Goal: Task Accomplishment & Management: Use online tool/utility

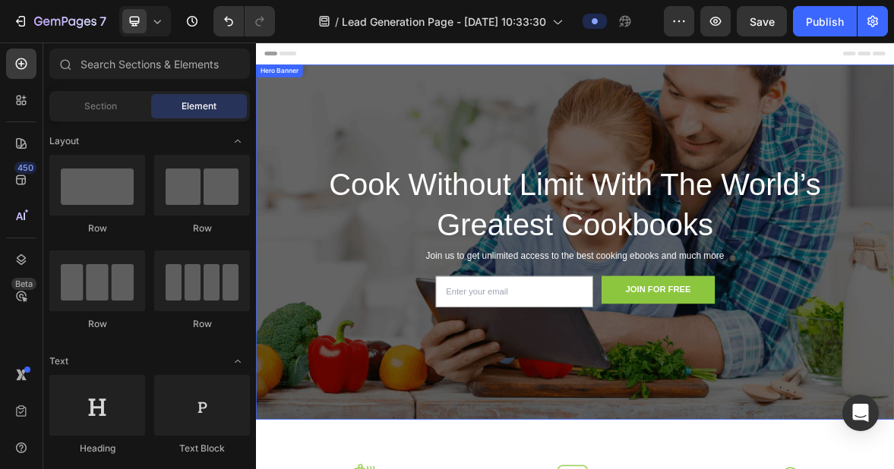
click at [620, 128] on div "Overlay" at bounding box center [711, 327] width 911 height 507
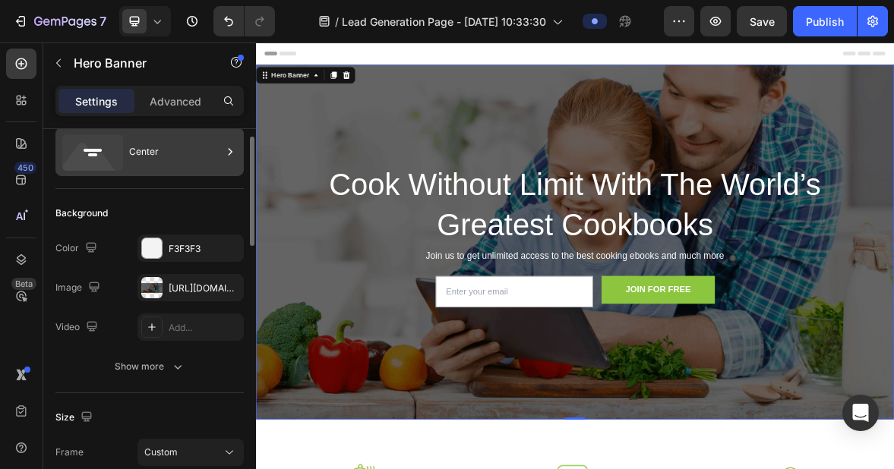
scroll to position [50, 0]
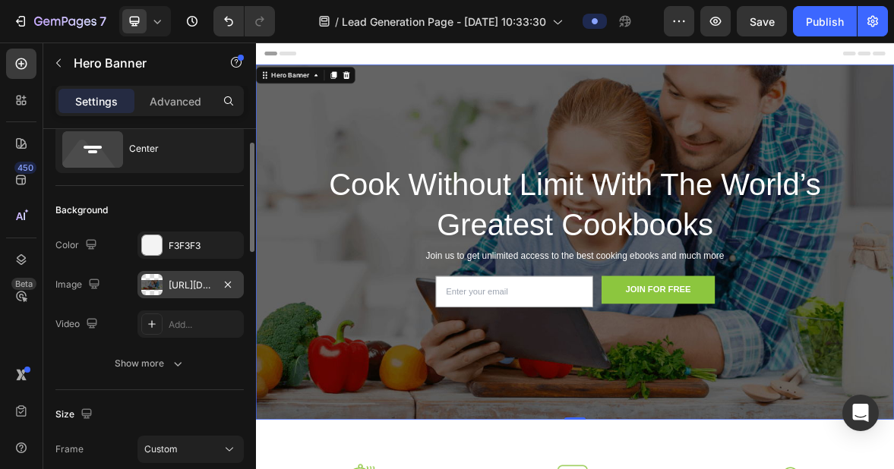
click at [170, 289] on div "[URL][DOMAIN_NAME]" at bounding box center [191, 286] width 44 height 14
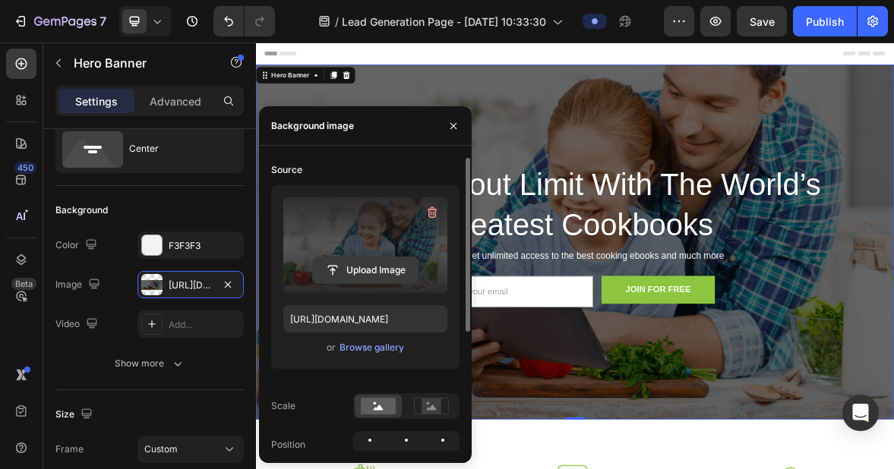
click at [361, 268] on input "file" at bounding box center [365, 270] width 105 height 26
click at [377, 271] on input "file" at bounding box center [365, 270] width 105 height 26
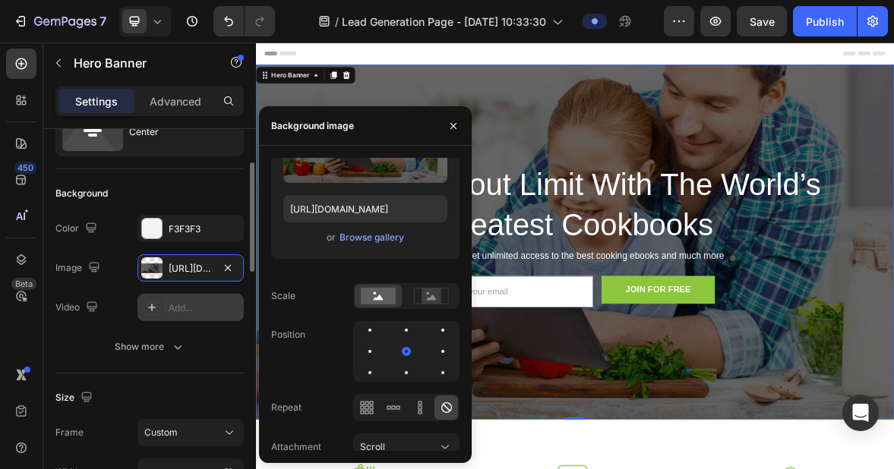
scroll to position [85, 0]
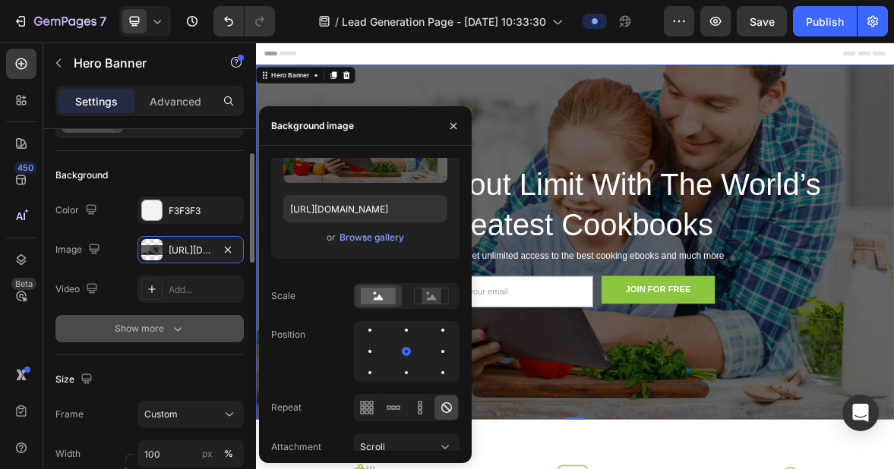
click at [178, 329] on icon "button" at bounding box center [177, 328] width 15 height 15
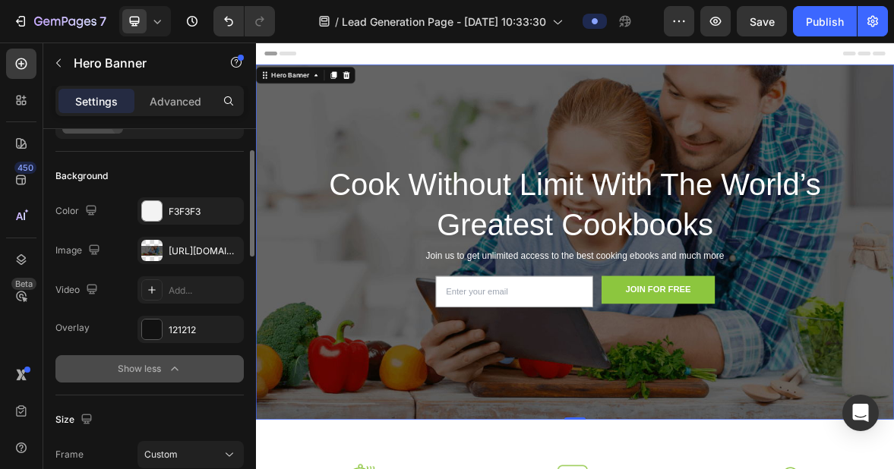
scroll to position [83, 0]
click at [184, 253] on div "[URL][DOMAIN_NAME]" at bounding box center [191, 253] width 44 height 14
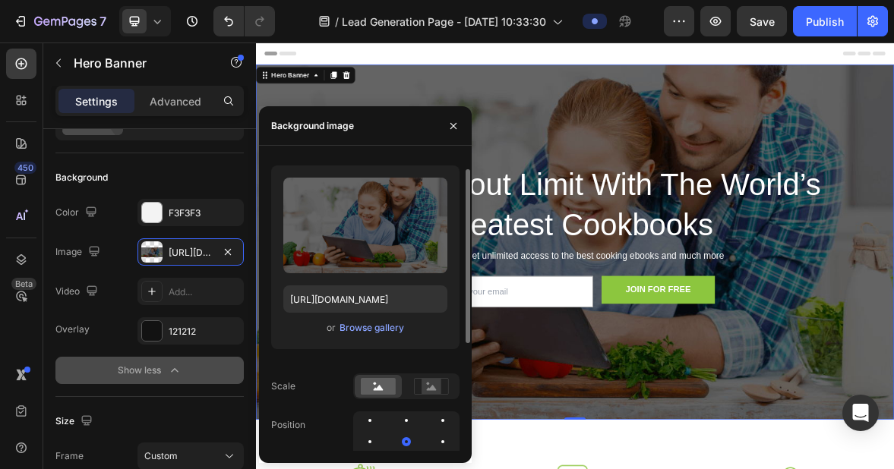
scroll to position [0, 0]
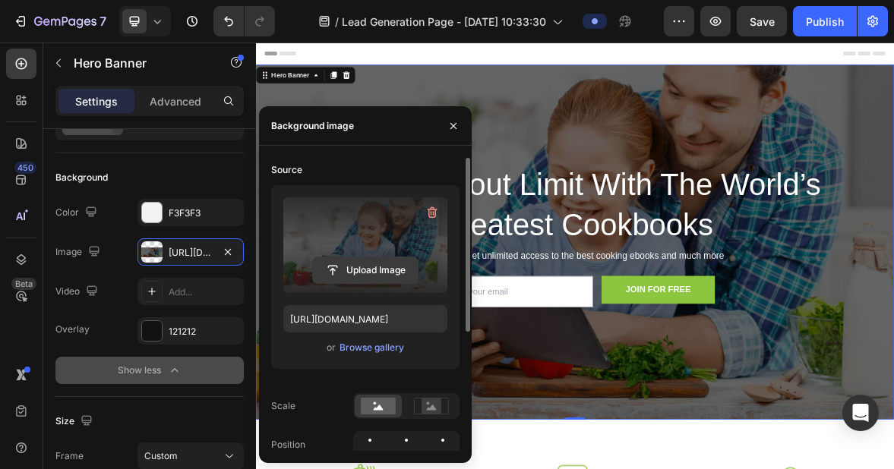
click at [356, 275] on input "file" at bounding box center [365, 270] width 105 height 26
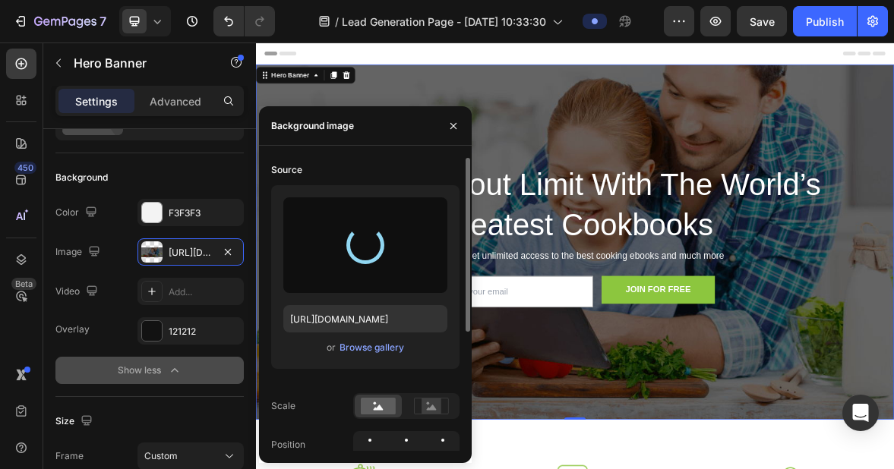
type input "[URL][DOMAIN_NAME]"
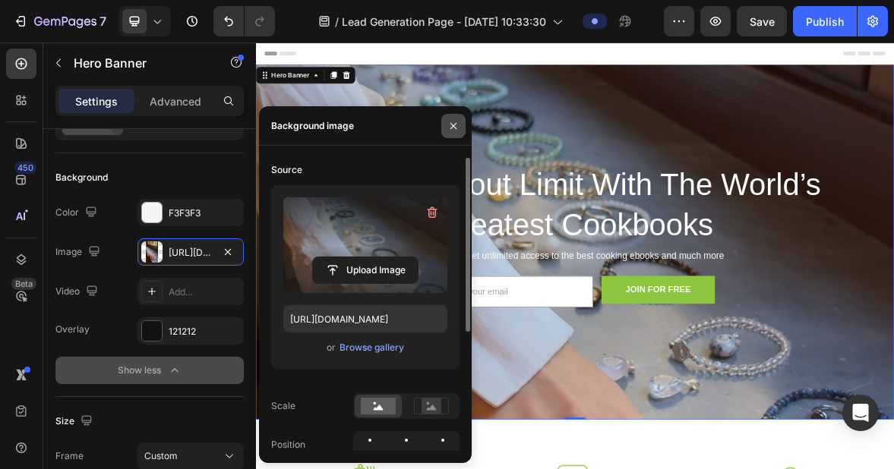
click at [451, 122] on icon "button" at bounding box center [453, 126] width 12 height 12
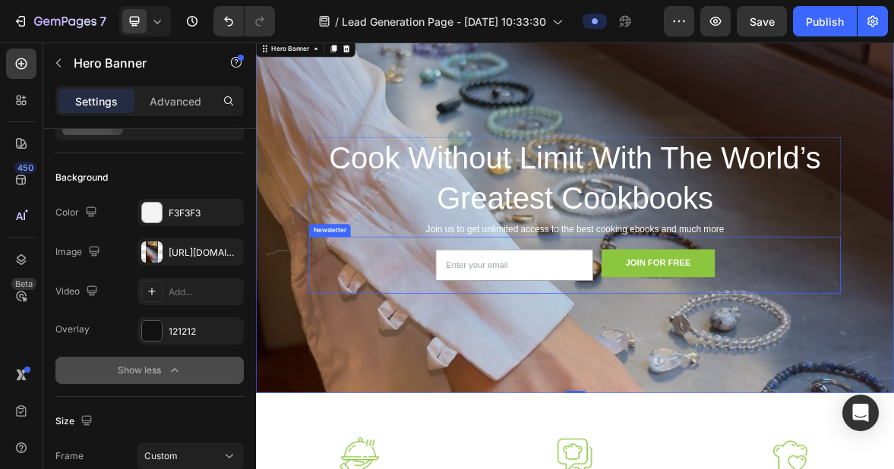
scroll to position [45, 0]
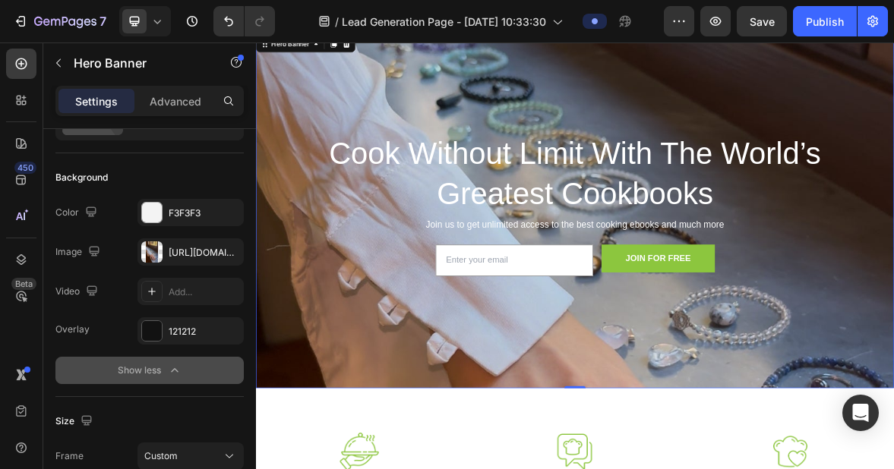
click at [393, 453] on div "Overlay" at bounding box center [711, 282] width 911 height 507
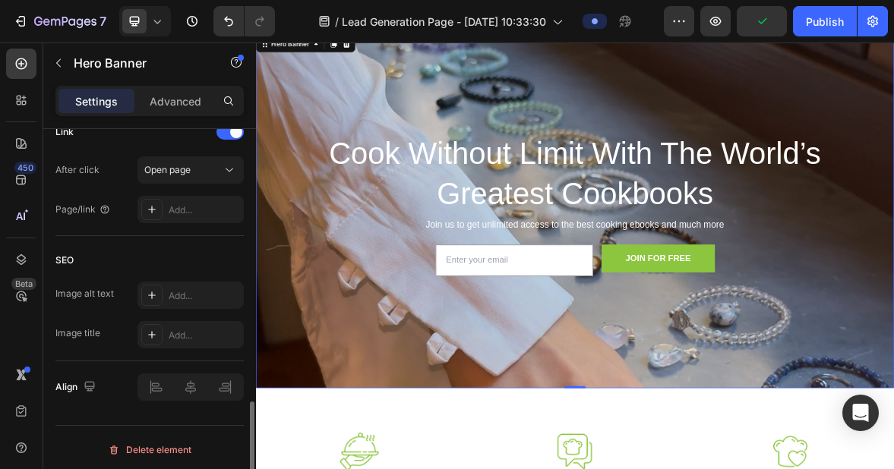
scroll to position [998, 0]
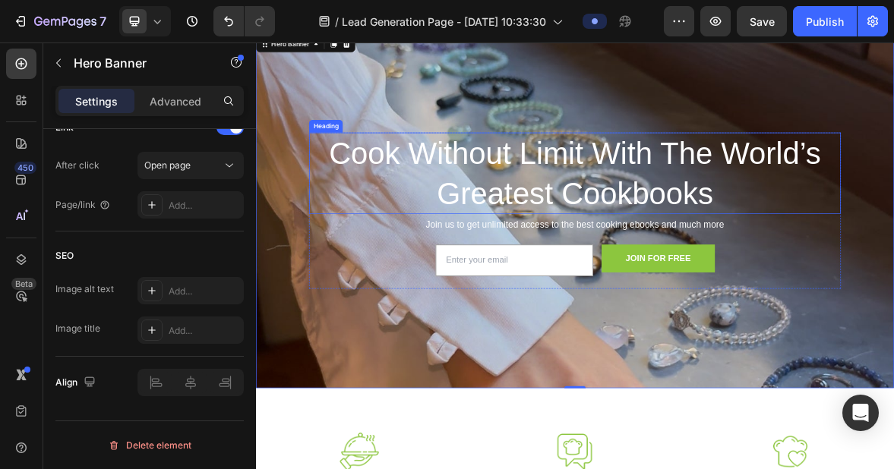
click at [576, 213] on p "Cook Without Limit With The World’s Greatest Cookbooks" at bounding box center [711, 228] width 756 height 112
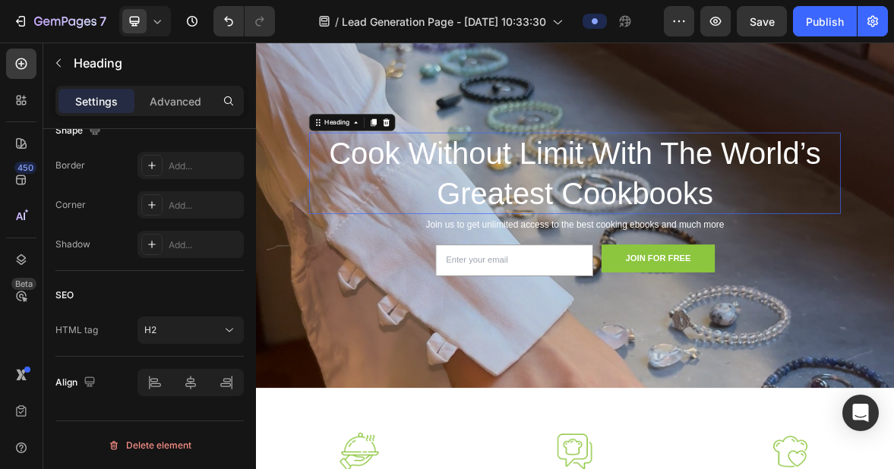
scroll to position [0, 0]
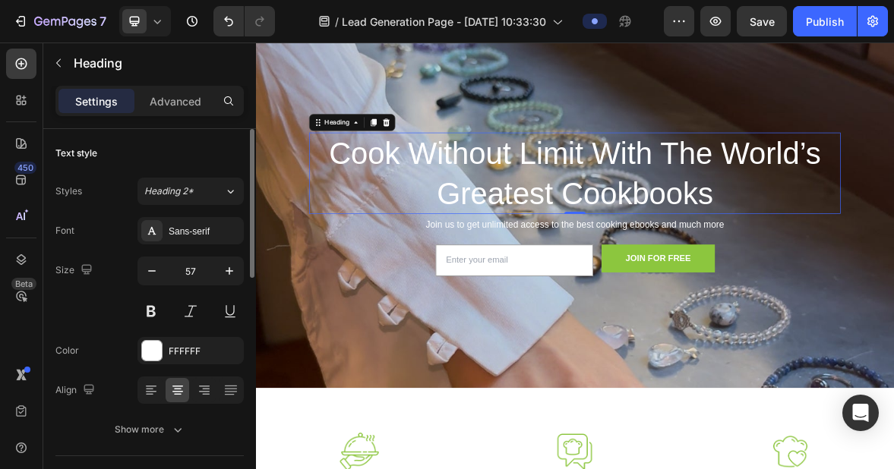
click at [878, 260] on p "Cook Without Limit With The World’s Greatest Cookbooks" at bounding box center [711, 228] width 756 height 112
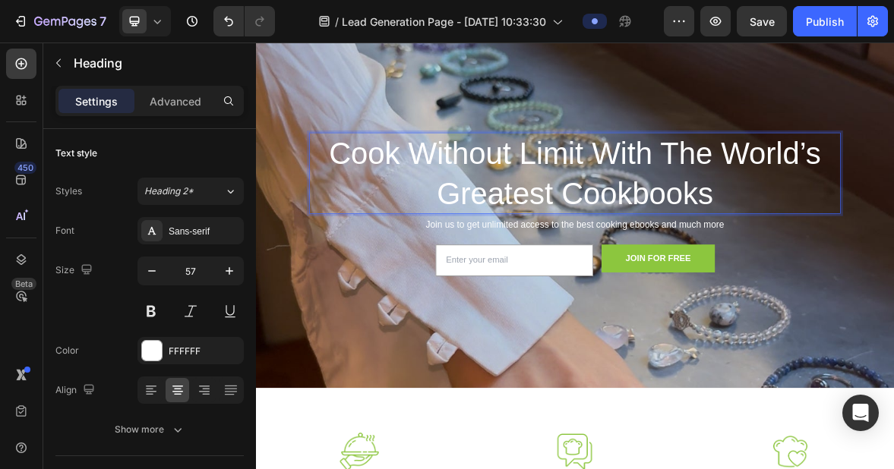
click at [893, 264] on p "Cook Without Limit With The World’s Greatest Cookbooks" at bounding box center [711, 228] width 756 height 112
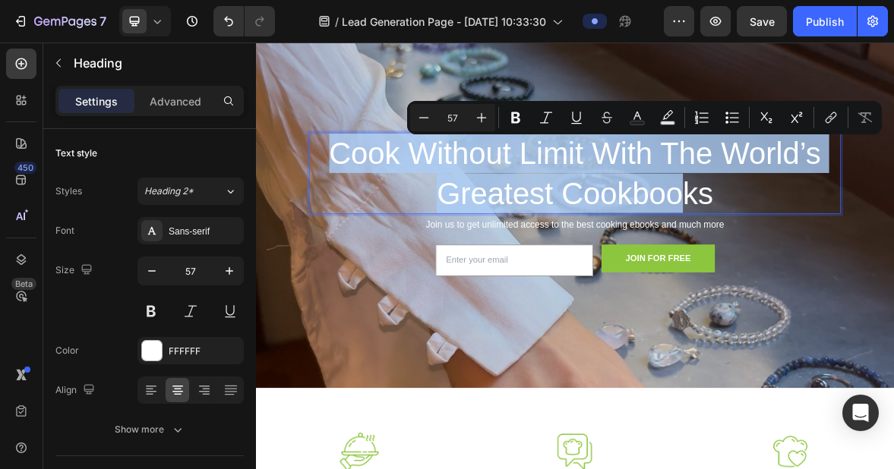
drag, startPoint x: 364, startPoint y: 198, endPoint x: 857, endPoint y: 252, distance: 496.6
click at [857, 252] on p "Cook Without Limit With The World’s Greatest Cookbooks" at bounding box center [711, 228] width 756 height 112
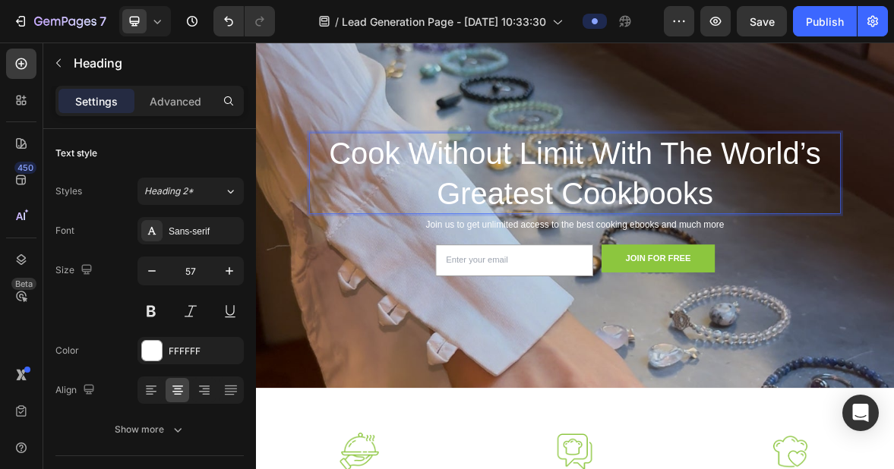
scroll to position [73, 0]
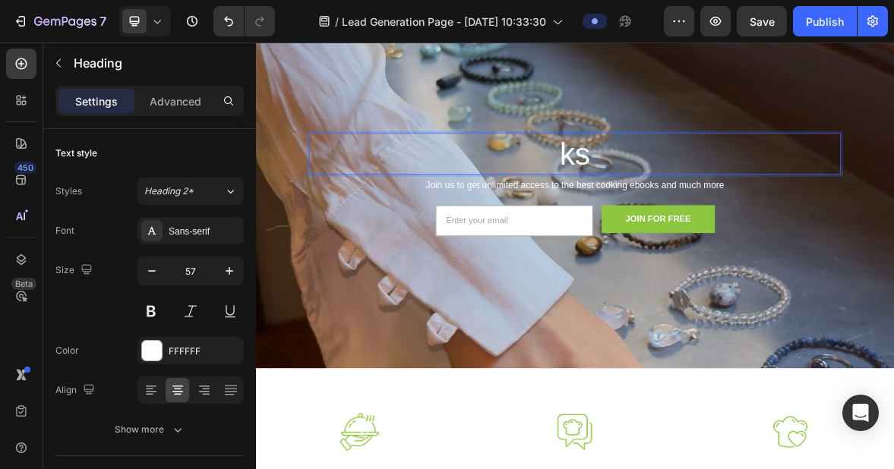
click at [775, 201] on p "ks" at bounding box center [711, 201] width 756 height 56
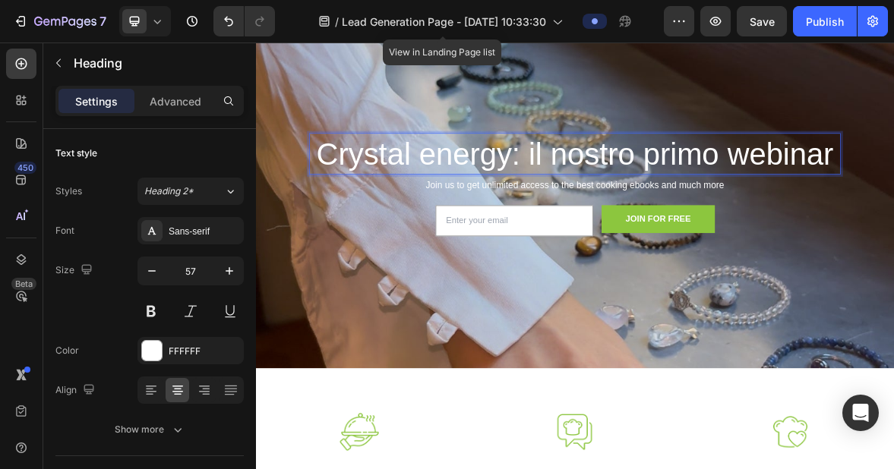
scroll to position [45, 0]
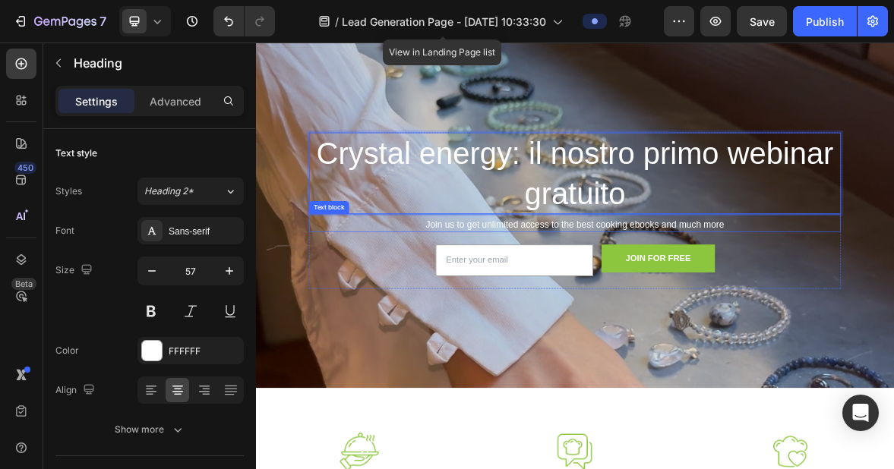
click at [687, 303] on p "Join us to get unlimited access to the best cooking ebooks and much more" at bounding box center [711, 303] width 756 height 17
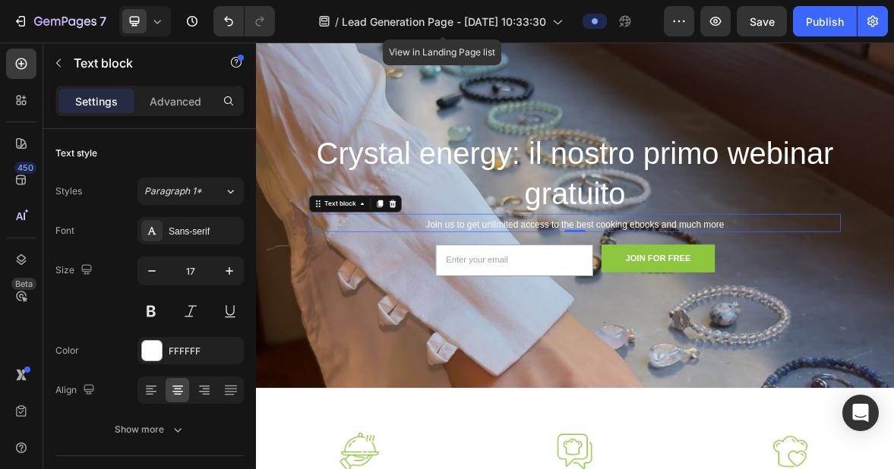
click at [807, 293] on div "Join us to get unlimited access to the best cooking ebooks and much more" at bounding box center [711, 303] width 759 height 20
drag, startPoint x: 500, startPoint y: 300, endPoint x: 847, endPoint y: 286, distance: 347.4
click at [847, 286] on div "Crystal energy: il nostro primo webinar gratuito Heading Join us to get unlimit…" at bounding box center [711, 282] width 759 height 223
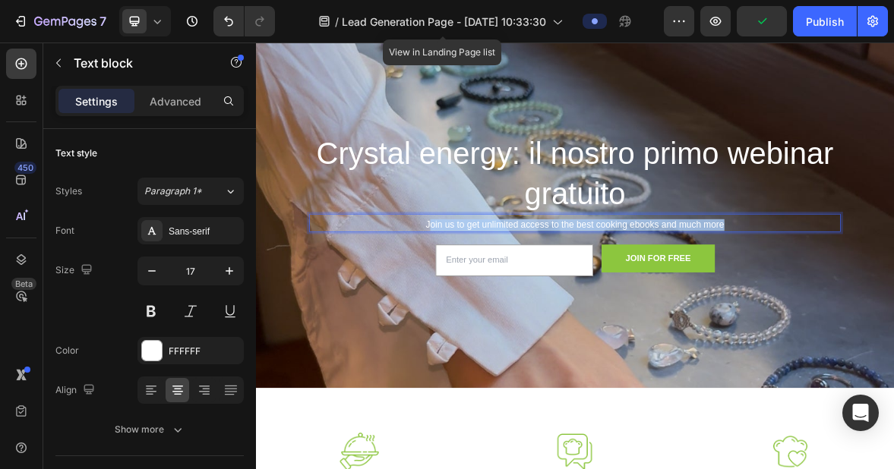
drag, startPoint x: 503, startPoint y: 301, endPoint x: 938, endPoint y: 300, distance: 435.2
click at [893, 303] on p "Join us to get unlimited access to the best cooking ebooks and much more" at bounding box center [711, 303] width 756 height 17
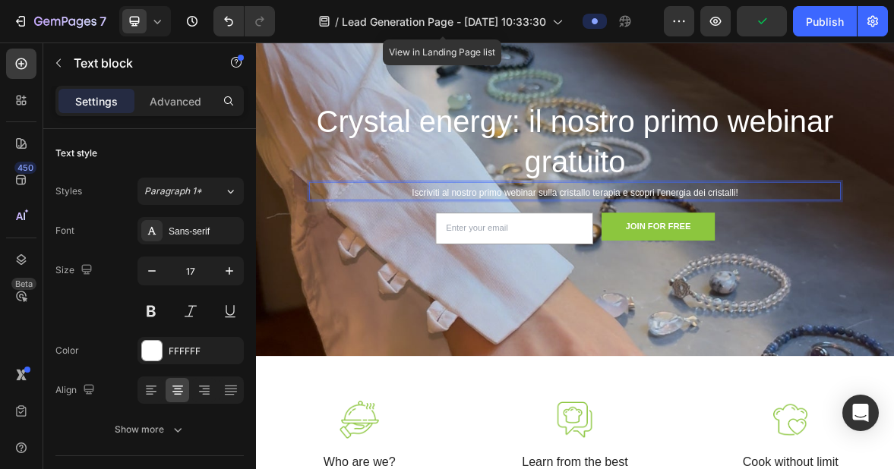
scroll to position [101, 0]
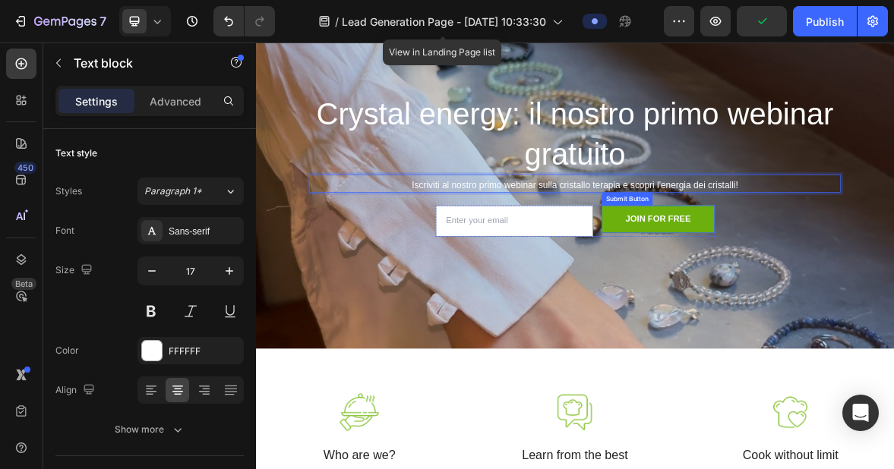
click at [893, 300] on button "JOIN FOR FREE" at bounding box center [830, 294] width 161 height 39
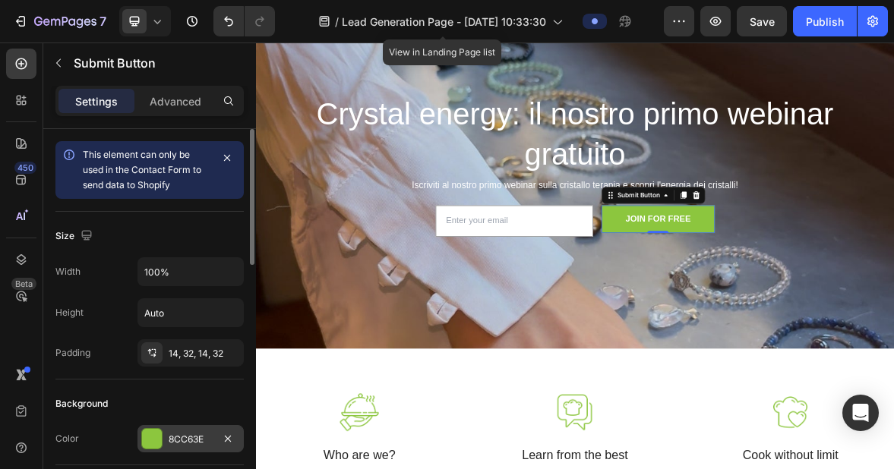
click at [157, 438] on div at bounding box center [152, 439] width 20 height 20
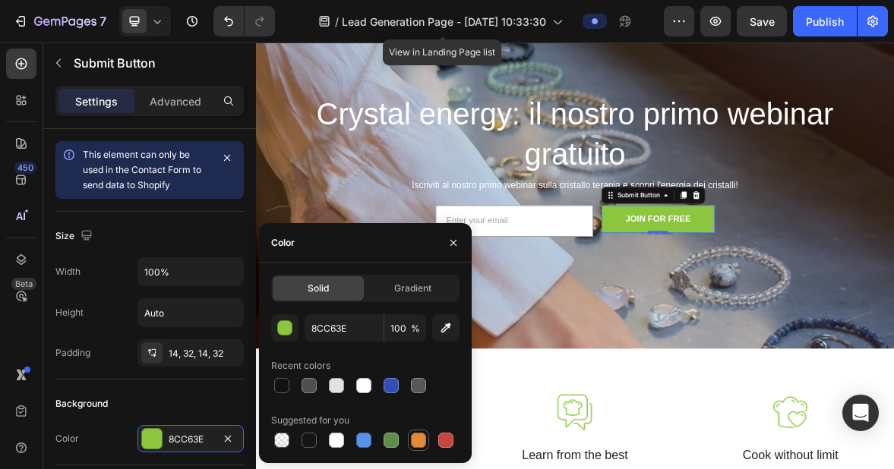
click at [422, 444] on div at bounding box center [418, 440] width 15 height 15
click at [309, 382] on div at bounding box center [309, 385] width 15 height 15
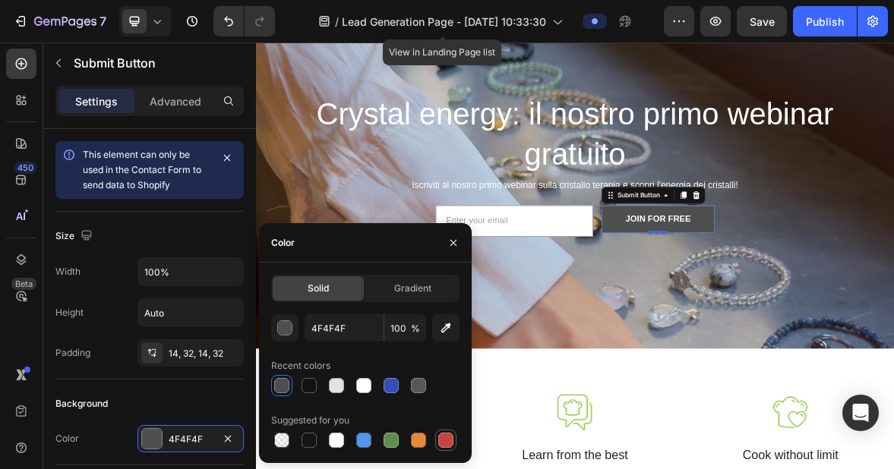
click at [445, 448] on div at bounding box center [446, 440] width 18 height 18
type input "C5453F"
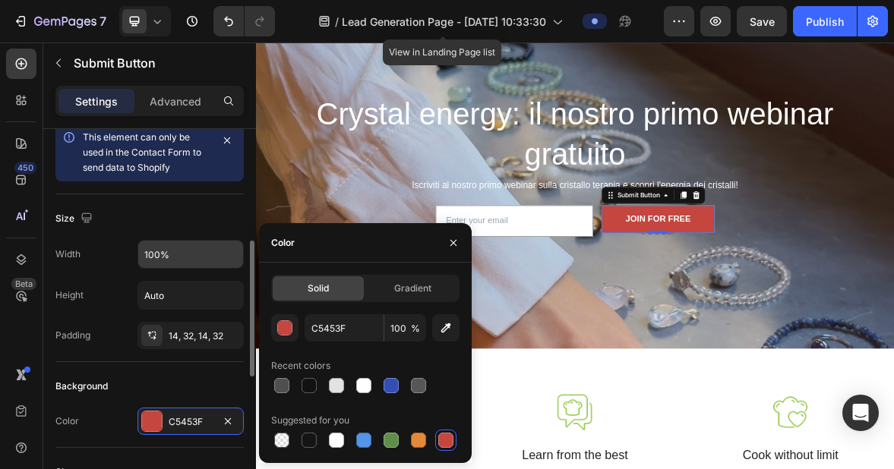
scroll to position [0, 0]
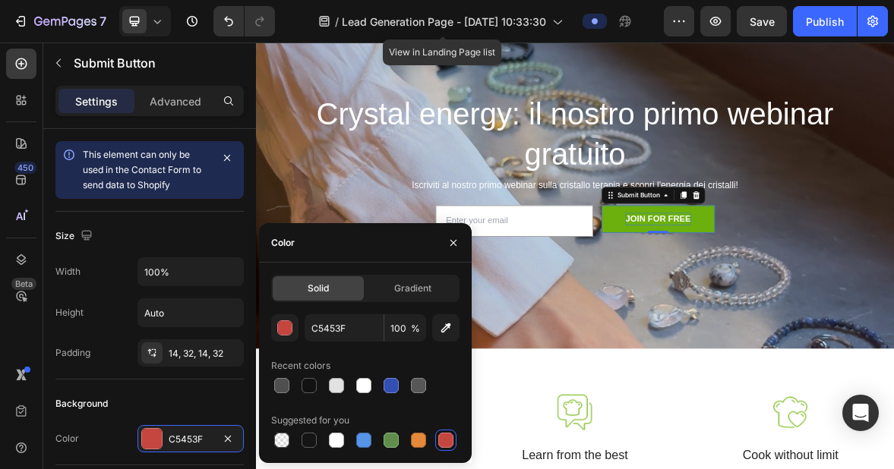
click at [841, 291] on div "JOIN FOR FREE" at bounding box center [830, 295] width 93 height 18
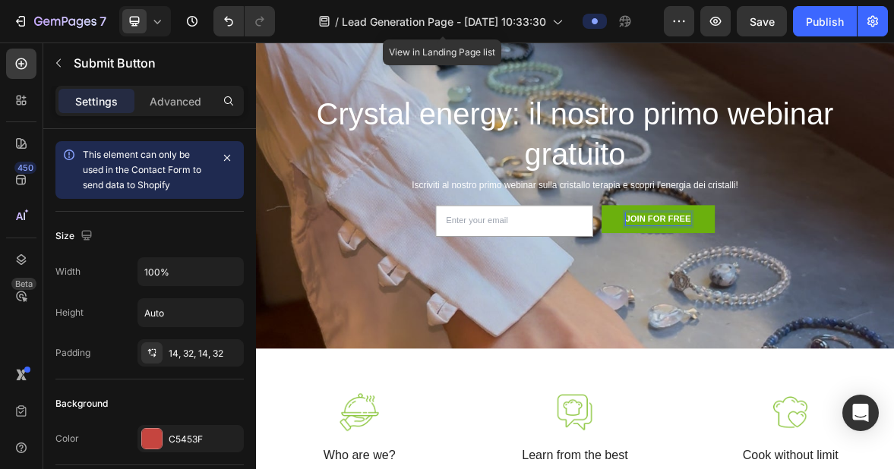
click at [865, 293] on p "JOIN FOR FREE" at bounding box center [830, 295] width 93 height 18
click at [876, 292] on p "JOIN FOR FREE" at bounding box center [830, 295] width 93 height 18
click at [750, 275] on button "ISCRIVITI" at bounding box center [830, 294] width 161 height 39
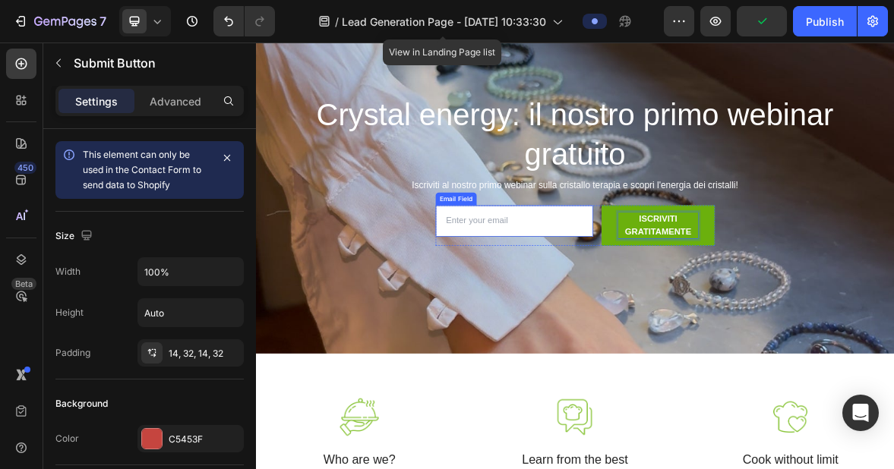
click at [642, 295] on input "email" at bounding box center [626, 297] width 226 height 45
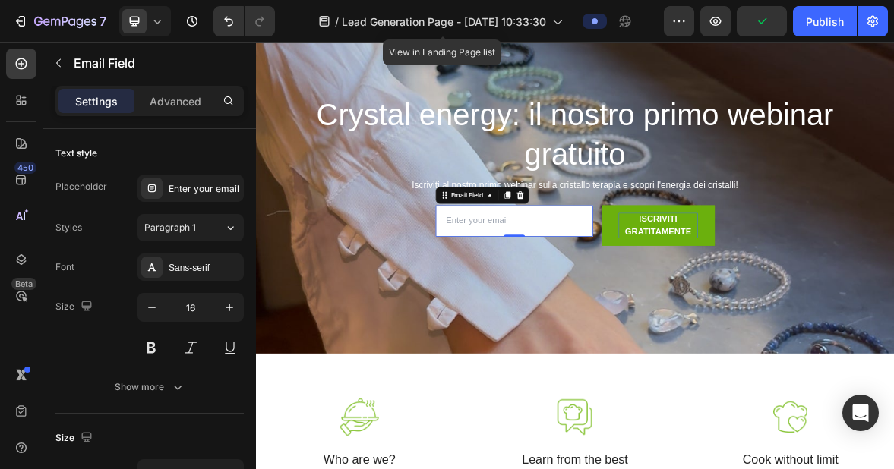
click at [618, 295] on input "email" at bounding box center [626, 297] width 226 height 45
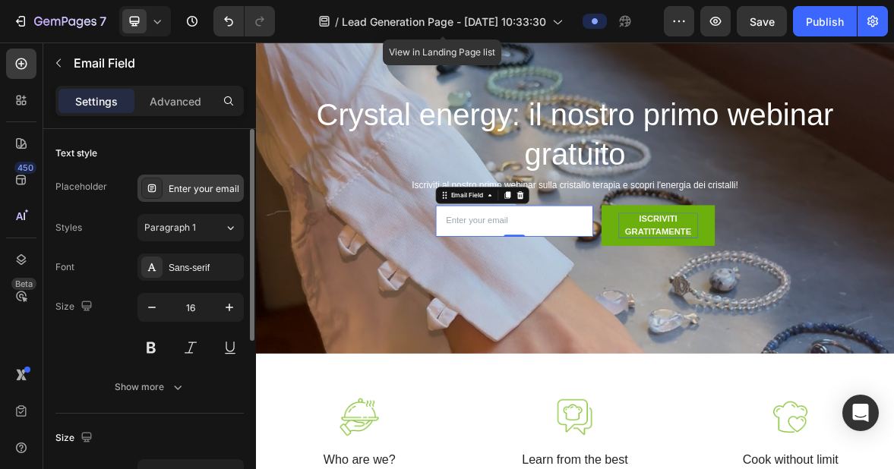
click at [203, 191] on div "Enter your email" at bounding box center [204, 189] width 71 height 14
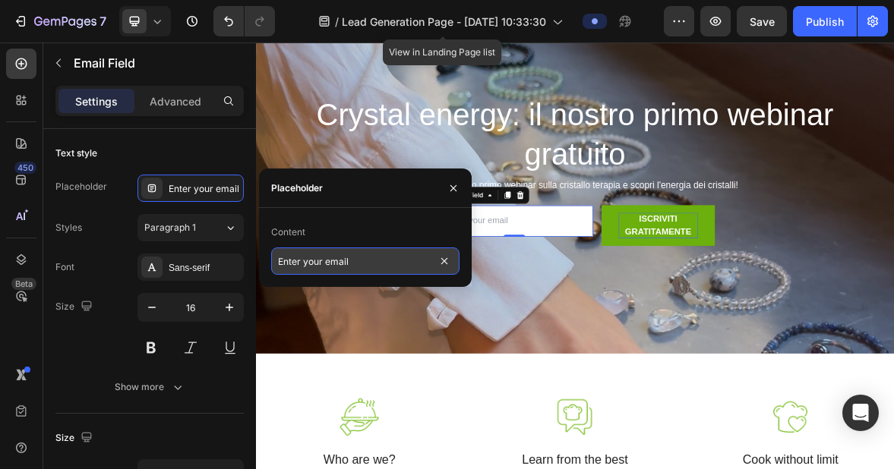
click at [355, 261] on input "Enter your email" at bounding box center [365, 261] width 188 height 27
type input "Inserisci la tua e-mail"
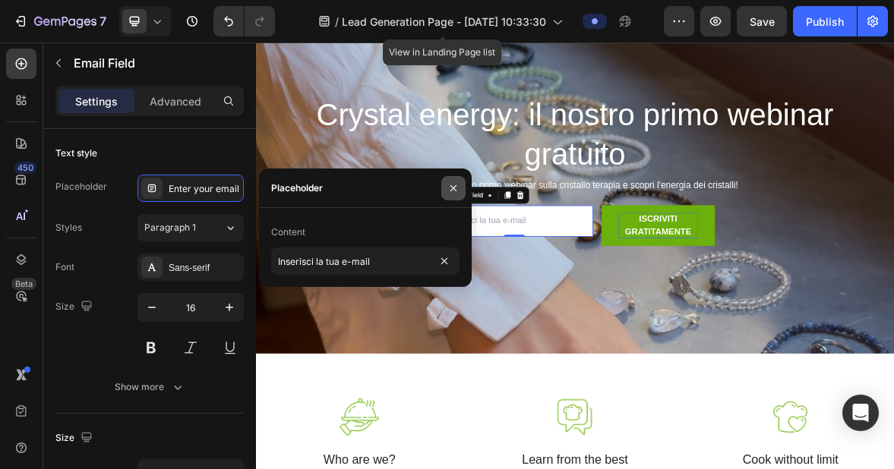
click at [451, 188] on icon "button" at bounding box center [453, 188] width 12 height 12
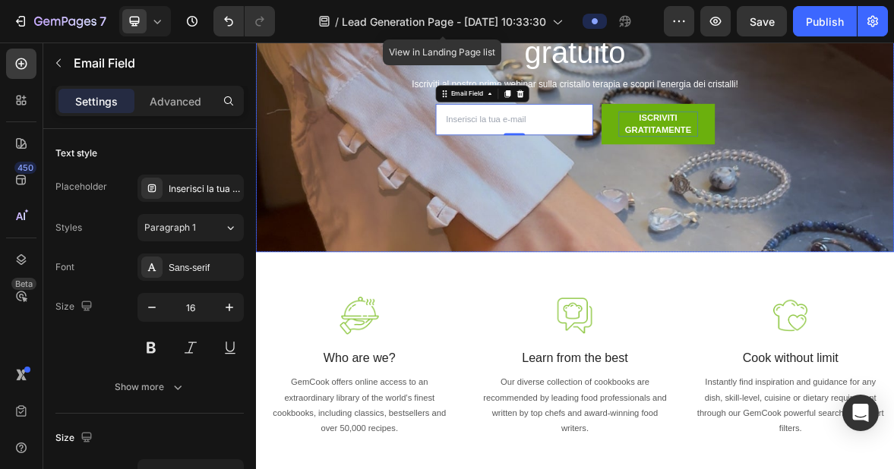
scroll to position [270, 0]
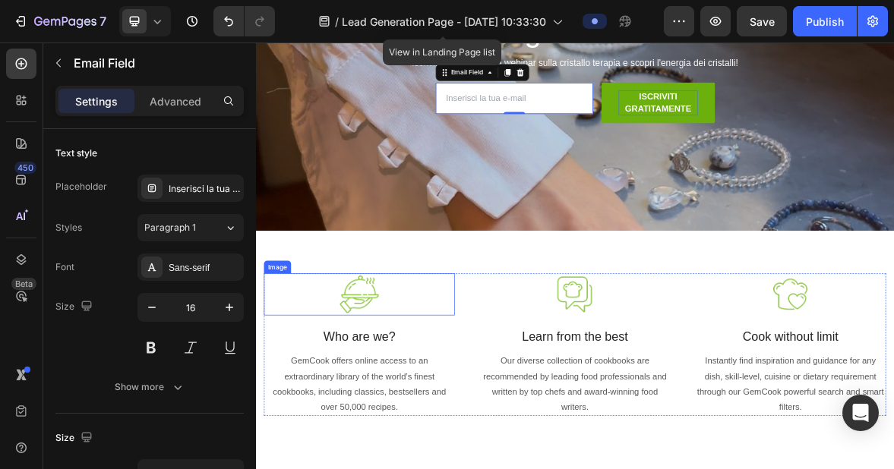
click at [446, 412] on div at bounding box center [403, 402] width 273 height 60
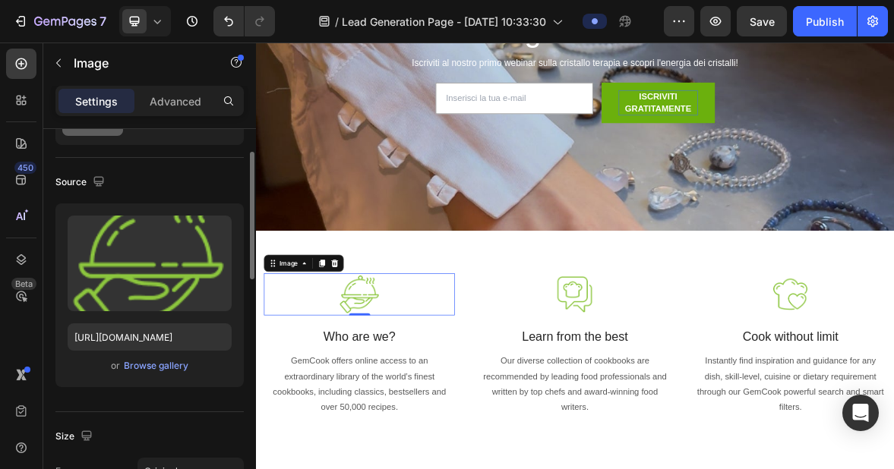
scroll to position [61, 0]
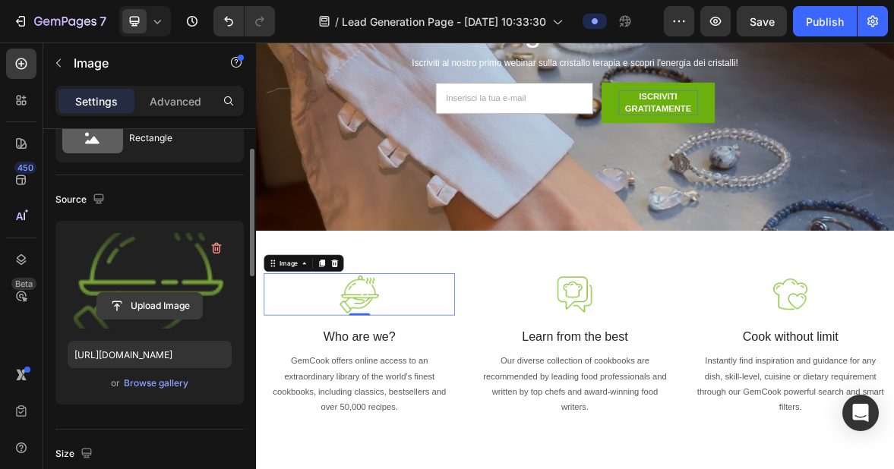
click at [154, 304] on input "file" at bounding box center [149, 306] width 105 height 26
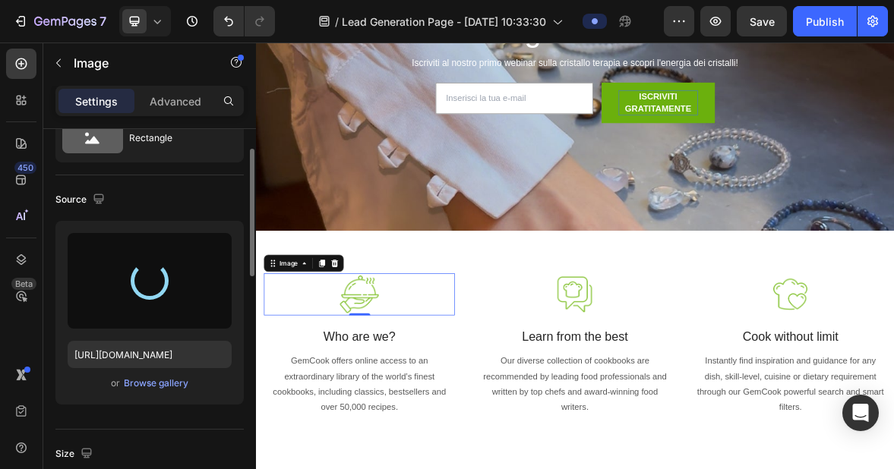
type input "[URL][DOMAIN_NAME]"
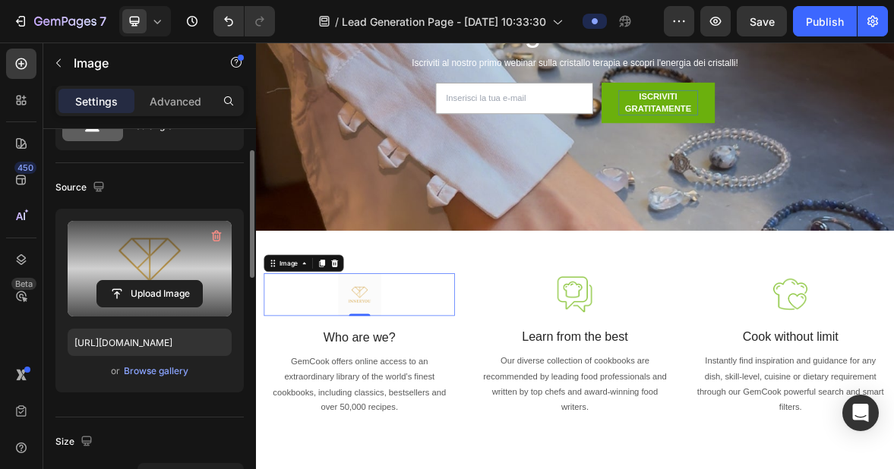
scroll to position [0, 0]
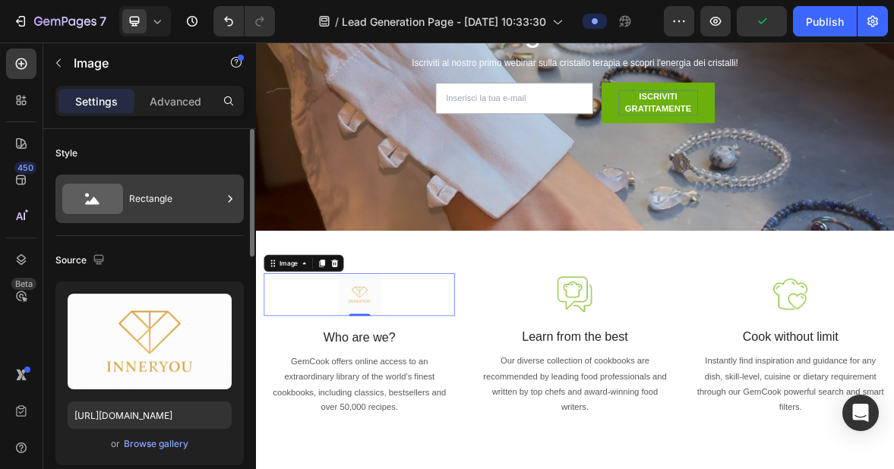
click at [169, 191] on div "Rectangle" at bounding box center [175, 199] width 93 height 35
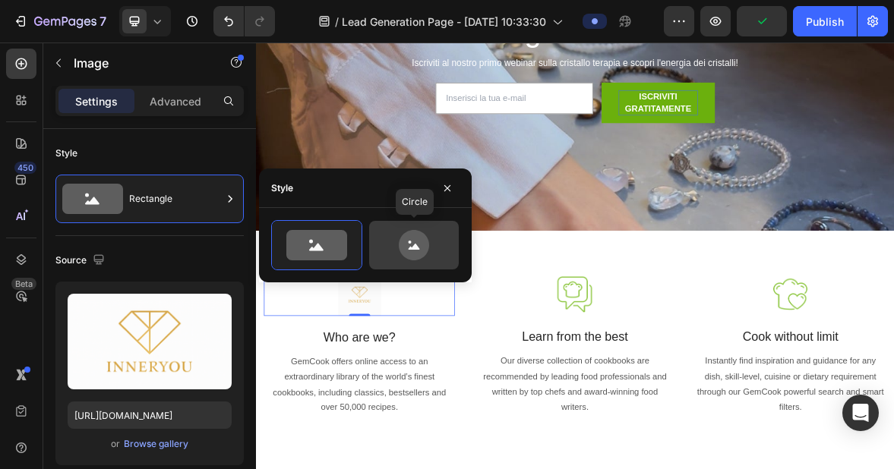
click at [390, 248] on icon at bounding box center [413, 245] width 71 height 30
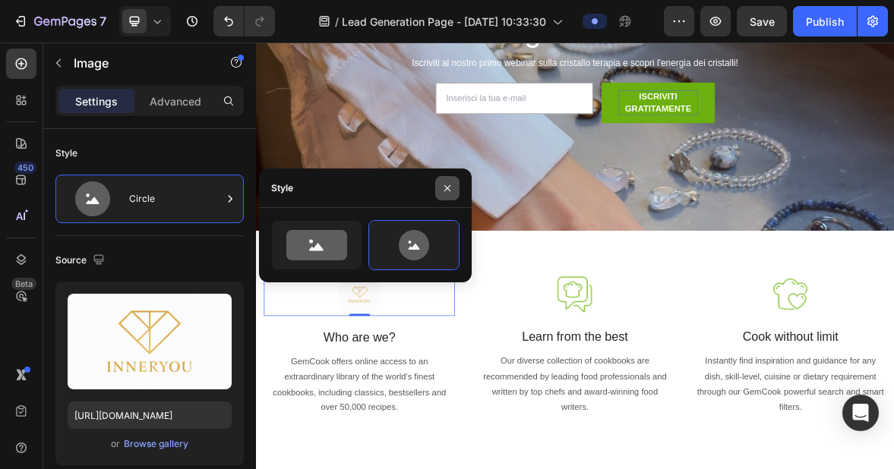
click at [450, 182] on icon "button" at bounding box center [447, 188] width 12 height 12
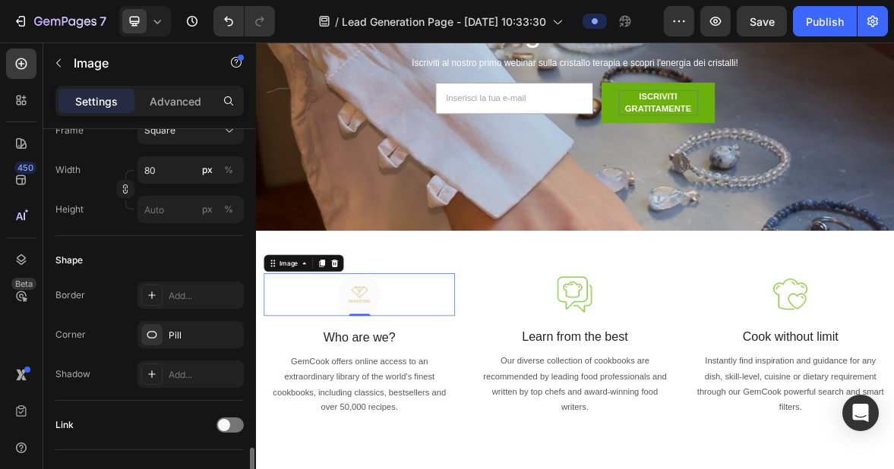
scroll to position [397, 0]
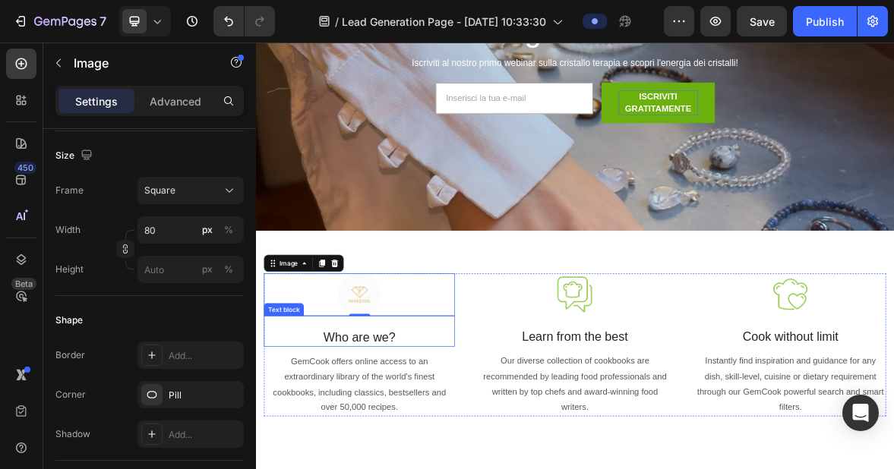
click at [470, 469] on p "Who are we?" at bounding box center [404, 464] width 270 height 23
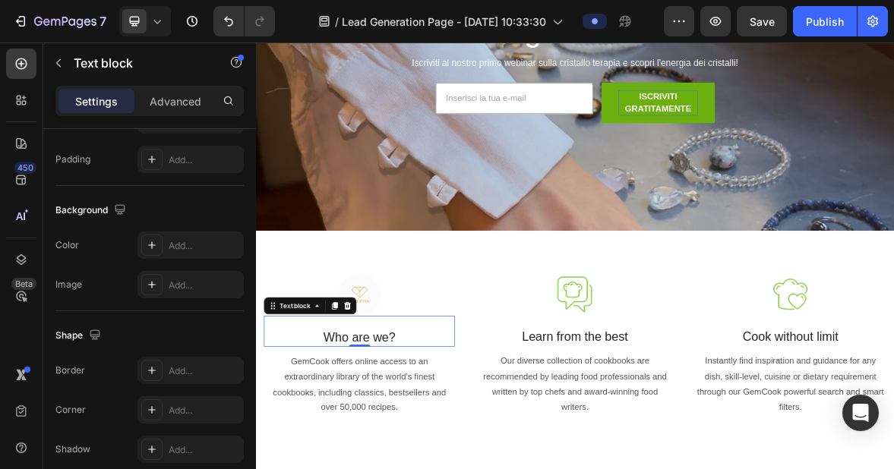
scroll to position [0, 0]
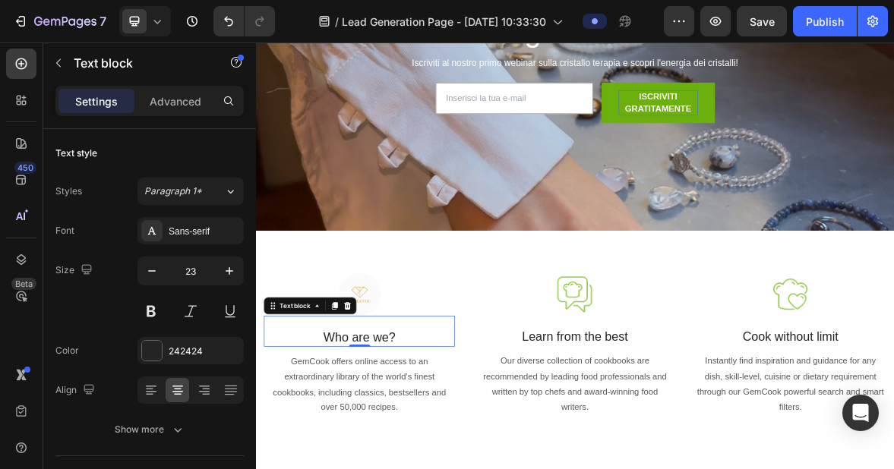
click at [468, 463] on p "Who are we?" at bounding box center [404, 464] width 270 height 23
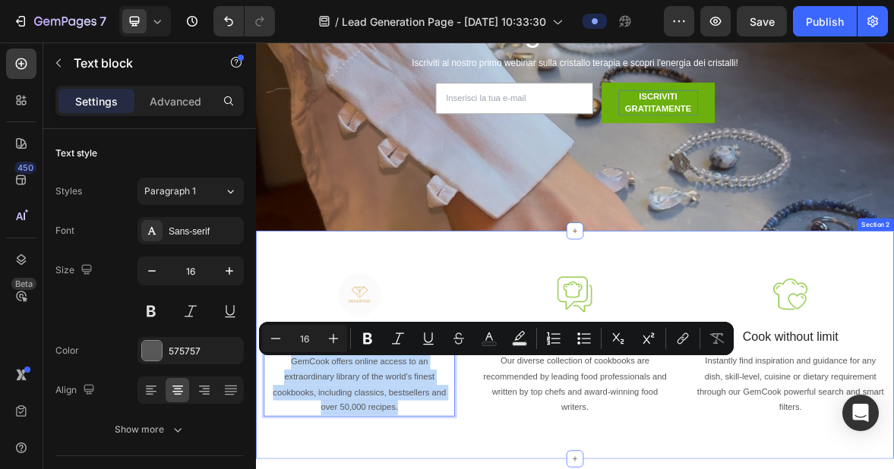
drag, startPoint x: 309, startPoint y: 494, endPoint x: 483, endPoint y: 573, distance: 190.7
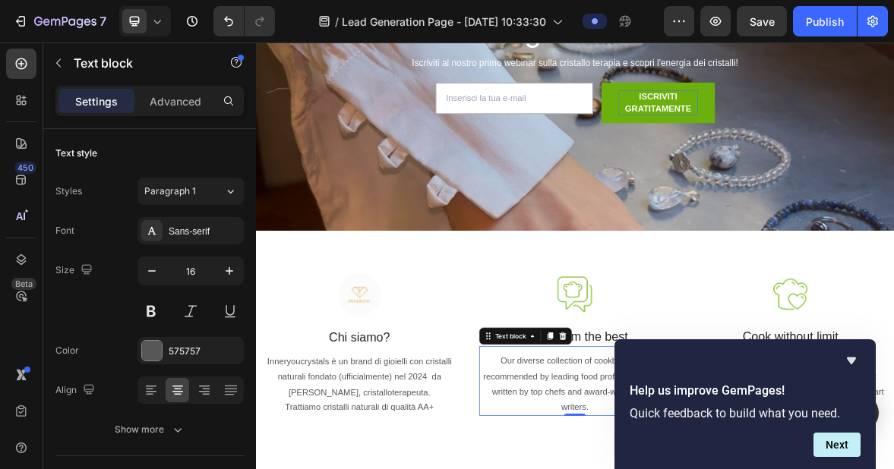
drag, startPoint x: 848, startPoint y: 361, endPoint x: 836, endPoint y: 454, distance: 94.2
click at [848, 361] on icon "Hide survey" at bounding box center [851, 361] width 18 height 18
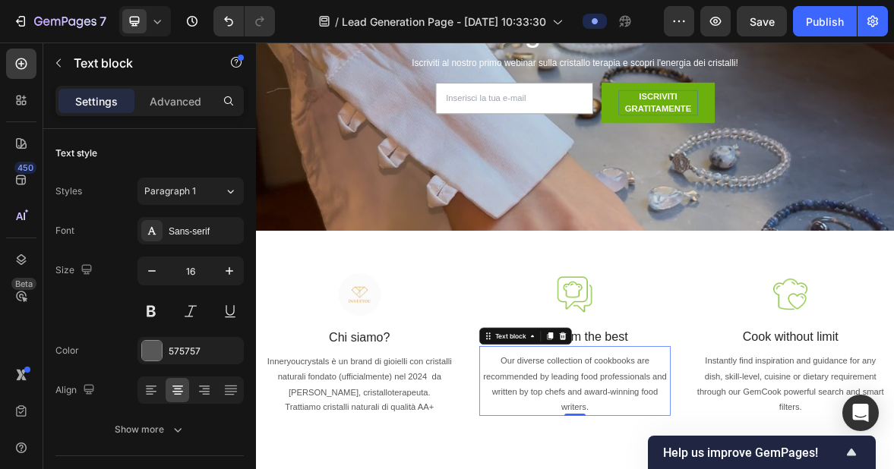
click at [782, 466] on p "Learn from the best" at bounding box center [711, 463] width 270 height 23
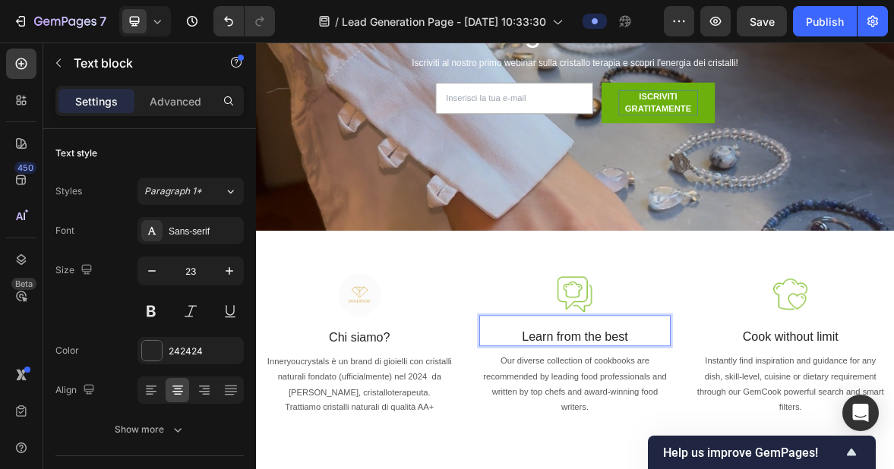
click at [800, 466] on p "Learn from the best" at bounding box center [711, 463] width 270 height 23
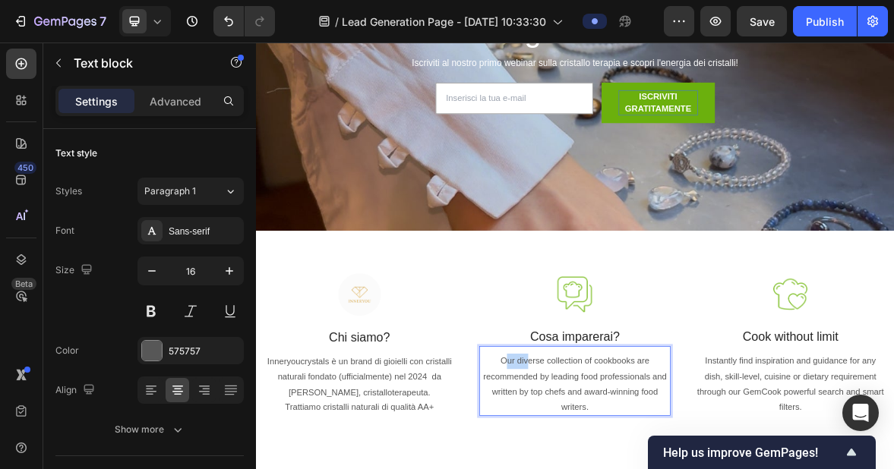
drag, startPoint x: 611, startPoint y: 494, endPoint x: 630, endPoint y: 504, distance: 20.4
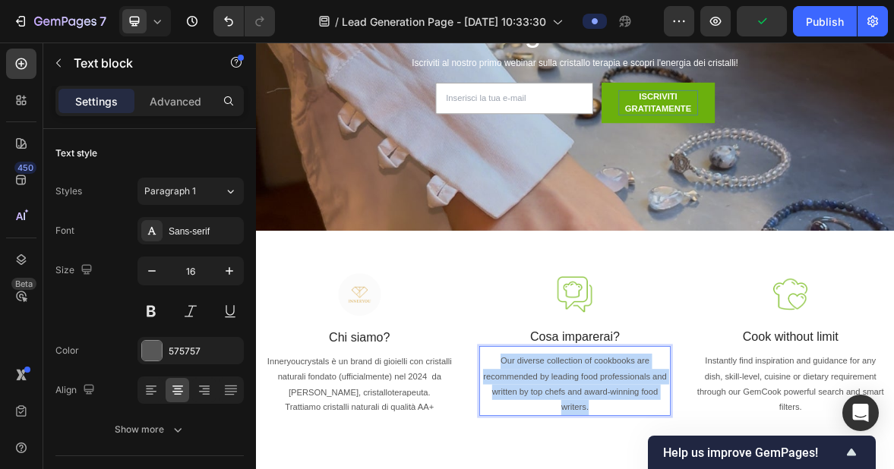
drag, startPoint x: 608, startPoint y: 497, endPoint x: 795, endPoint y: 562, distance: 198.4
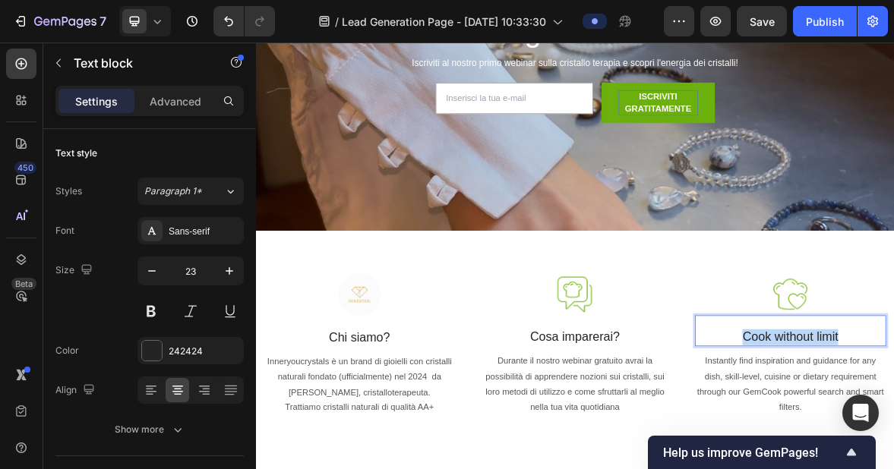
drag, startPoint x: 954, startPoint y: 462, endPoint x: 1113, endPoint y: 462, distance: 159.5
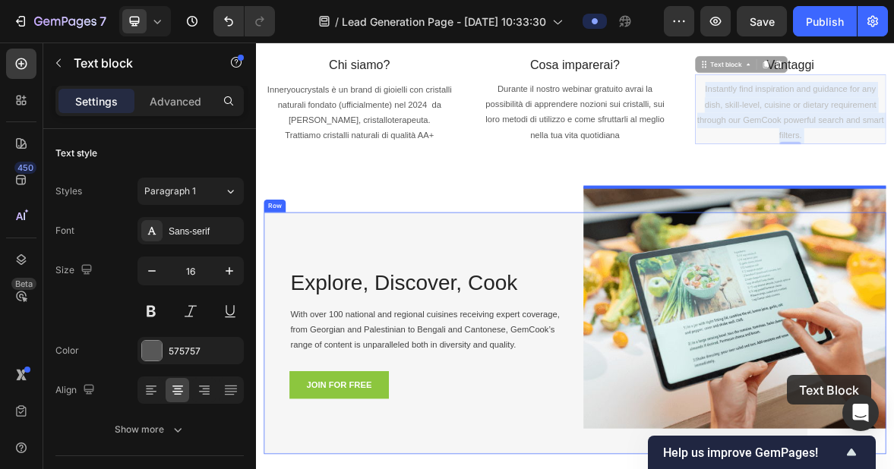
drag, startPoint x: 901, startPoint y: 494, endPoint x: 978, endPoint y: 354, distance: 160.1
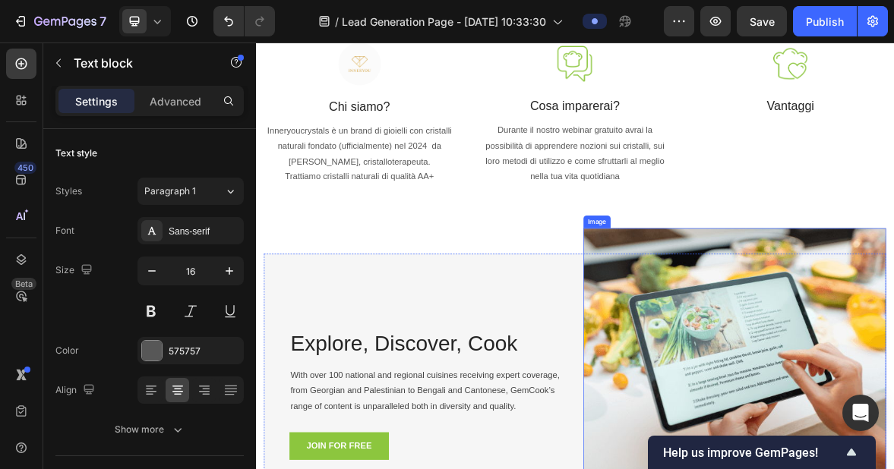
scroll to position [598, 0]
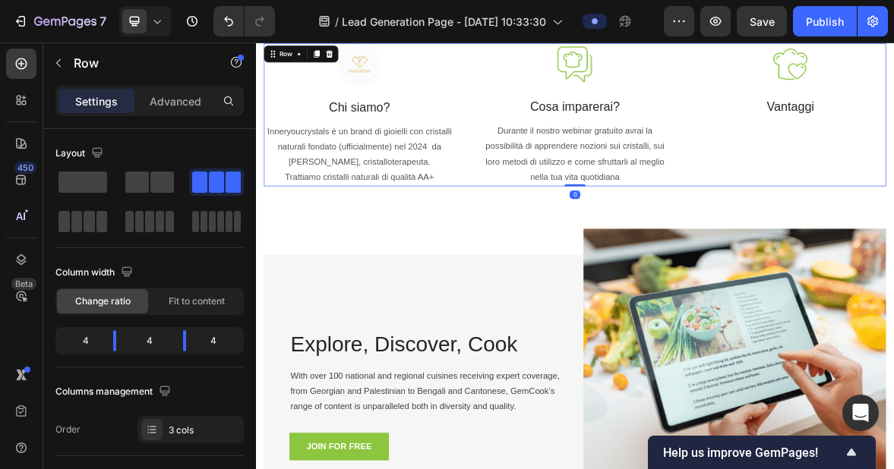
click at [228, 19] on icon "Undo/Redo" at bounding box center [228, 22] width 9 height 10
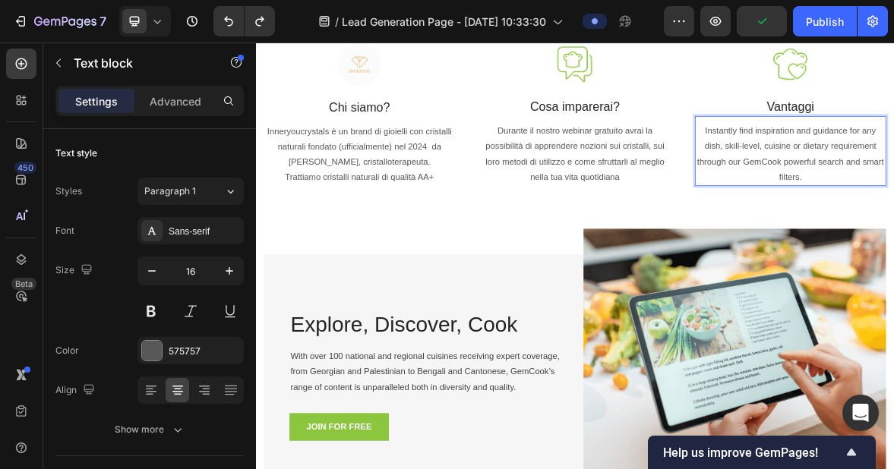
drag, startPoint x: 899, startPoint y: 164, endPoint x: 1057, endPoint y: 210, distance: 164.4
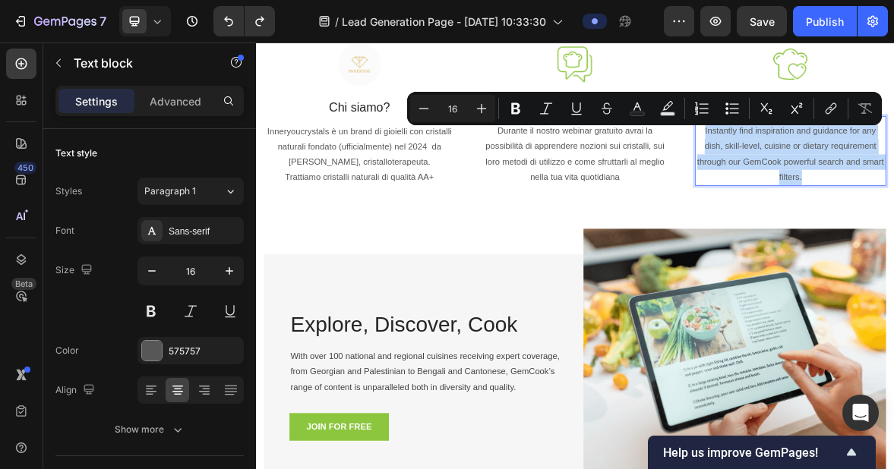
drag, startPoint x: 898, startPoint y: 168, endPoint x: 978, endPoint y: 179, distance: 81.3
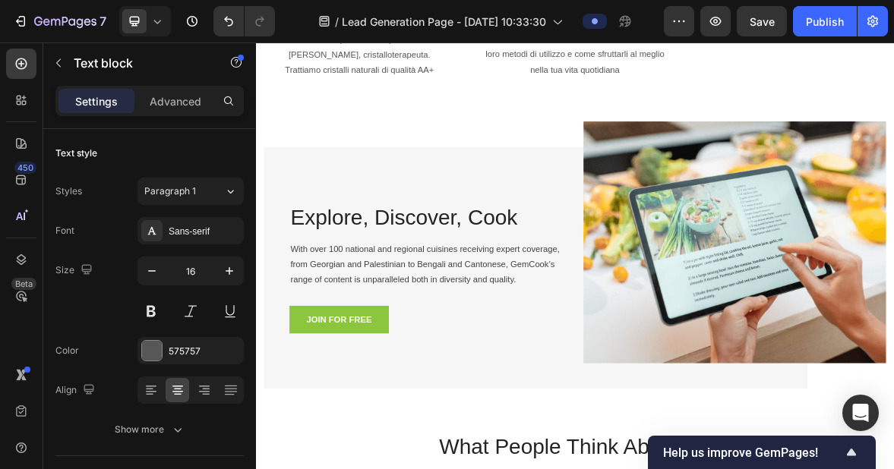
scroll to position [722, 0]
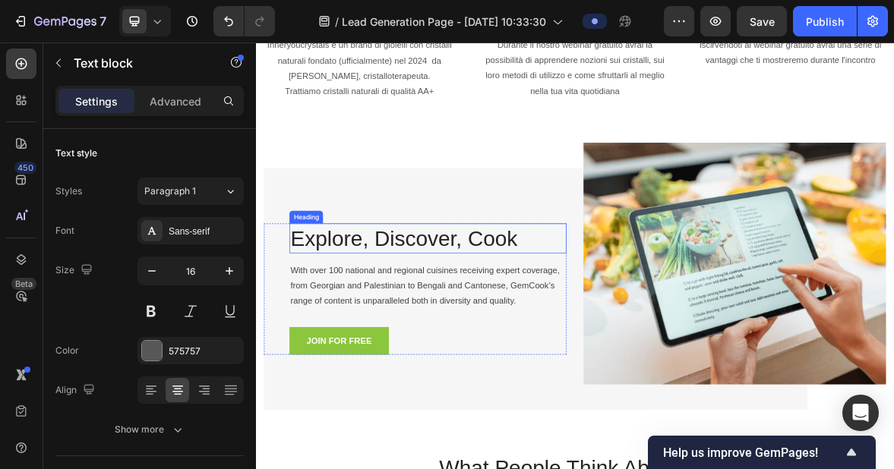
click at [597, 323] on p "Explore, Discover, Cook" at bounding box center [501, 321] width 393 height 39
click at [625, 323] on p "Explore, Discover, Cook" at bounding box center [501, 321] width 393 height 39
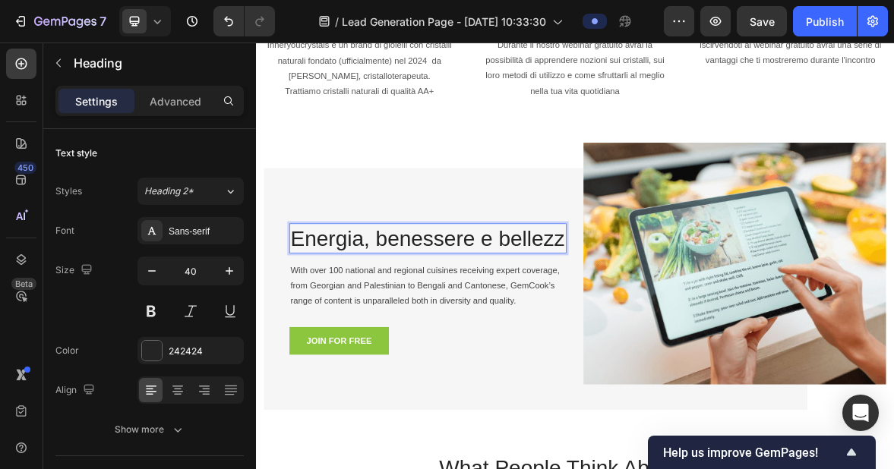
scroll to position [702, 0]
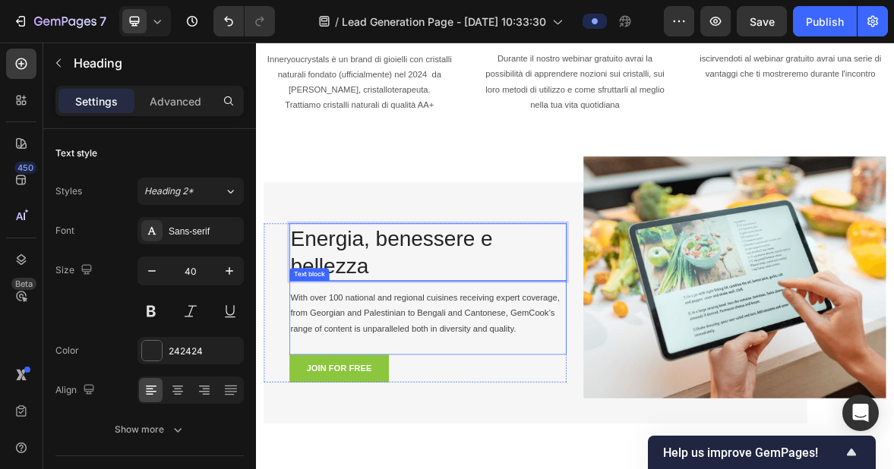
click at [320, 407] on p "With over 100 national and regional cuisines receiving expert coverage, from Ge…" at bounding box center [501, 428] width 393 height 65
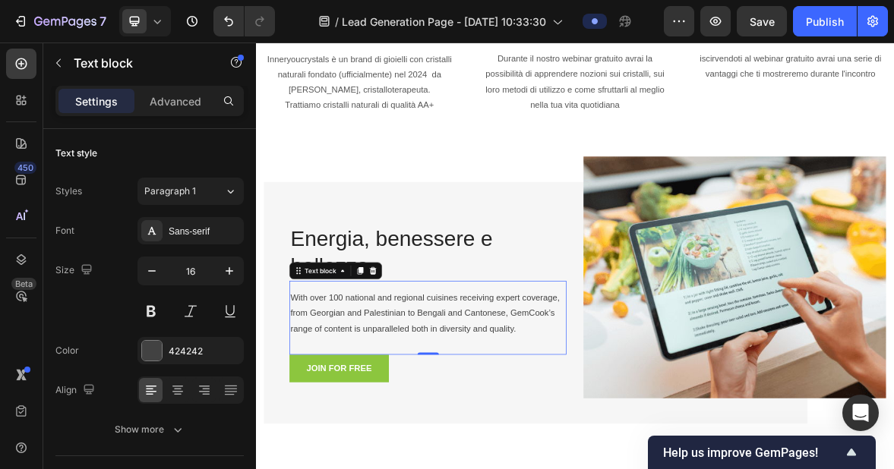
click at [313, 407] on p "With over 100 national and regional cuisines receiving expert coverage, from Ge…" at bounding box center [501, 428] width 393 height 65
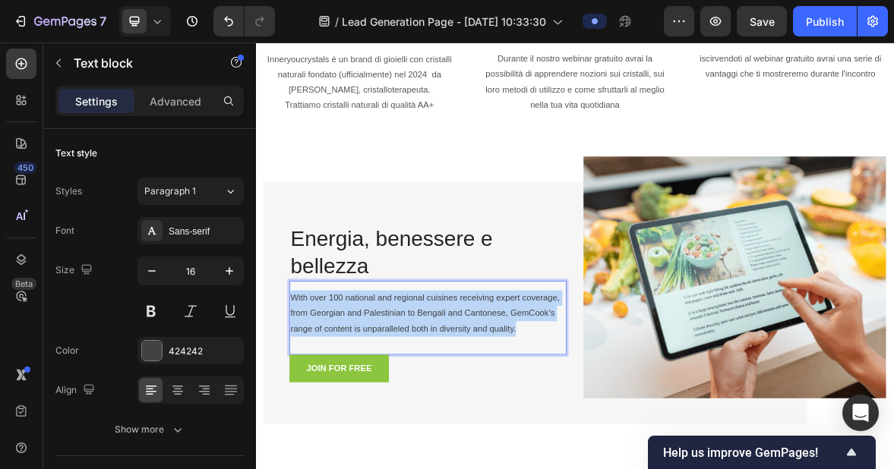
drag, startPoint x: 309, startPoint y: 406, endPoint x: 687, endPoint y: 459, distance: 381.1
click at [687, 459] on p "With over 100 national and regional cuisines receiving expert coverage, from Ge…" at bounding box center [501, 428] width 393 height 65
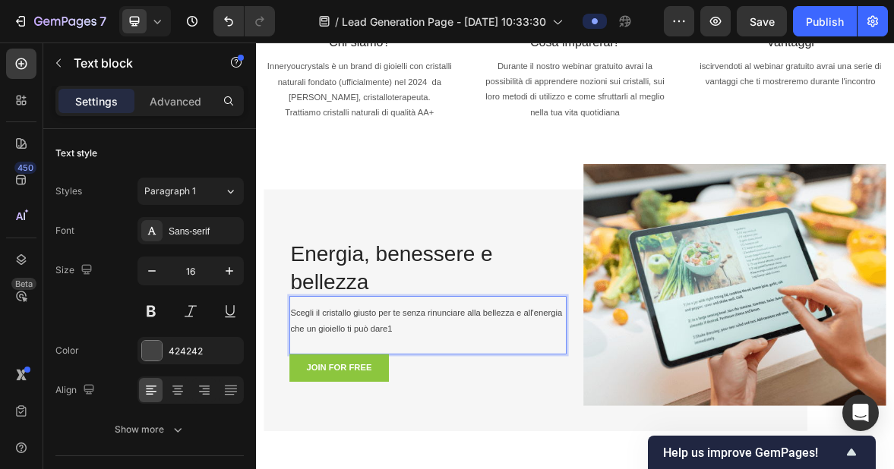
scroll to position [714, 0]
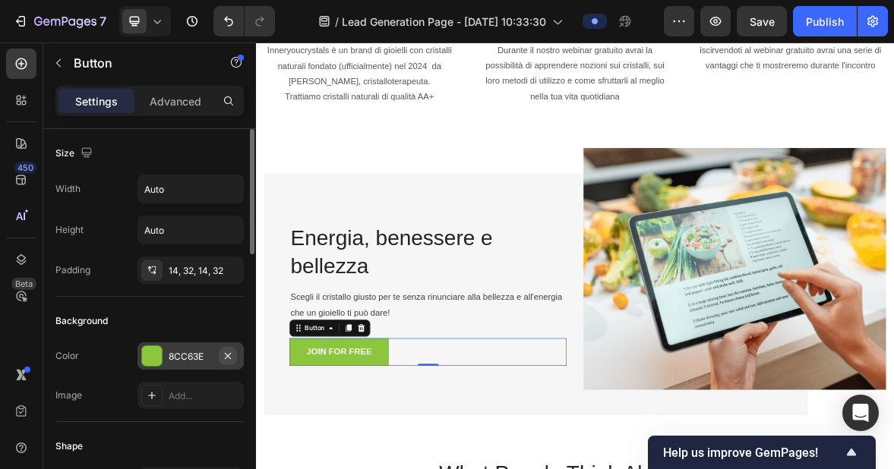
click at [224, 357] on icon "button" at bounding box center [228, 356] width 12 height 12
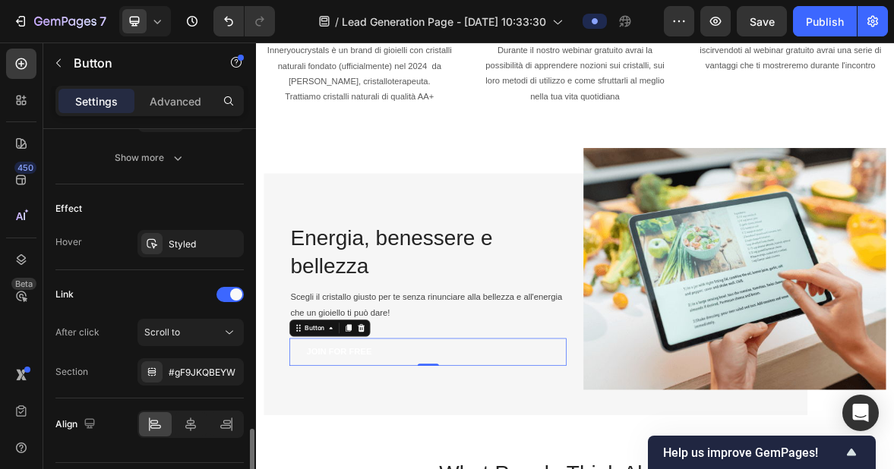
scroll to position [785, 0]
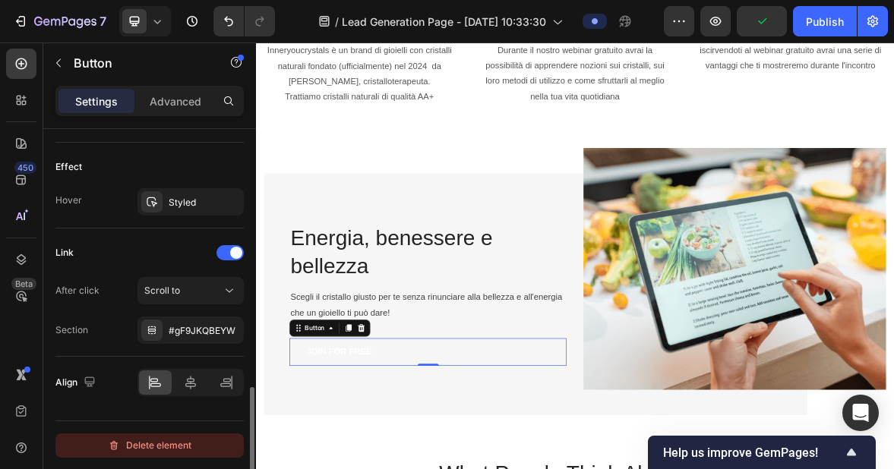
click at [172, 447] on div "Delete element" at bounding box center [150, 446] width 84 height 18
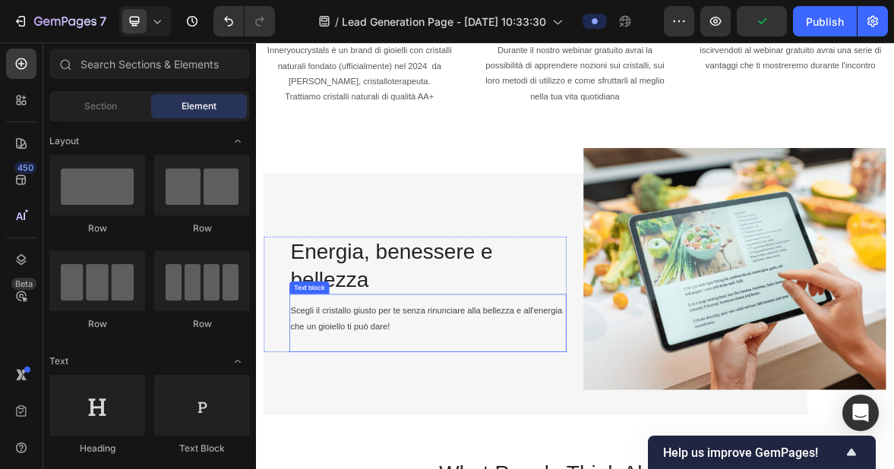
click at [538, 457] on p "Scegli il cristallo giusto per te senza rinunciare alla bellezza e all'energia …" at bounding box center [501, 437] width 393 height 44
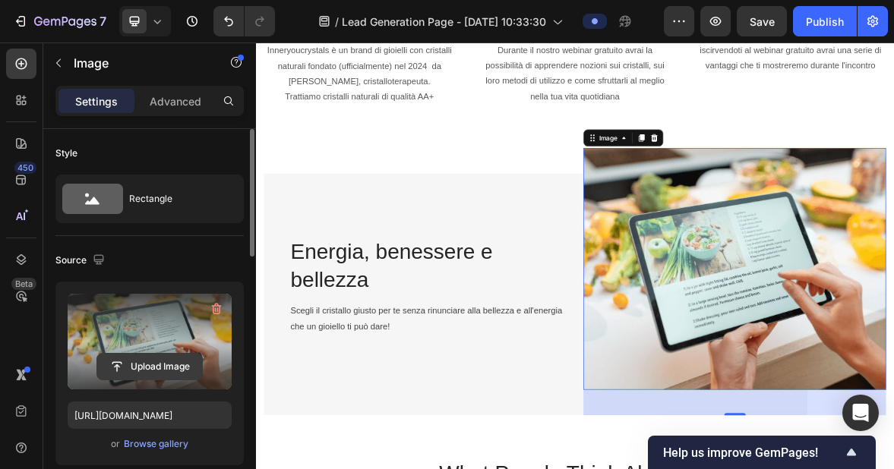
click at [157, 360] on input "file" at bounding box center [149, 367] width 105 height 26
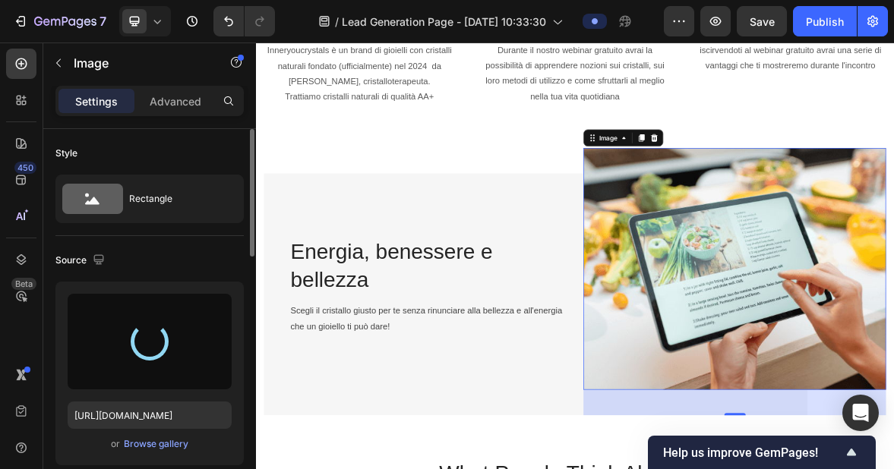
type input "[URL][DOMAIN_NAME]"
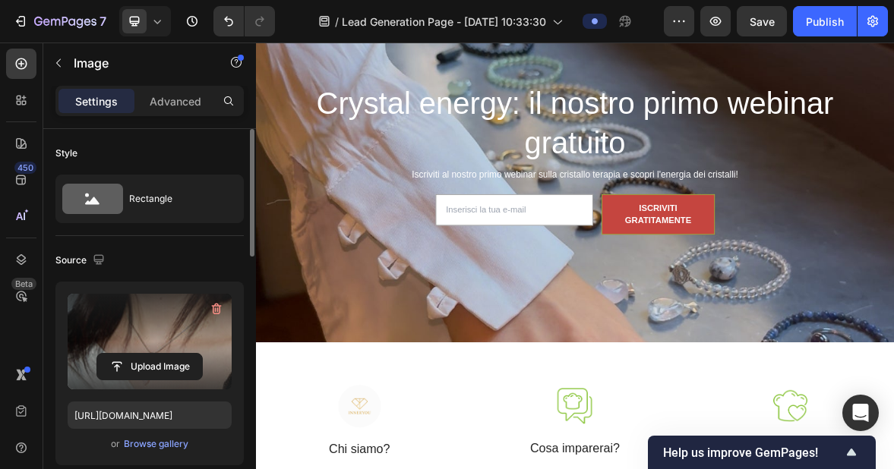
scroll to position [109, 0]
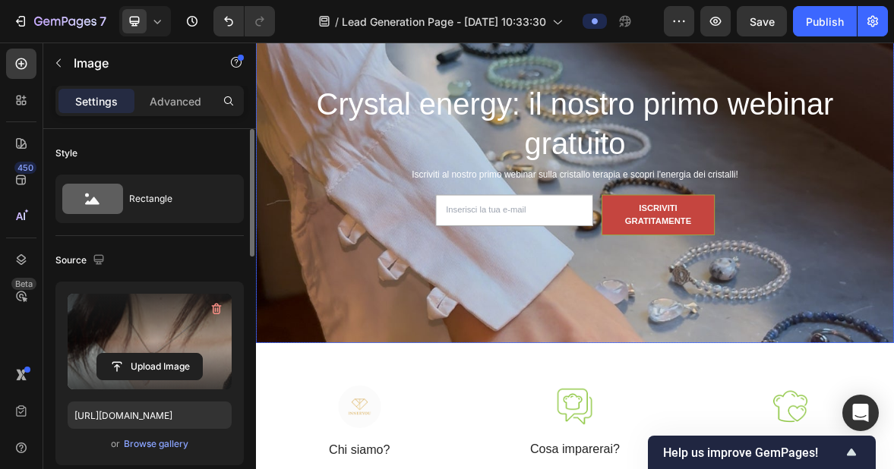
click at [893, 156] on div "Crystal energy: il nostro primo webinar gratuito Heading Iscriviti al nostro pr…" at bounding box center [711, 217] width 911 height 235
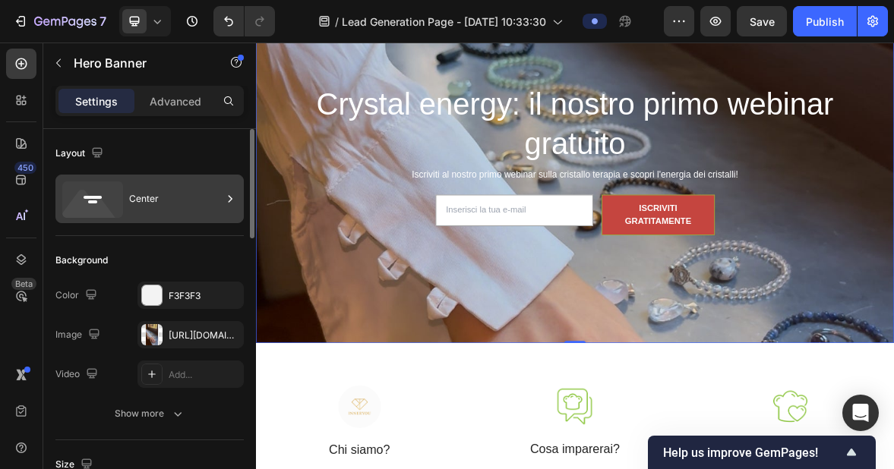
click at [152, 207] on div "Center" at bounding box center [175, 199] width 93 height 35
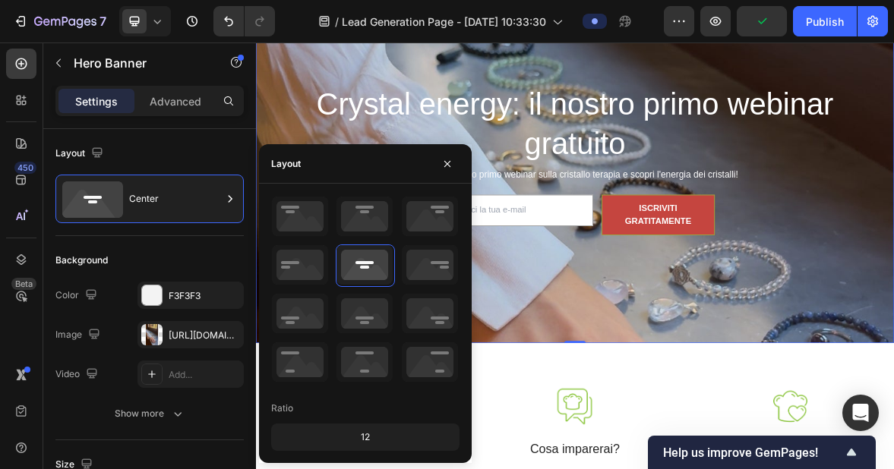
click at [184, 259] on div "Background" at bounding box center [149, 260] width 188 height 24
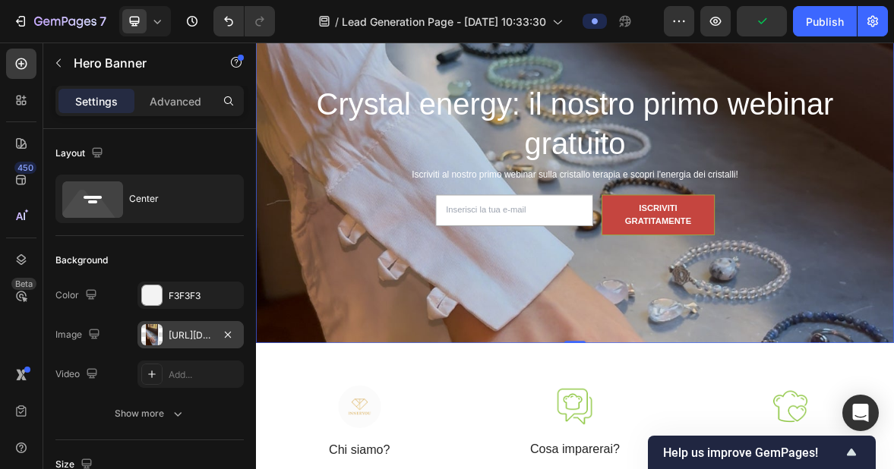
click at [194, 330] on div "[URL][DOMAIN_NAME]" at bounding box center [191, 336] width 44 height 14
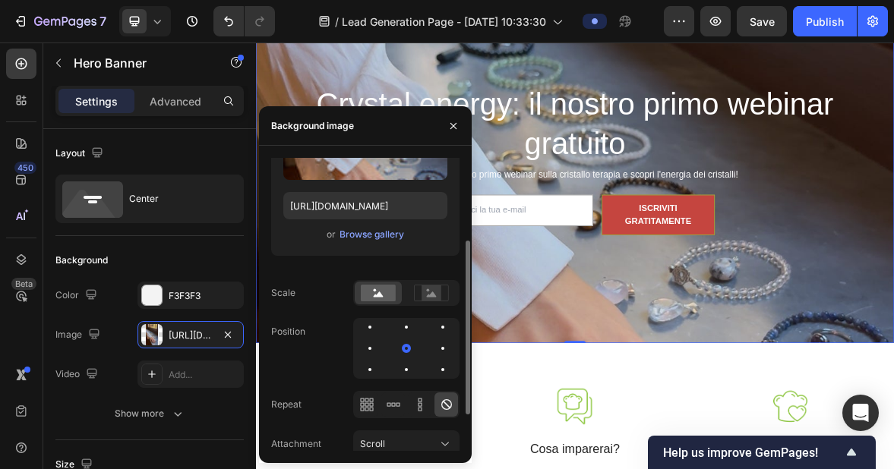
scroll to position [123, 0]
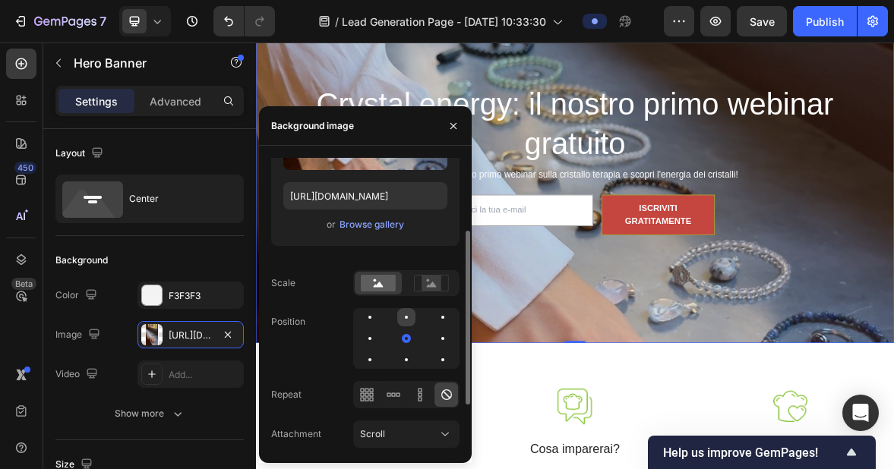
click at [405, 320] on div at bounding box center [406, 317] width 18 height 18
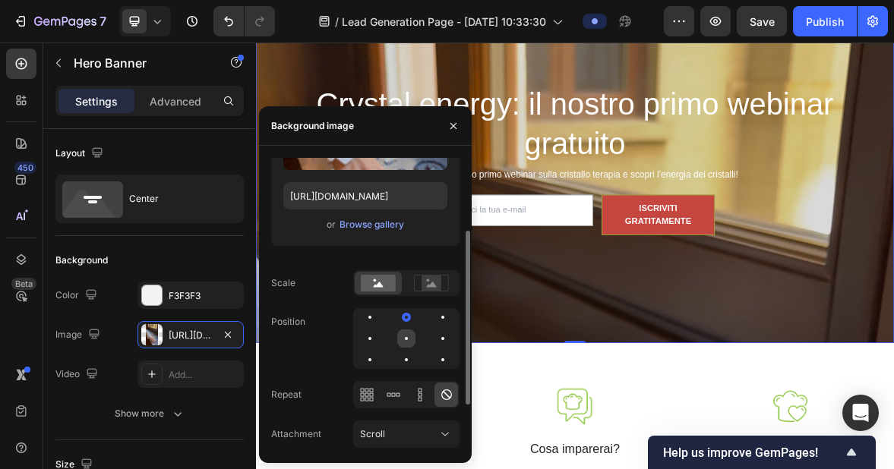
click at [406, 336] on div at bounding box center [406, 339] width 18 height 18
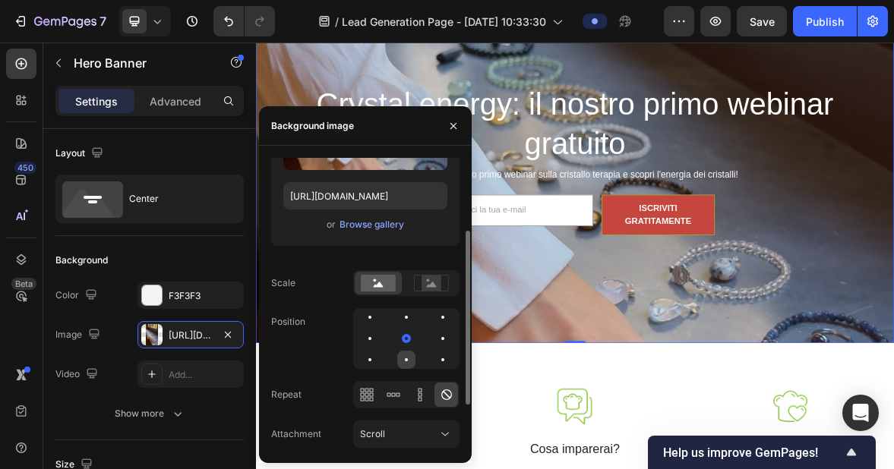
click at [405, 355] on div at bounding box center [406, 360] width 18 height 18
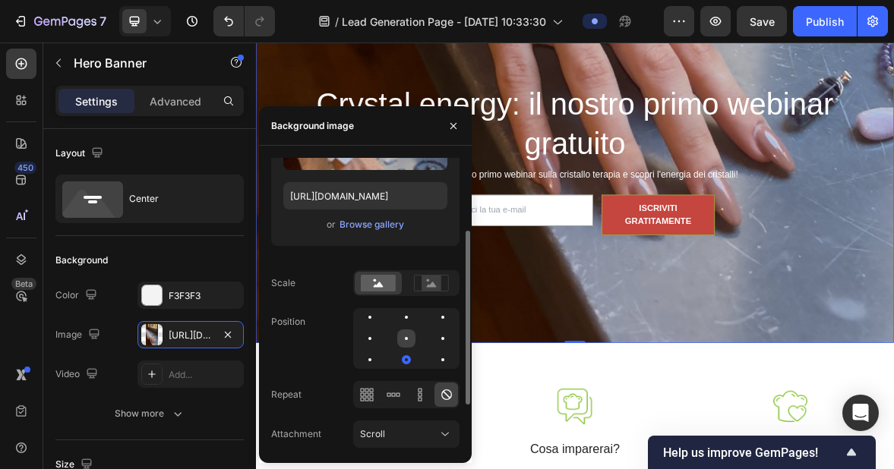
click at [401, 338] on div at bounding box center [406, 339] width 18 height 18
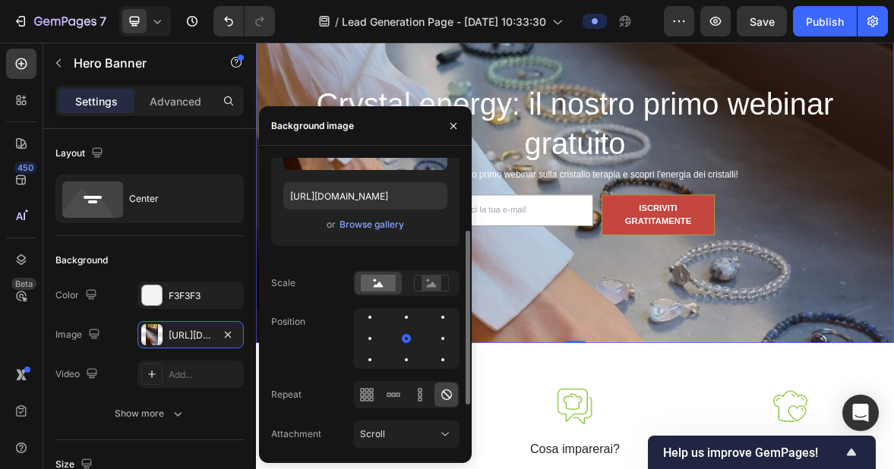
click at [360, 362] on div at bounding box center [406, 338] width 106 height 61
click at [369, 360] on div at bounding box center [369, 359] width 3 height 3
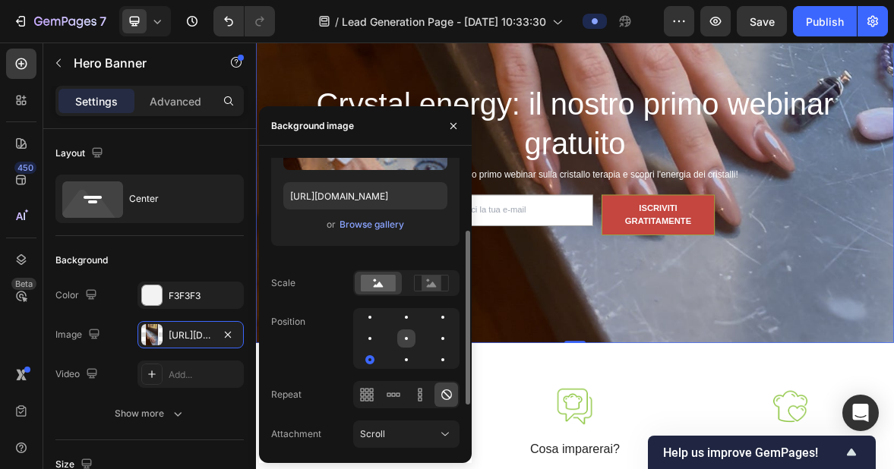
click at [402, 338] on div at bounding box center [406, 339] width 18 height 18
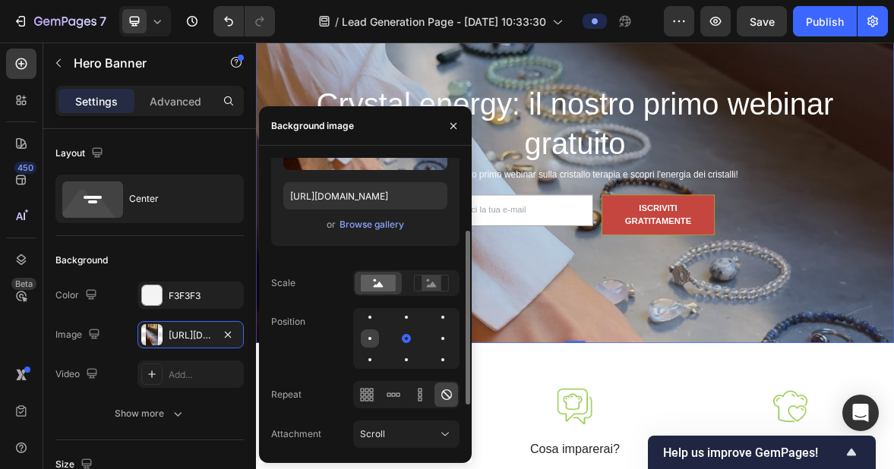
click at [369, 339] on div at bounding box center [369, 338] width 3 height 3
click at [397, 335] on div at bounding box center [406, 339] width 18 height 18
click at [450, 335] on div at bounding box center [443, 339] width 18 height 18
click at [410, 320] on div at bounding box center [406, 317] width 18 height 18
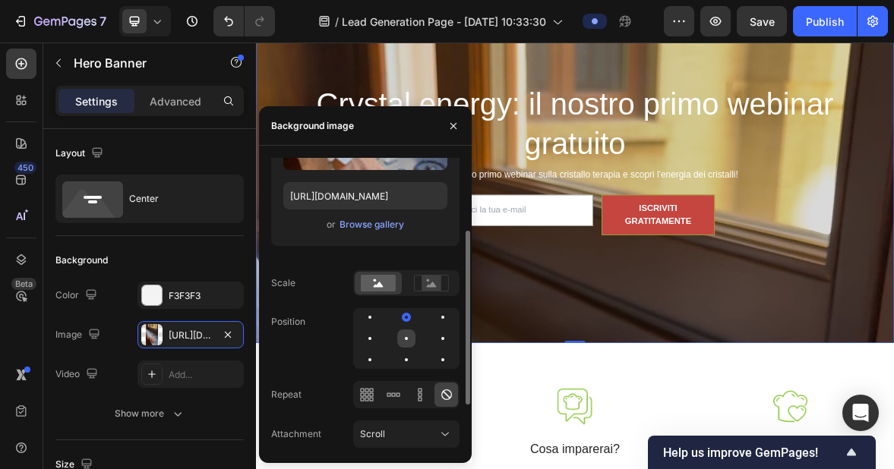
click at [406, 331] on div at bounding box center [406, 339] width 18 height 18
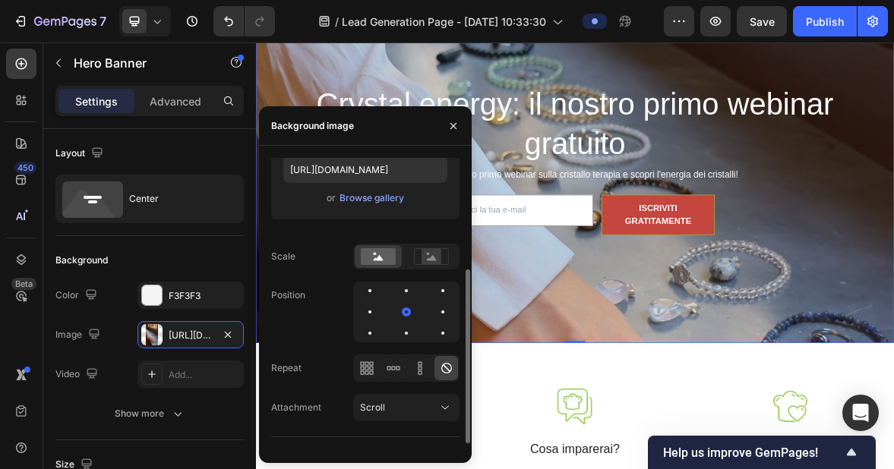
scroll to position [200, 0]
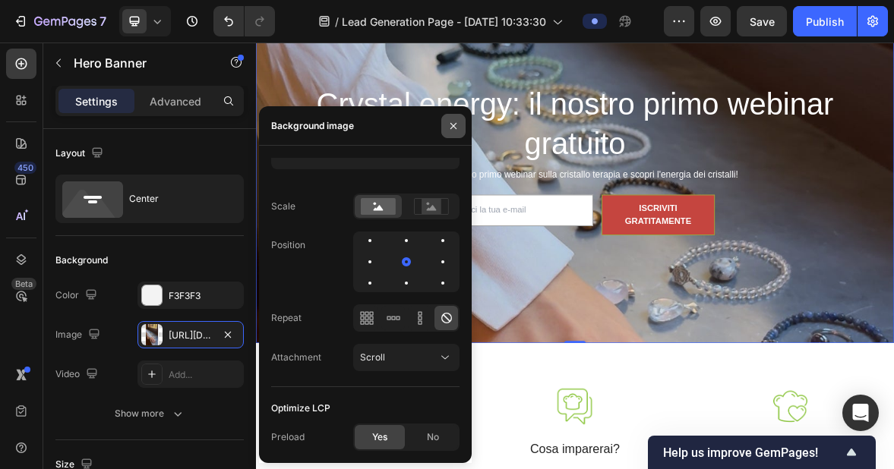
drag, startPoint x: 450, startPoint y: 128, endPoint x: 278, endPoint y: 171, distance: 177.8
click at [450, 128] on icon "button" at bounding box center [453, 125] width 6 height 6
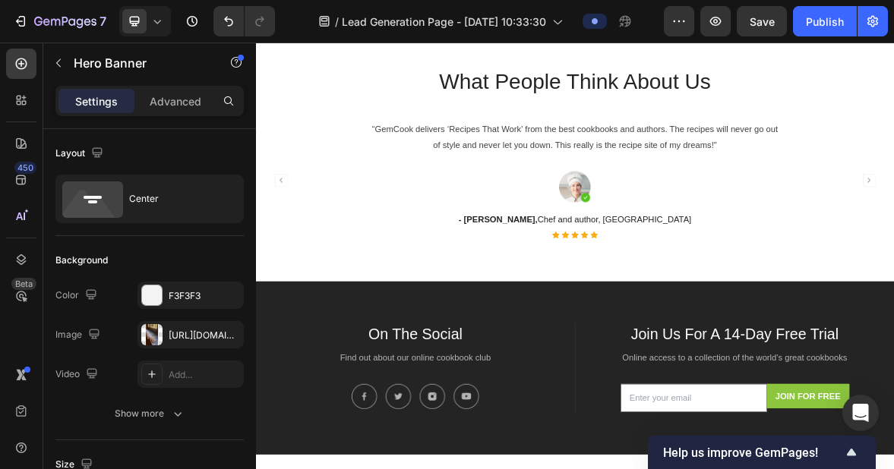
scroll to position [1471, 0]
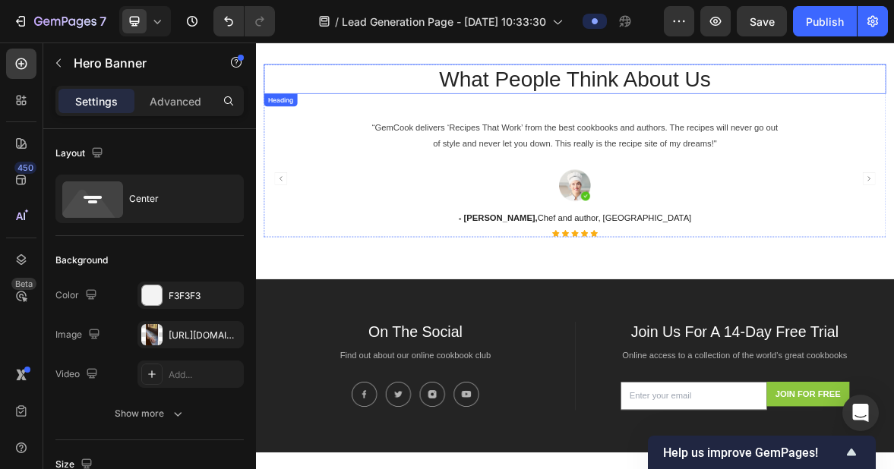
click at [893, 97] on p "What People Think About Us" at bounding box center [712, 93] width 886 height 39
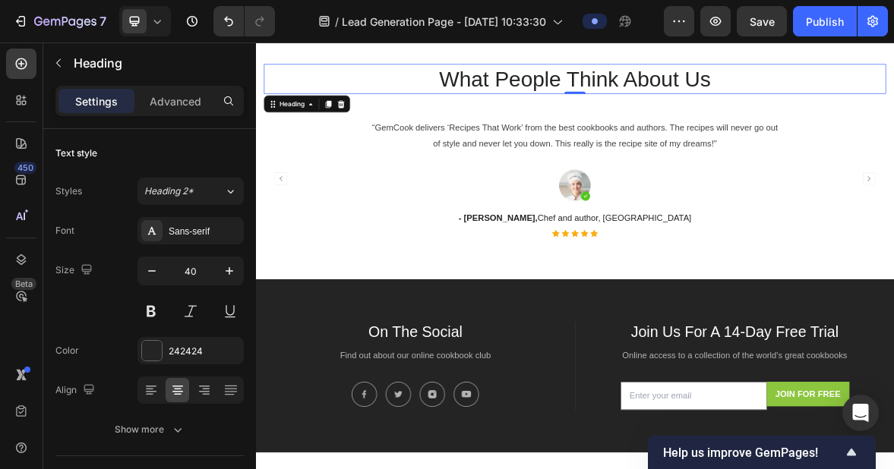
click at [893, 99] on p "What People Think About Us" at bounding box center [712, 93] width 886 height 39
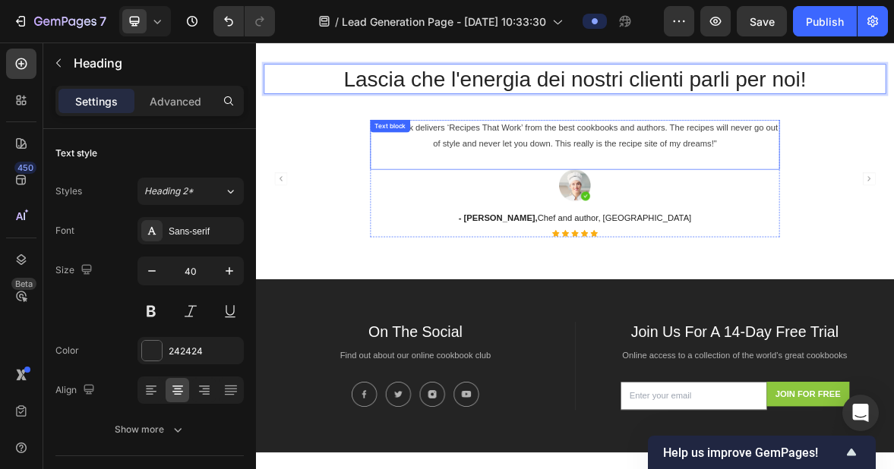
click at [822, 203] on div "“GemCook delivers ‘Recipes That Work’ from the best cookbooks and authors. The …" at bounding box center [711, 187] width 585 height 71
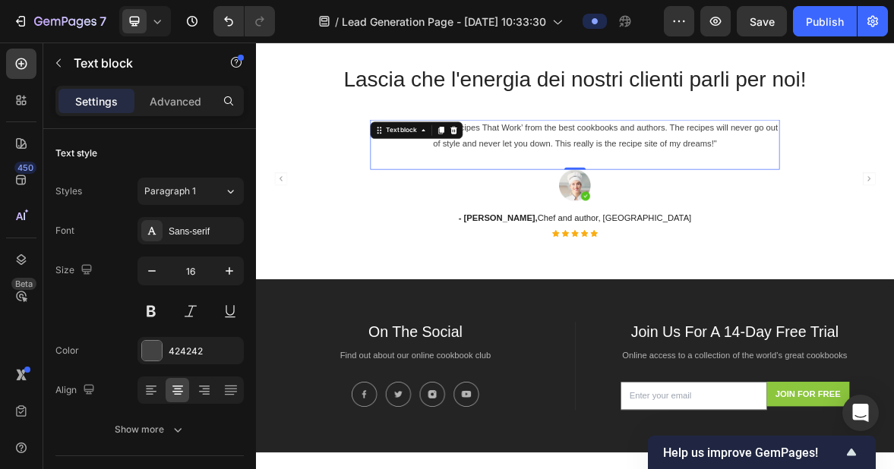
click at [677, 181] on p "“GemCook delivers ‘Recipes That Work’ from the best cookbooks and authors. The …" at bounding box center [712, 175] width 582 height 44
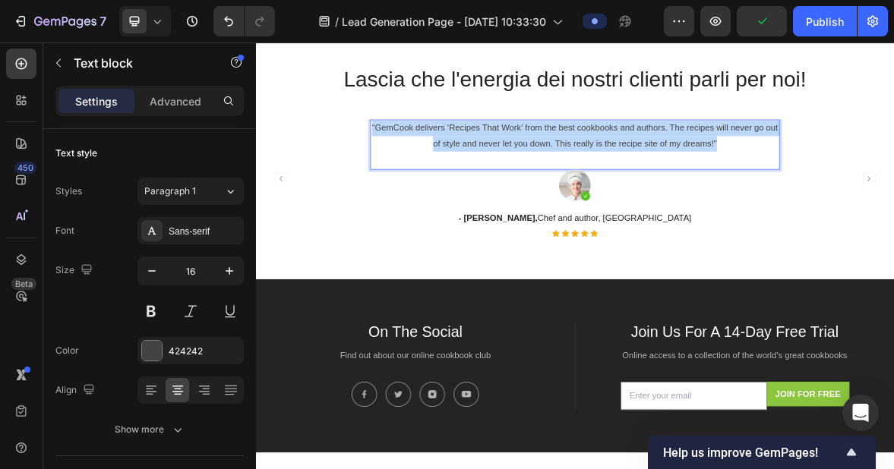
drag, startPoint x: 422, startPoint y: 161, endPoint x: 933, endPoint y: 189, distance: 512.7
click at [893, 191] on p "“GemCook delivers ‘Recipes That Work’ from the best cookbooks and authors. The …" at bounding box center [712, 175] width 582 height 44
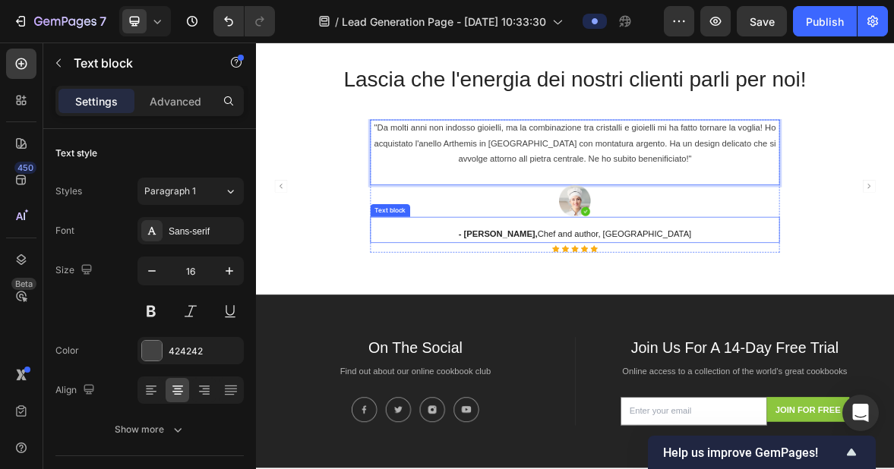
click at [668, 322] on p "- [PERSON_NAME], Chef and author, [GEOGRAPHIC_DATA]" at bounding box center [712, 316] width 582 height 22
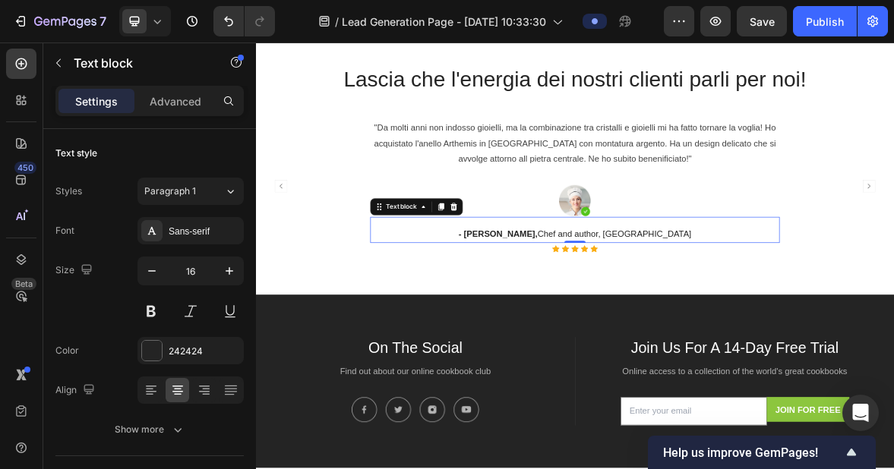
scroll to position [516, 0]
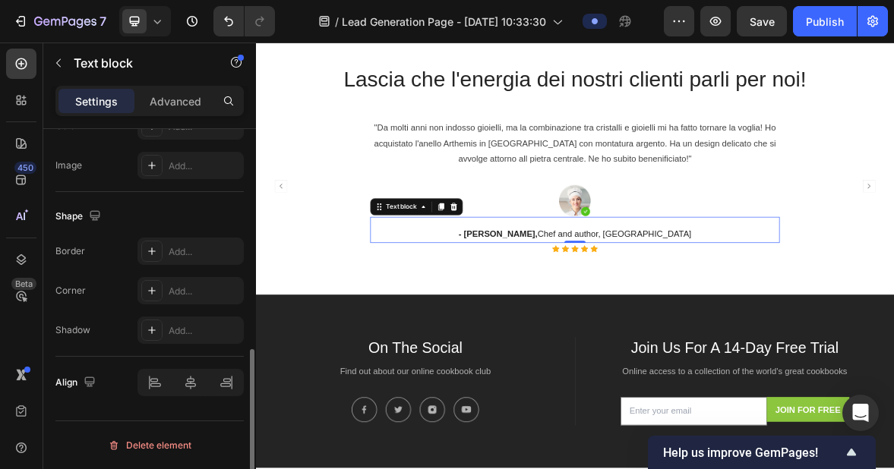
click at [658, 314] on strong "- [PERSON_NAME]," at bounding box center [601, 314] width 112 height 13
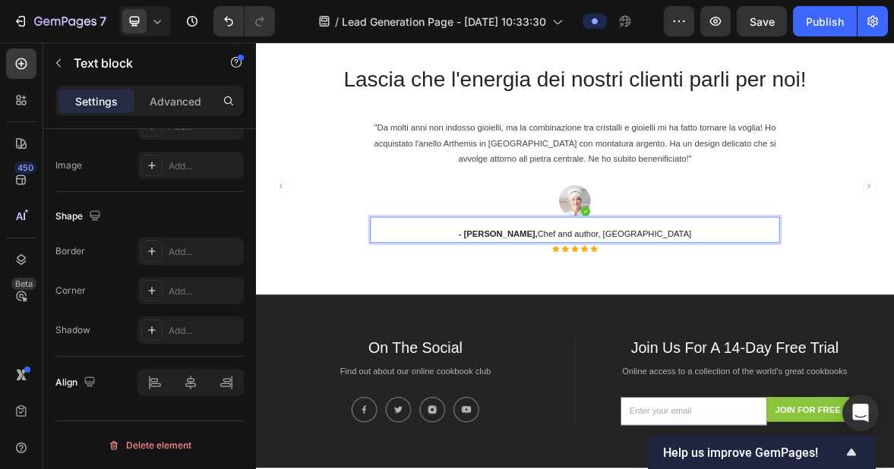
click at [658, 317] on strong "- [PERSON_NAME]," at bounding box center [601, 314] width 112 height 13
click at [658, 314] on strong "- [PERSON_NAME]," at bounding box center [601, 314] width 112 height 13
click at [703, 311] on p "- [PERSON_NAME].N, Chef and author, [GEOGRAPHIC_DATA]" at bounding box center [712, 316] width 582 height 22
drag, startPoint x: 677, startPoint y: 311, endPoint x: 815, endPoint y: 311, distance: 138.2
click at [816, 312] on p "- [PERSON_NAME].N, Chef and author, [GEOGRAPHIC_DATA]" at bounding box center [712, 316] width 582 height 22
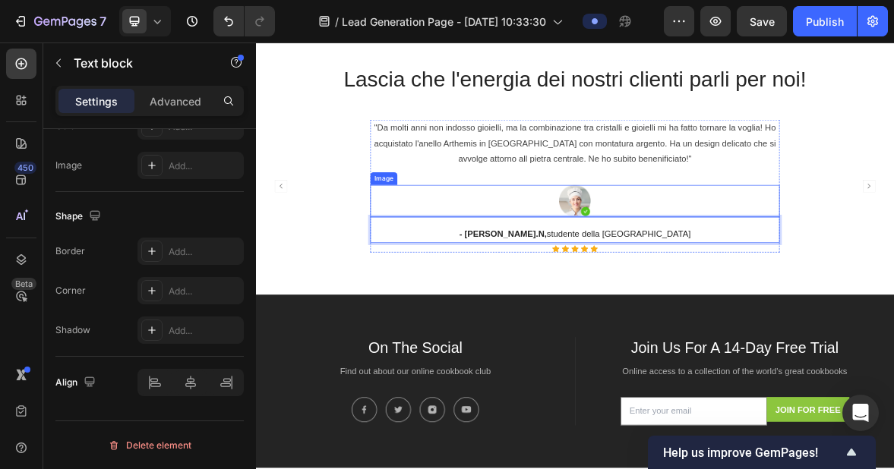
click at [734, 273] on img at bounding box center [712, 268] width 46 height 46
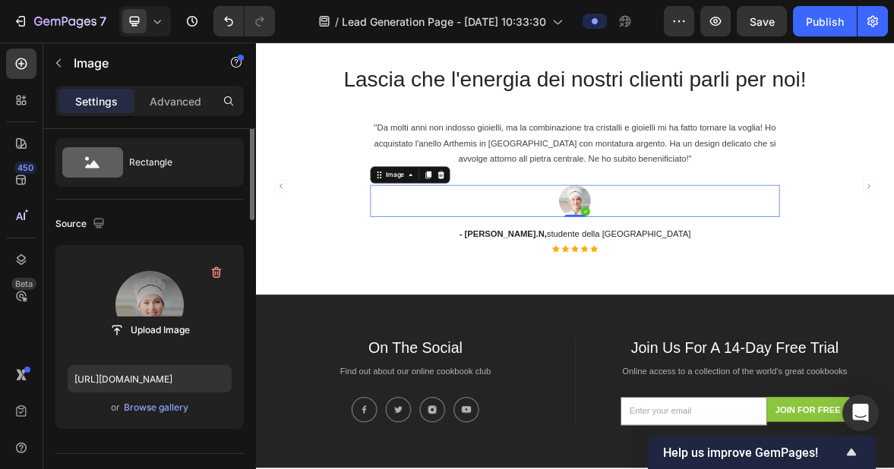
scroll to position [0, 0]
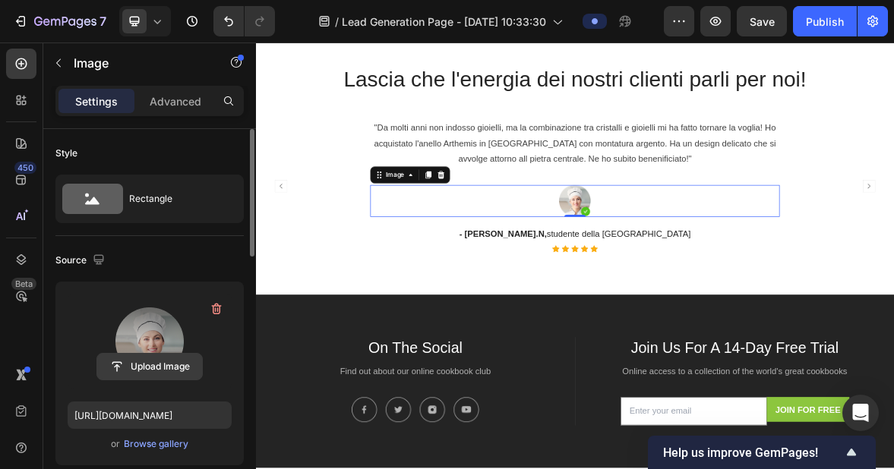
click at [156, 357] on input "file" at bounding box center [149, 367] width 105 height 26
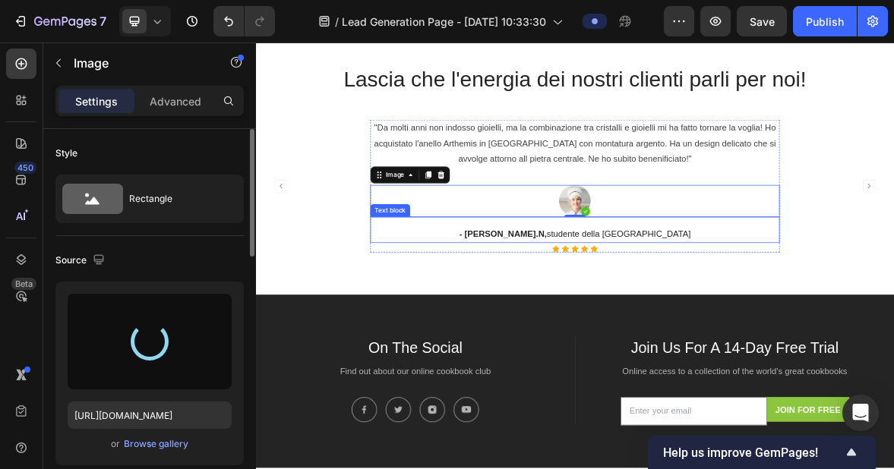
type input "[URL][DOMAIN_NAME]"
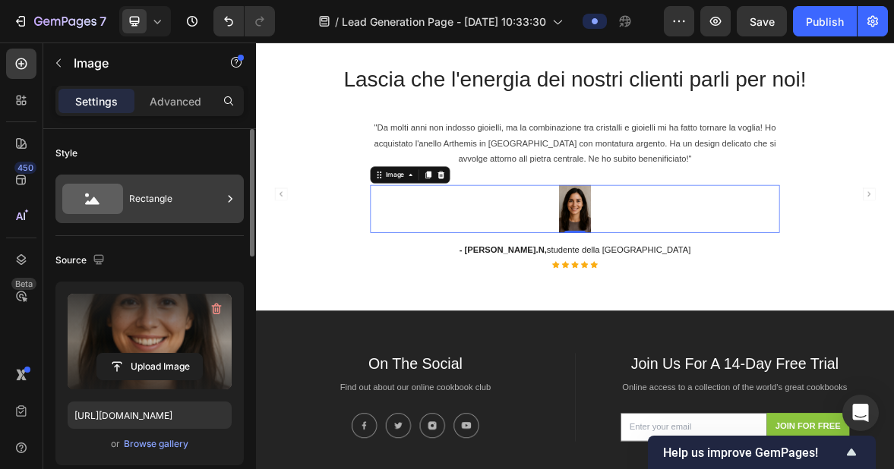
click at [171, 205] on div "Rectangle" at bounding box center [175, 199] width 93 height 35
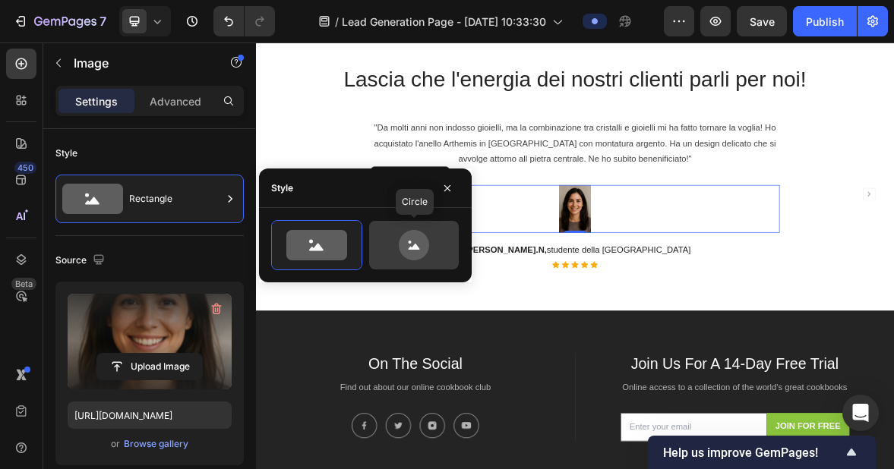
click at [393, 241] on icon at bounding box center [413, 245] width 71 height 30
type input "80"
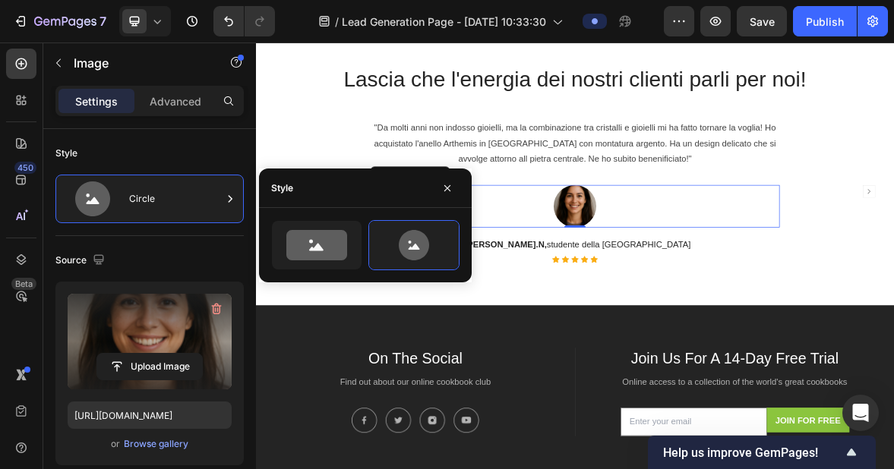
click at [230, 118] on div "Settings Advanced" at bounding box center [149, 107] width 213 height 43
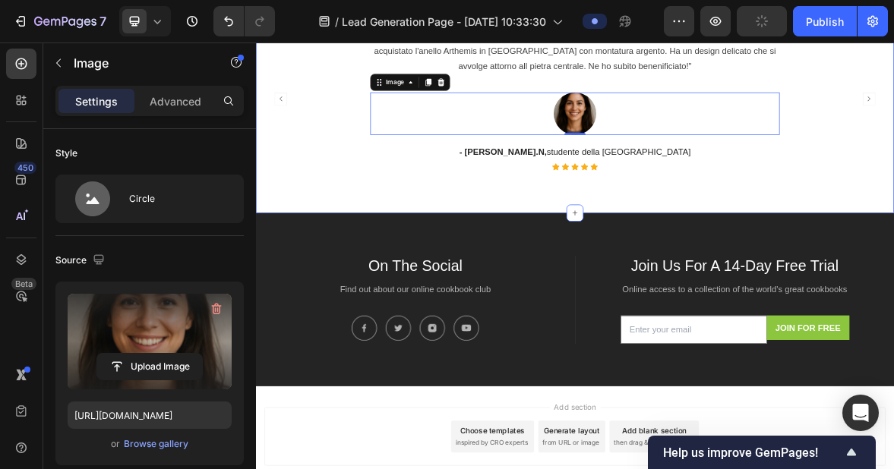
scroll to position [1620, 0]
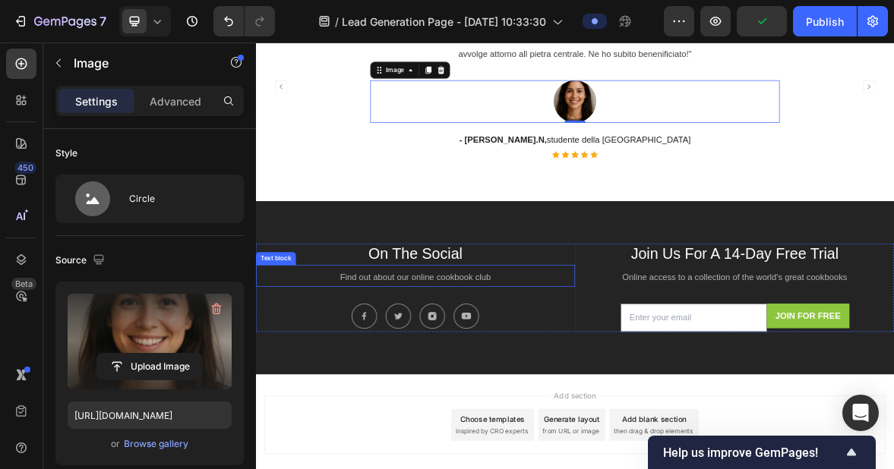
click at [590, 365] on div "Find out about our online cookbook club Text block" at bounding box center [484, 375] width 456 height 31
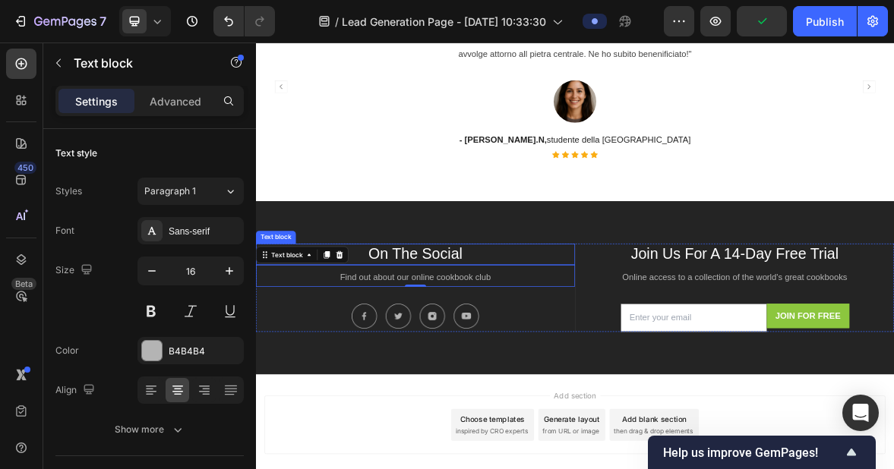
click at [590, 343] on p "On The Social" at bounding box center [483, 344] width 453 height 27
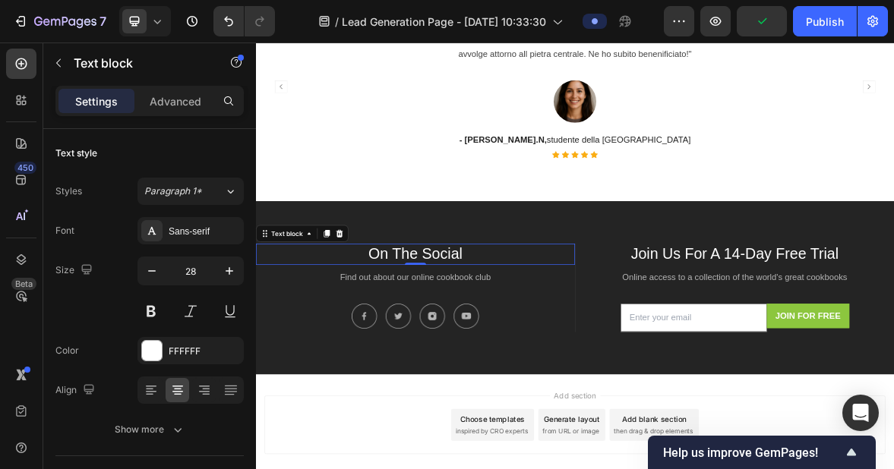
click at [570, 342] on p "On The Social" at bounding box center [483, 344] width 453 height 27
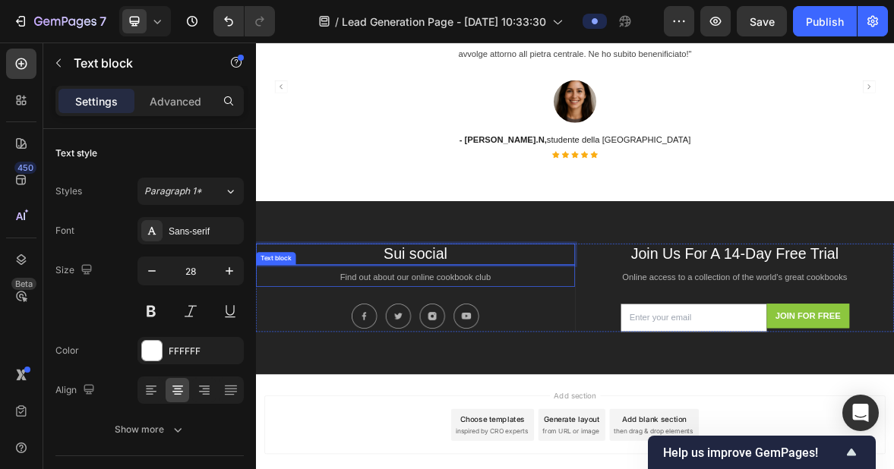
click at [598, 380] on p "Find out about our online cookbook club" at bounding box center [483, 379] width 453 height 22
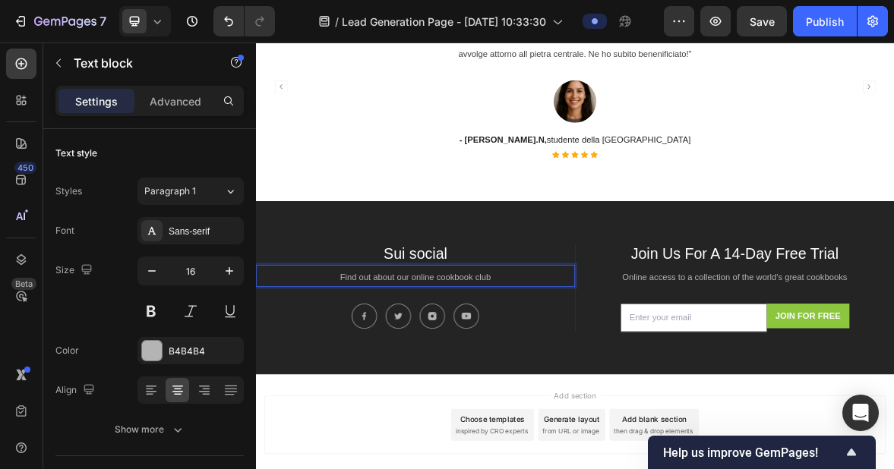
click at [598, 380] on p "Find out about our online cookbook club" at bounding box center [483, 379] width 453 height 22
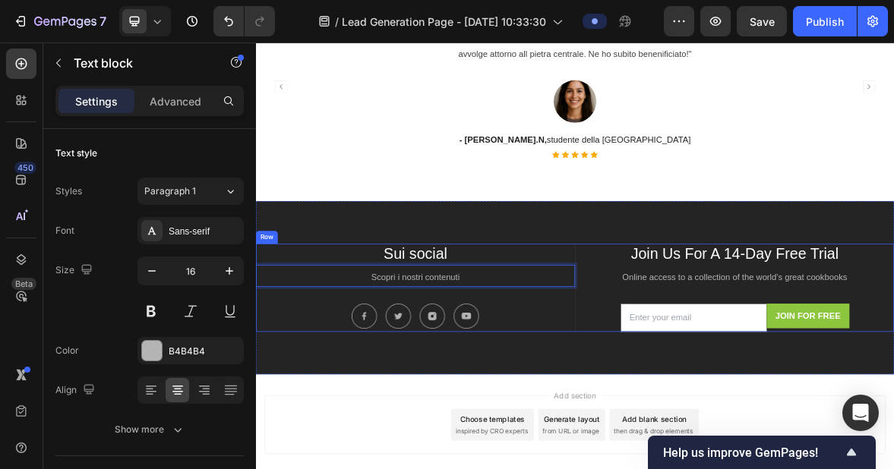
click at [427, 449] on img at bounding box center [411, 433] width 36 height 36
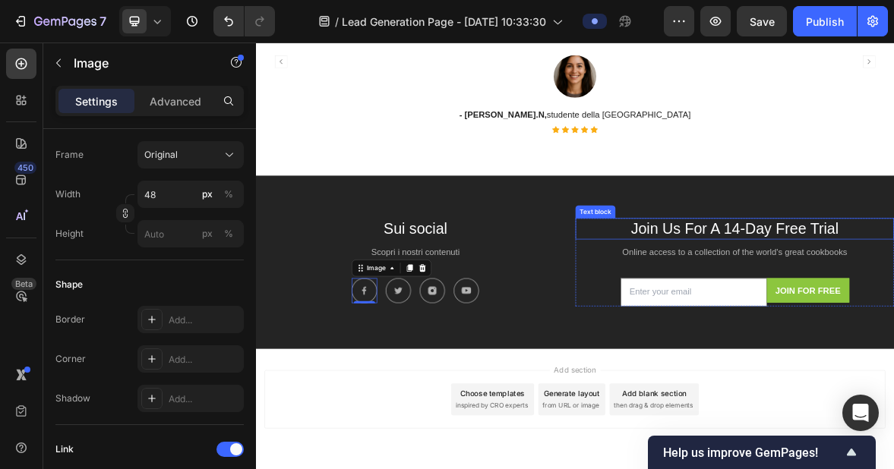
scroll to position [1658, 0]
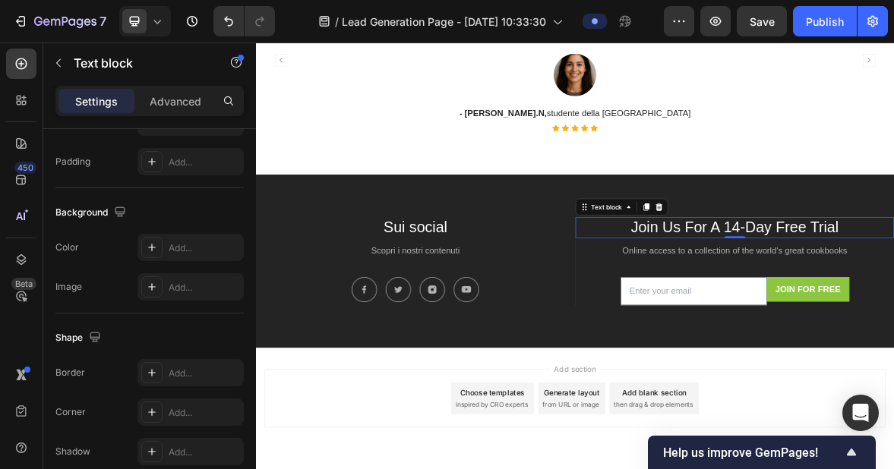
scroll to position [0, 0]
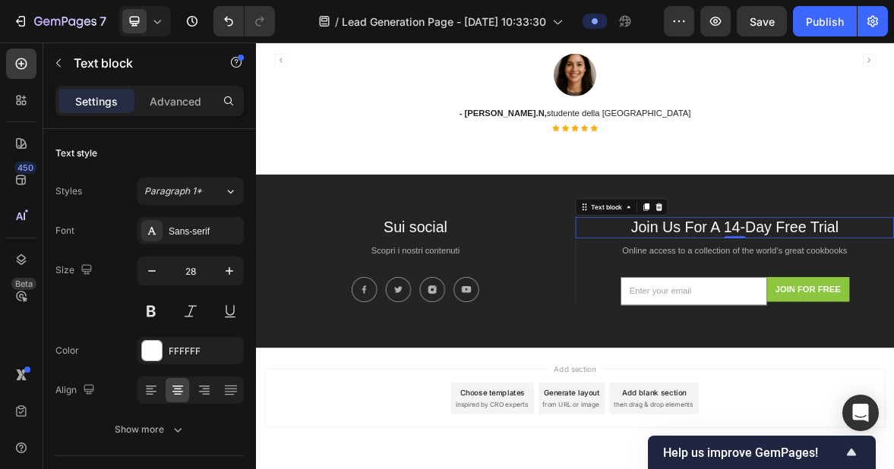
click at [835, 280] on icon at bounding box center [832, 277] width 10 height 11
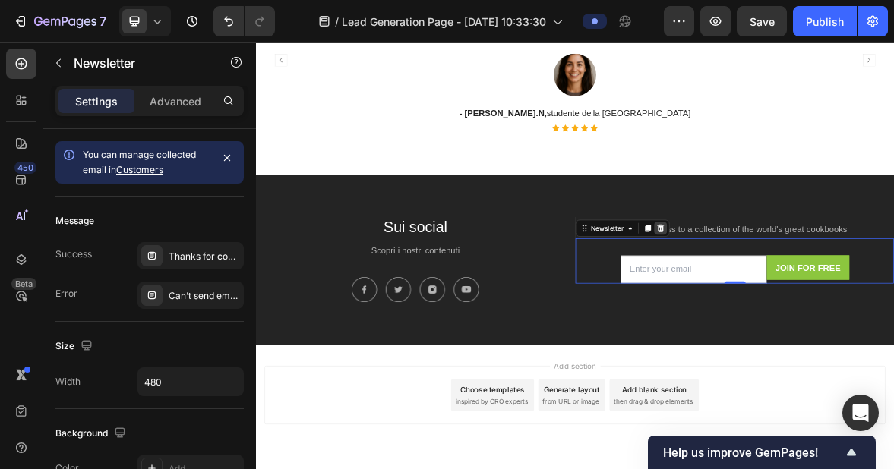
click at [828, 307] on icon at bounding box center [834, 308] width 12 height 12
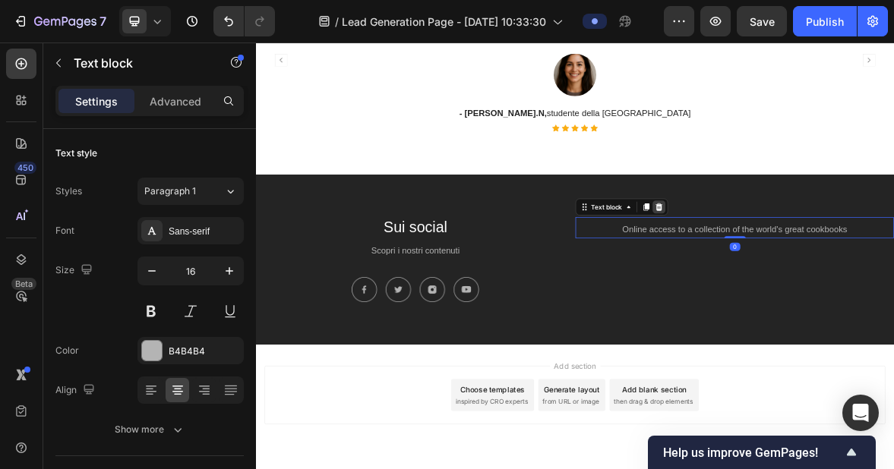
click at [831, 276] on icon at bounding box center [832, 277] width 10 height 11
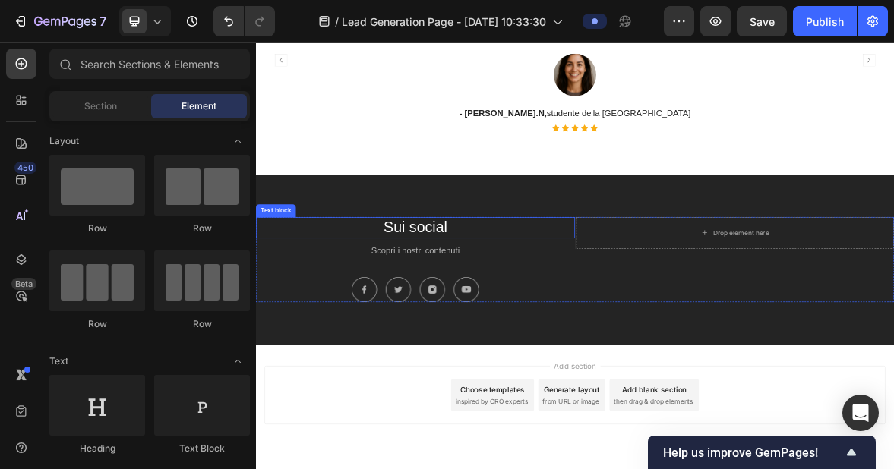
click at [605, 320] on p "Sui social" at bounding box center [483, 306] width 453 height 27
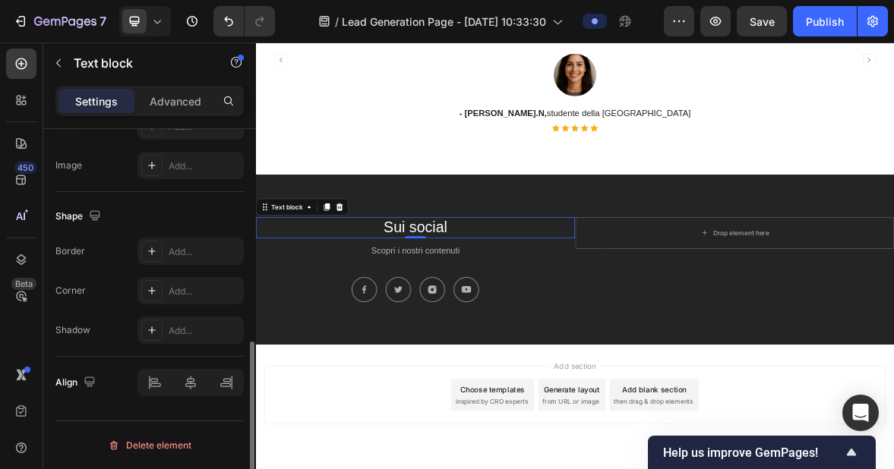
scroll to position [510, 0]
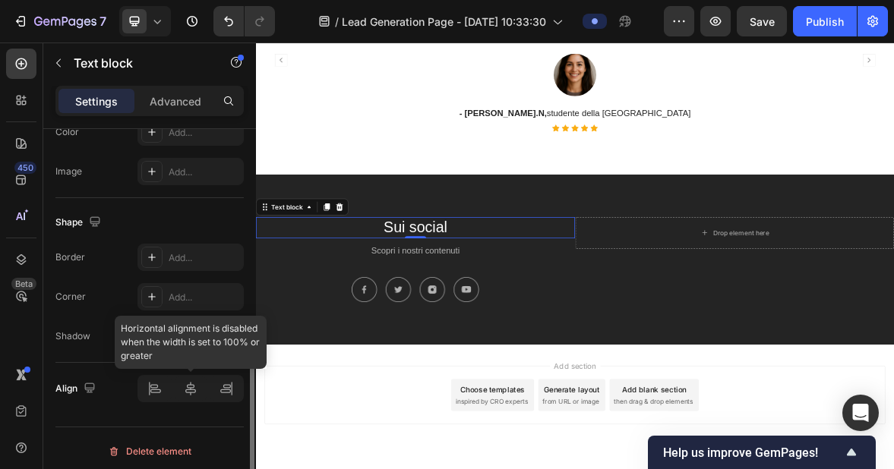
click at [187, 382] on div at bounding box center [190, 388] width 106 height 27
click at [189, 391] on div at bounding box center [190, 388] width 106 height 27
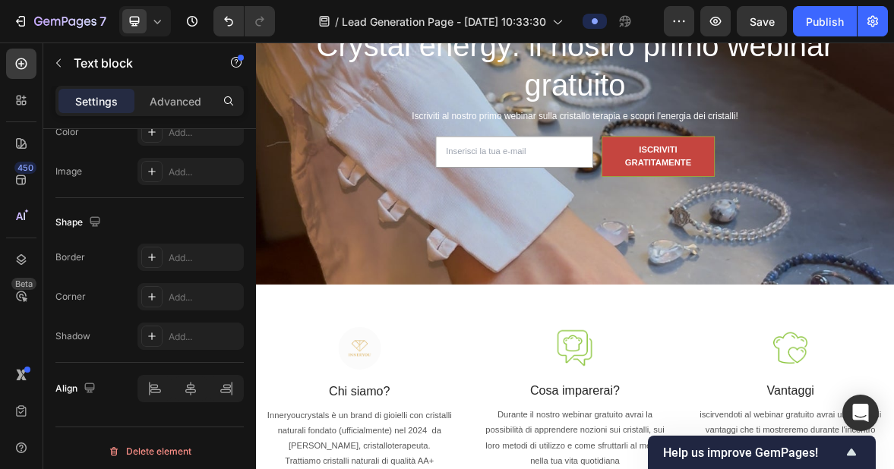
scroll to position [235, 0]
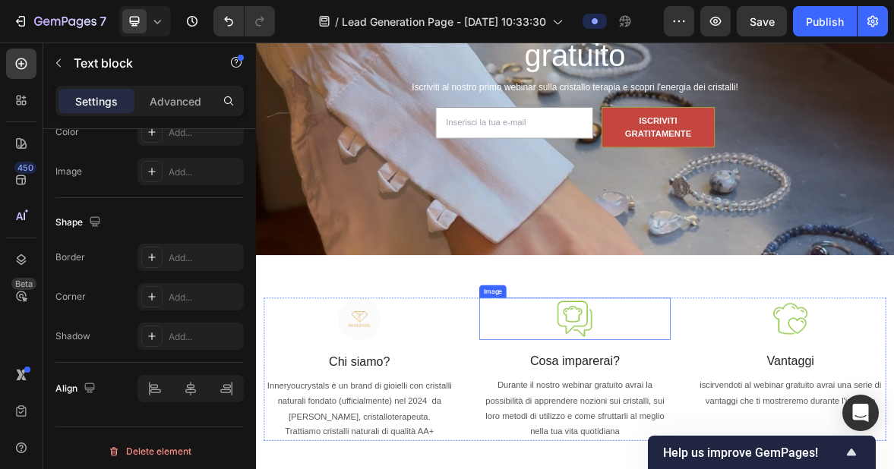
click at [730, 440] on img at bounding box center [711, 437] width 61 height 60
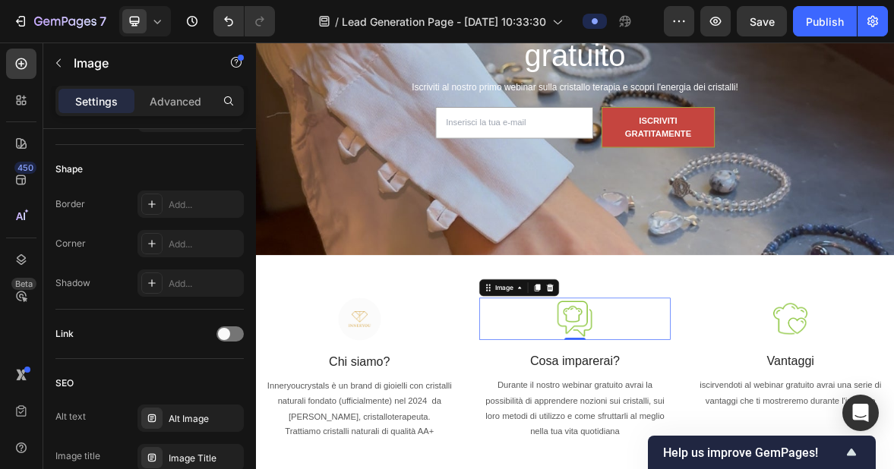
scroll to position [0, 0]
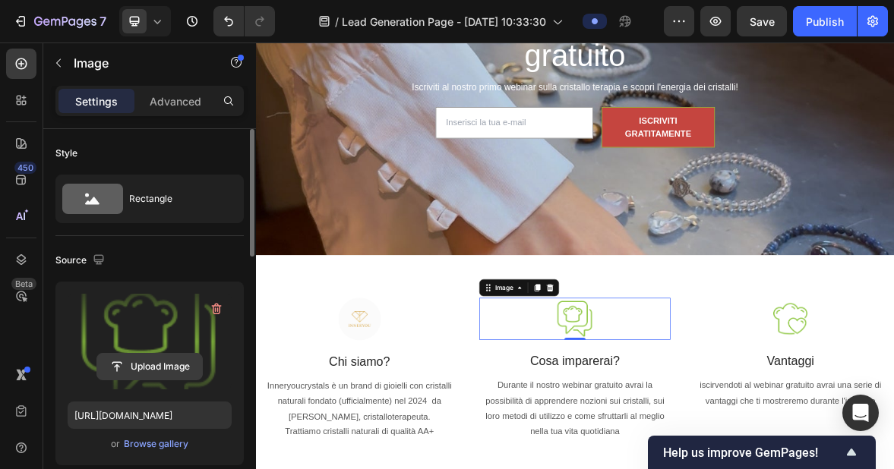
click at [170, 364] on input "file" at bounding box center [149, 367] width 105 height 26
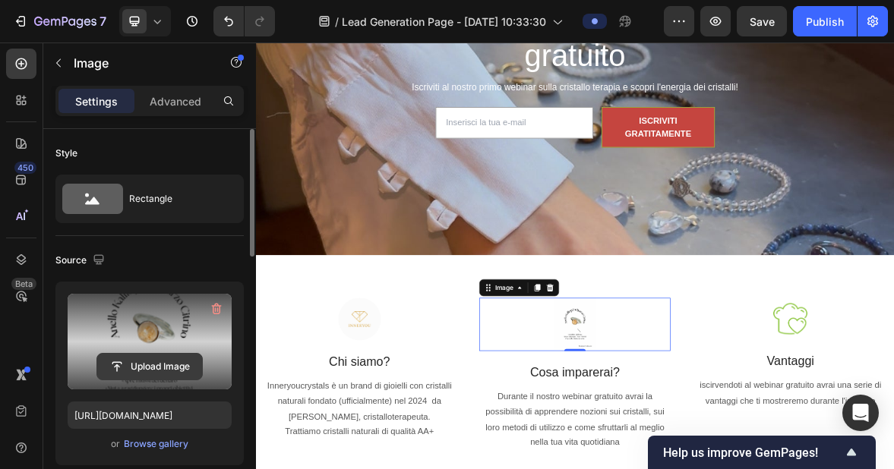
click at [188, 360] on input "file" at bounding box center [149, 367] width 105 height 26
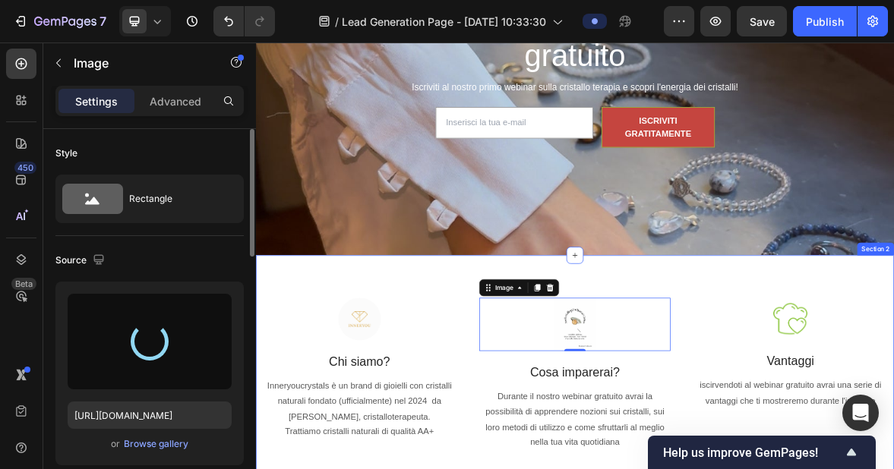
type input "[URL][DOMAIN_NAME]"
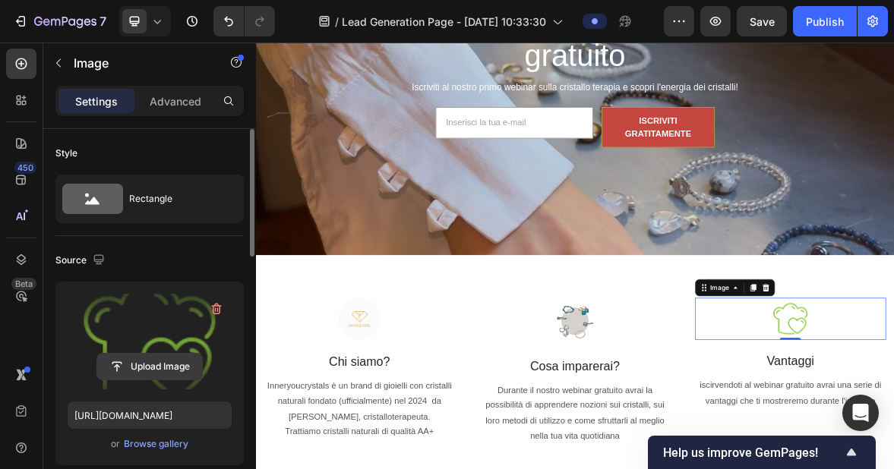
click at [150, 365] on input "file" at bounding box center [149, 367] width 105 height 26
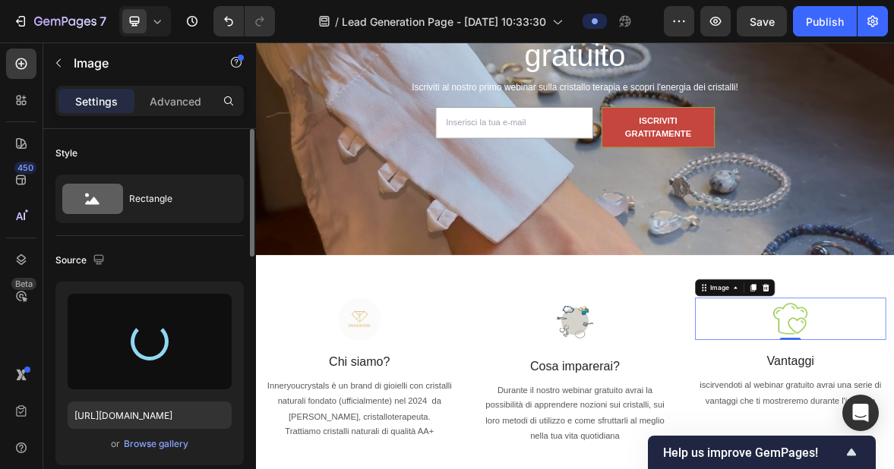
type input "[URL][DOMAIN_NAME]"
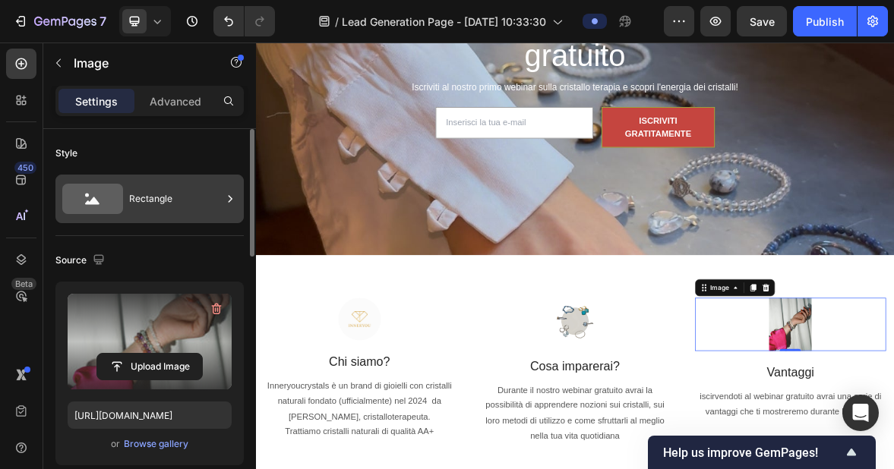
click at [191, 192] on div "Rectangle" at bounding box center [175, 199] width 93 height 35
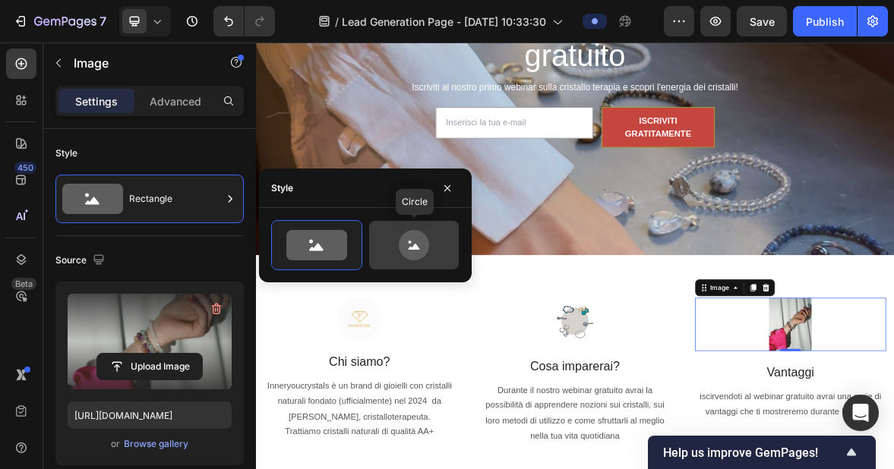
click at [417, 242] on icon at bounding box center [414, 245] width 30 height 30
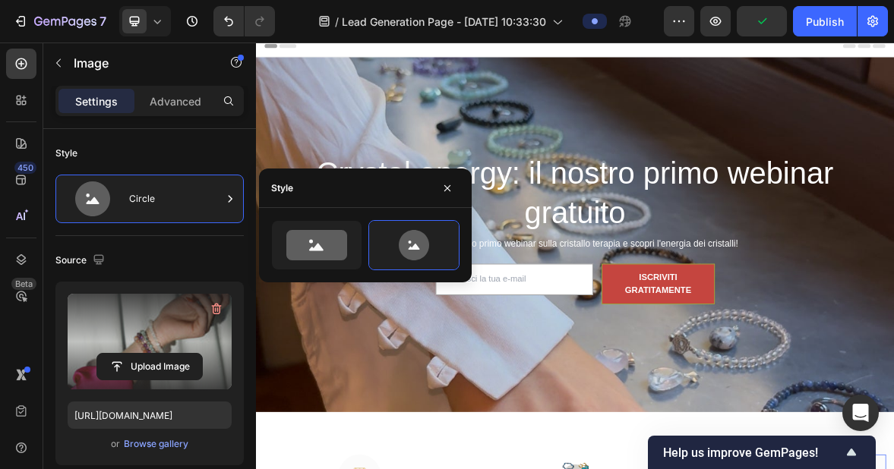
scroll to position [10, 0]
click at [450, 188] on icon "button" at bounding box center [447, 188] width 12 height 12
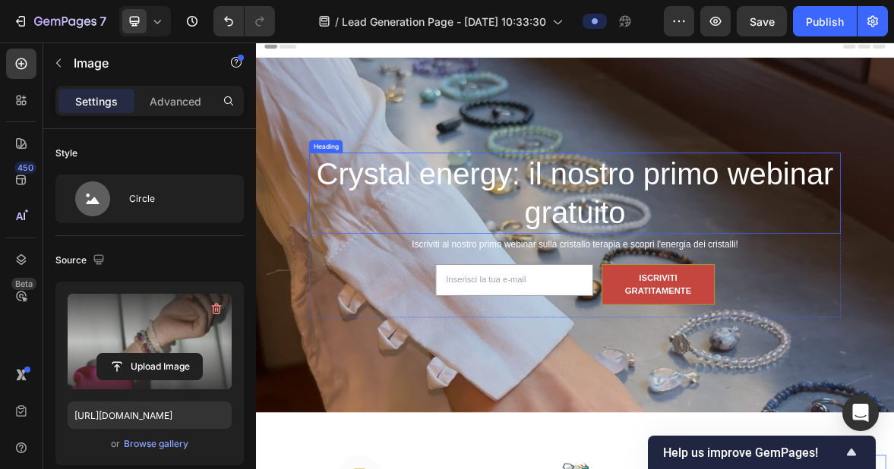
click at [614, 238] on h2 "Crystal energy: il nostro primo webinar gratuito" at bounding box center [711, 257] width 759 height 115
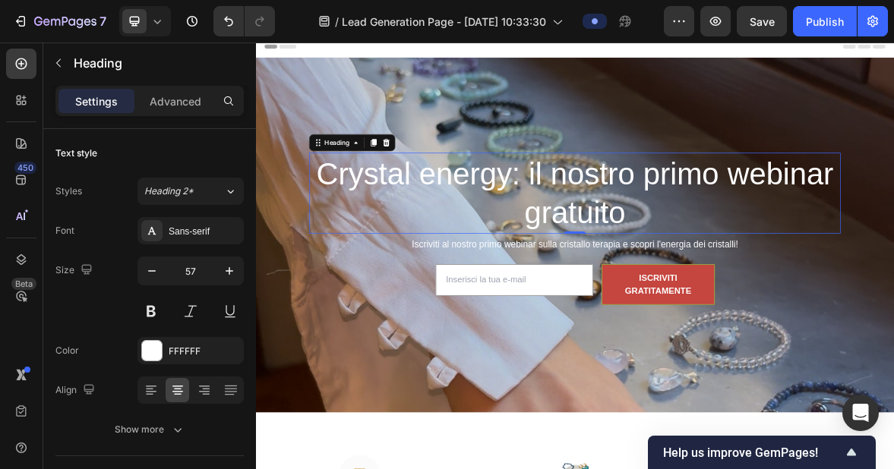
click at [616, 238] on h2 "Crystal energy: il nostro primo webinar gratuito" at bounding box center [711, 257] width 759 height 115
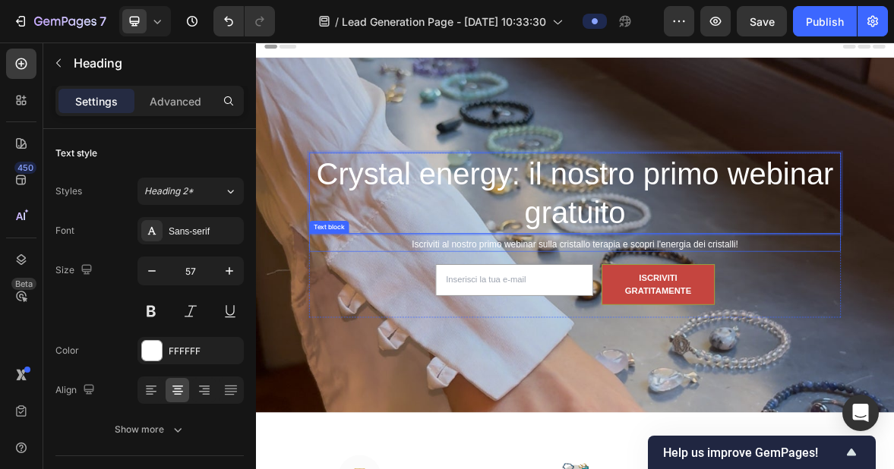
click at [772, 341] on div "Email Field ISCRIVITI GRATITAMENTE Submit Button Row Newsletter" at bounding box center [711, 388] width 759 height 94
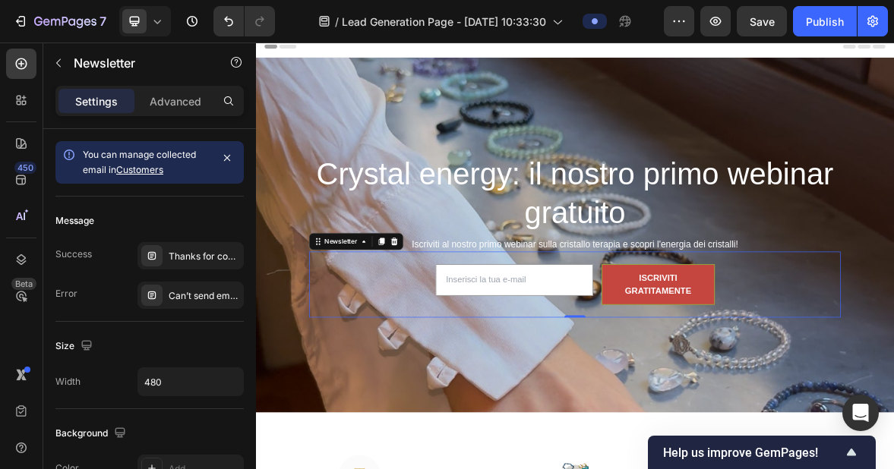
click at [801, 337] on p "Iscriviti al nostro primo webinar sulla cristallo terapia e scopri l'energia de…" at bounding box center [711, 331] width 756 height 17
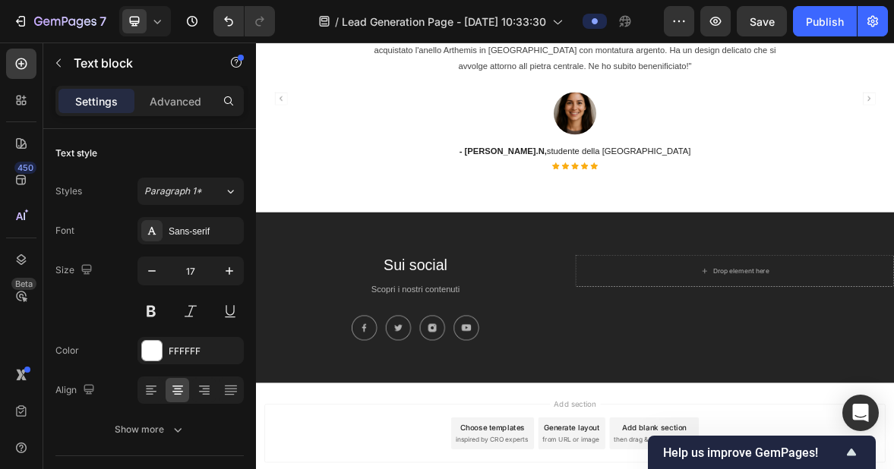
scroll to position [1616, 0]
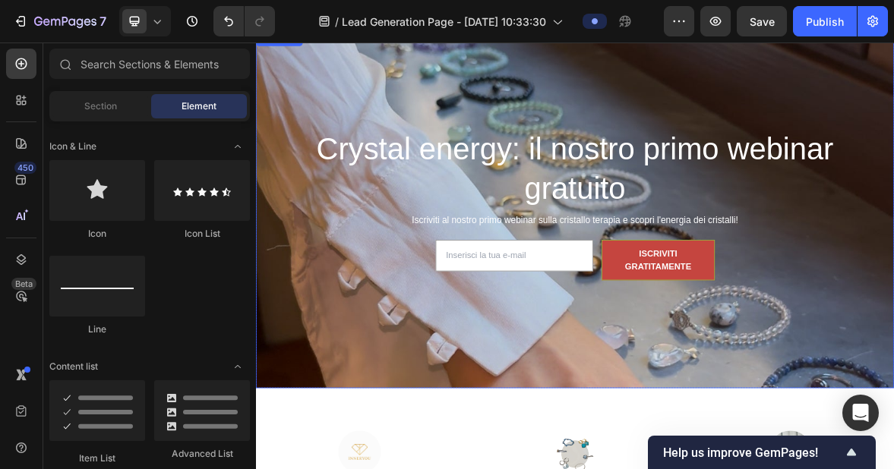
scroll to position [0, 0]
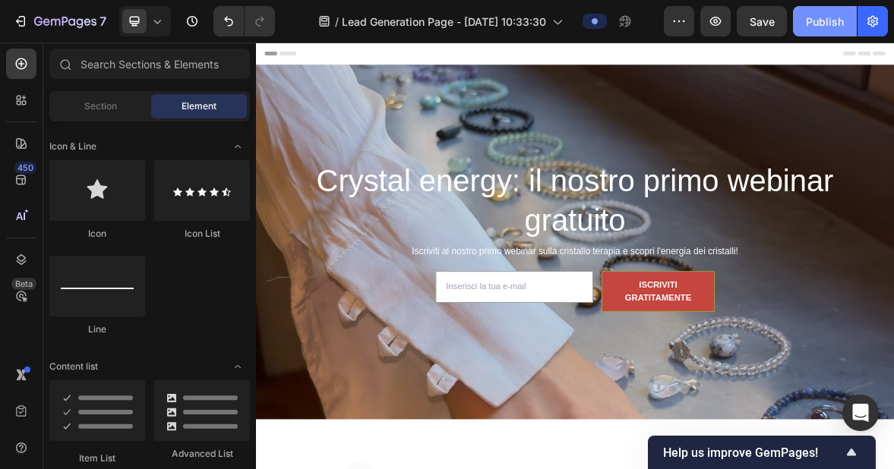
click at [835, 25] on div "Publish" at bounding box center [825, 22] width 38 height 16
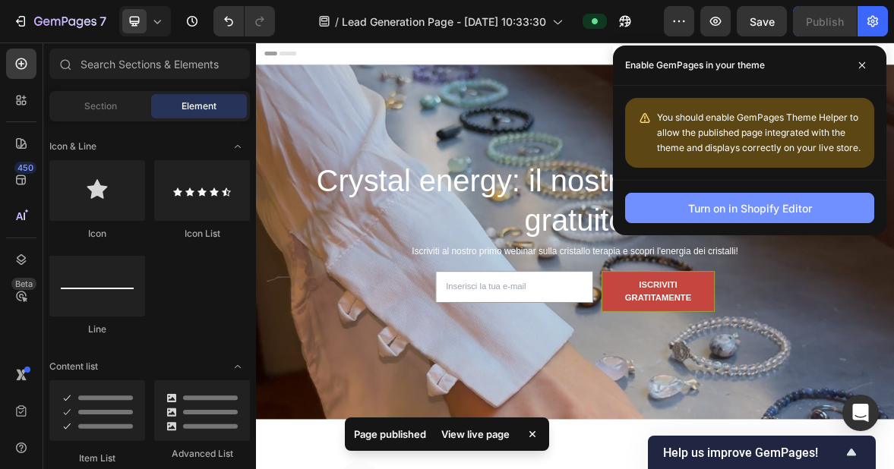
click at [769, 213] on div "Turn on in Shopify Editor" at bounding box center [750, 209] width 124 height 16
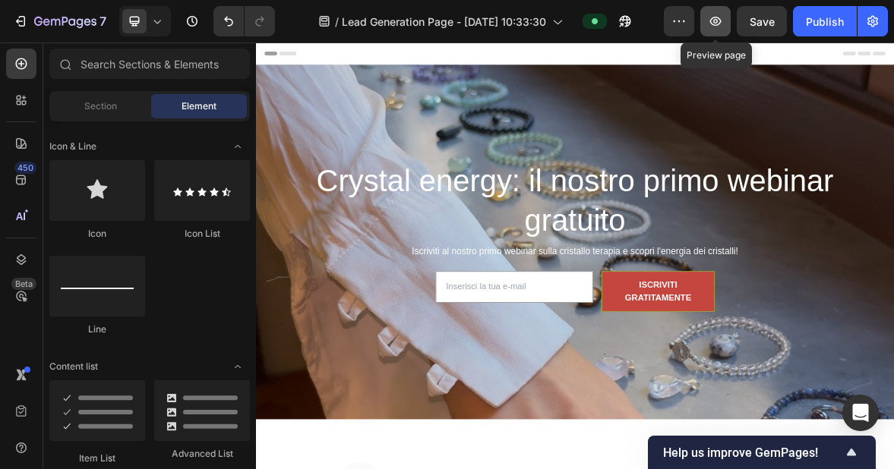
click at [721, 23] on icon "button" at bounding box center [715, 21] width 11 height 9
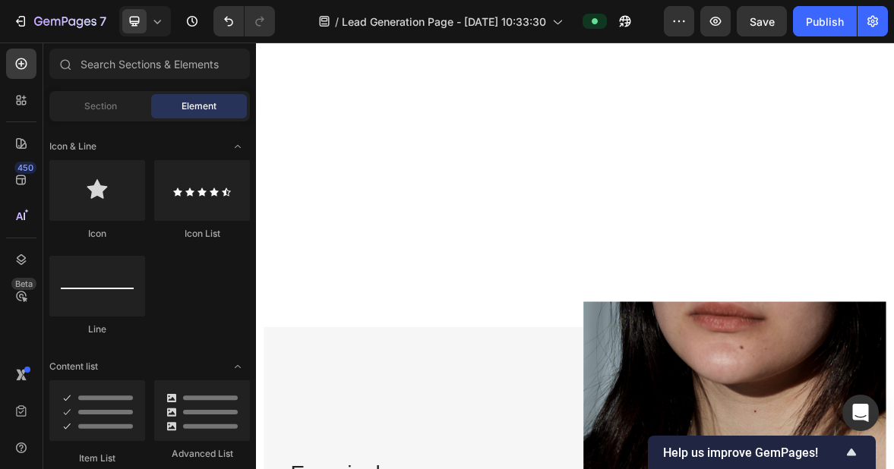
scroll to position [1640, 0]
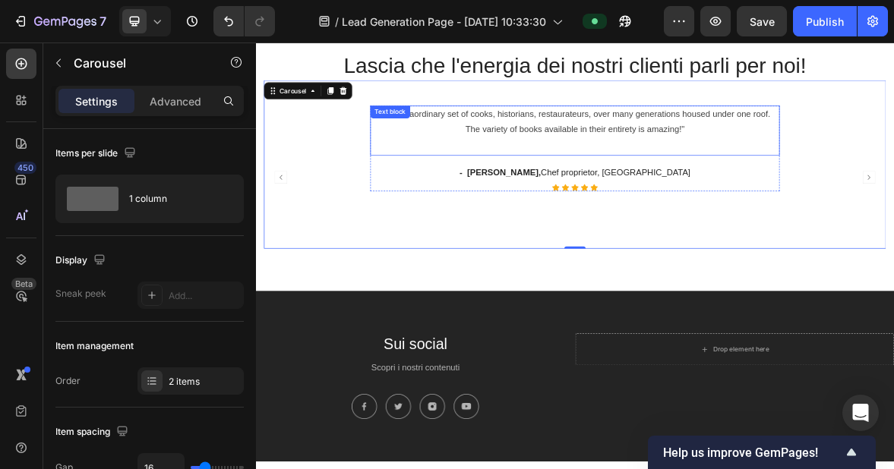
scroll to position [1478, 0]
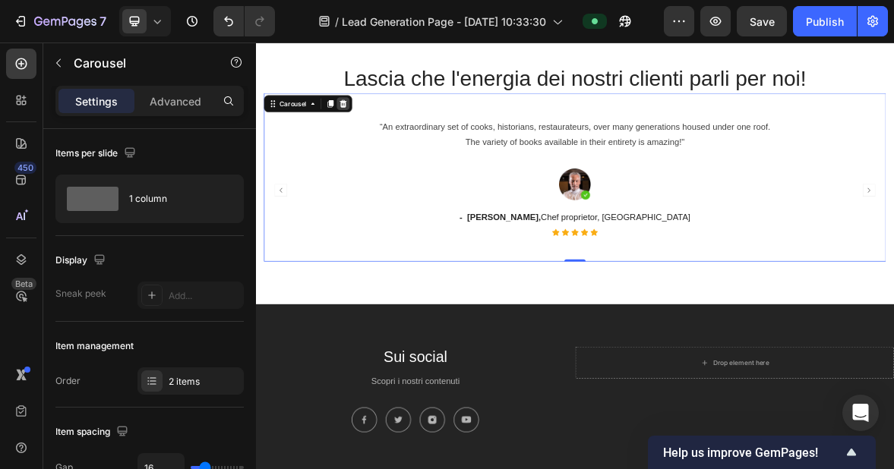
click at [386, 129] on icon at bounding box center [380, 130] width 12 height 12
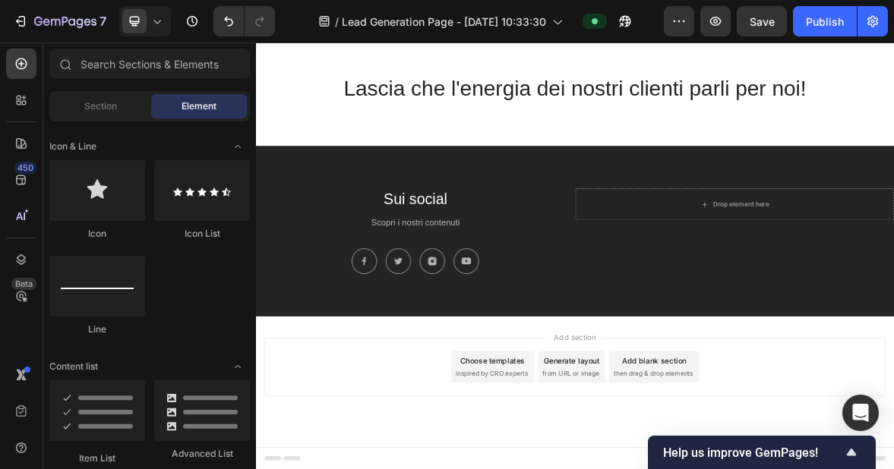
scroll to position [1463, 0]
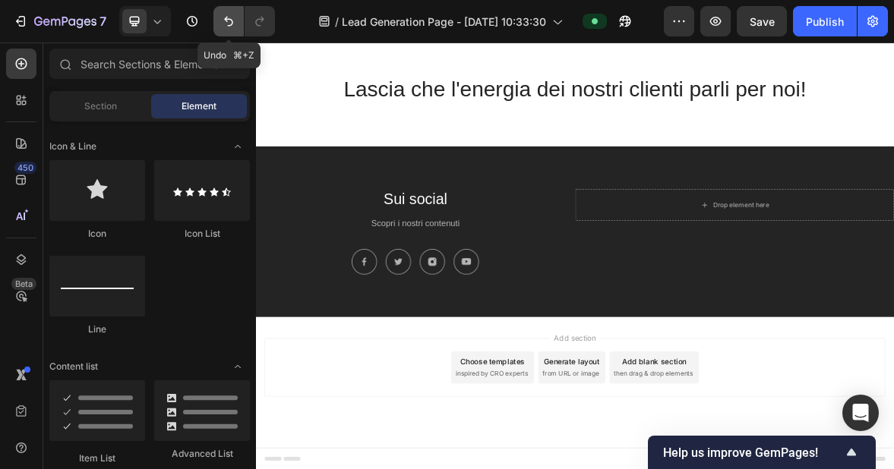
click at [223, 26] on icon "Undo/Redo" at bounding box center [228, 21] width 15 height 15
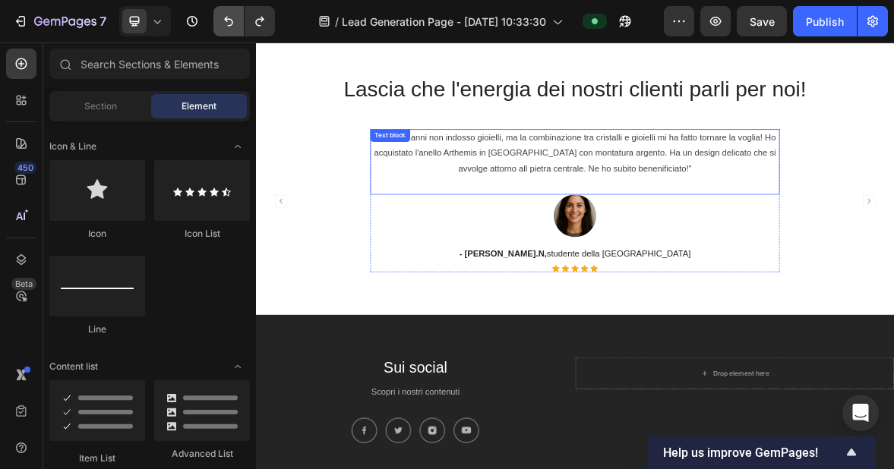
scroll to position [1478, 0]
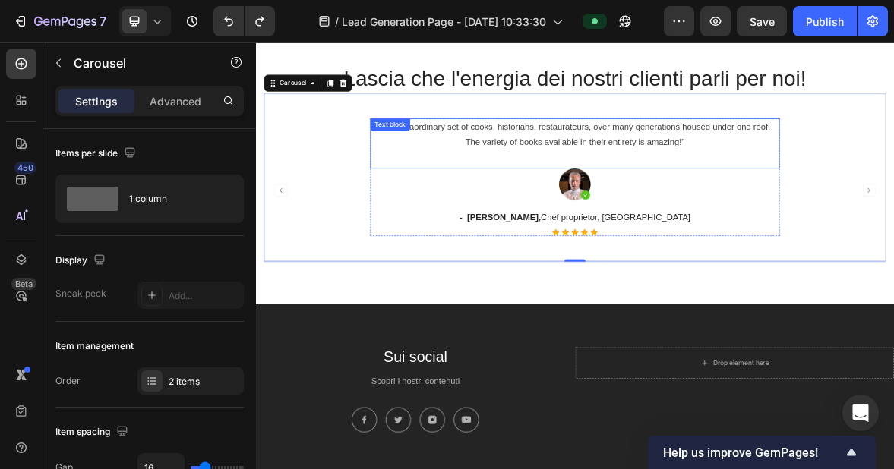
click at [829, 199] on div "“An extraordinary set of cooks, historians, restaurateurs, over many generation…" at bounding box center [711, 186] width 585 height 71
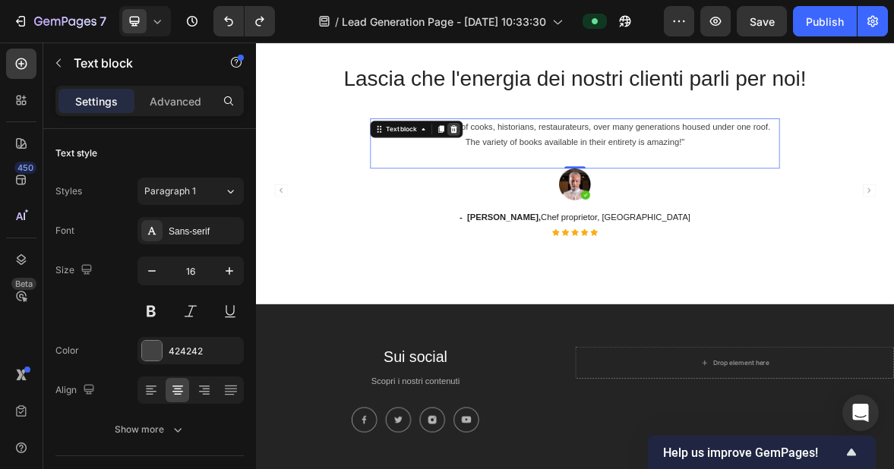
click at [539, 166] on icon at bounding box center [538, 166] width 12 height 12
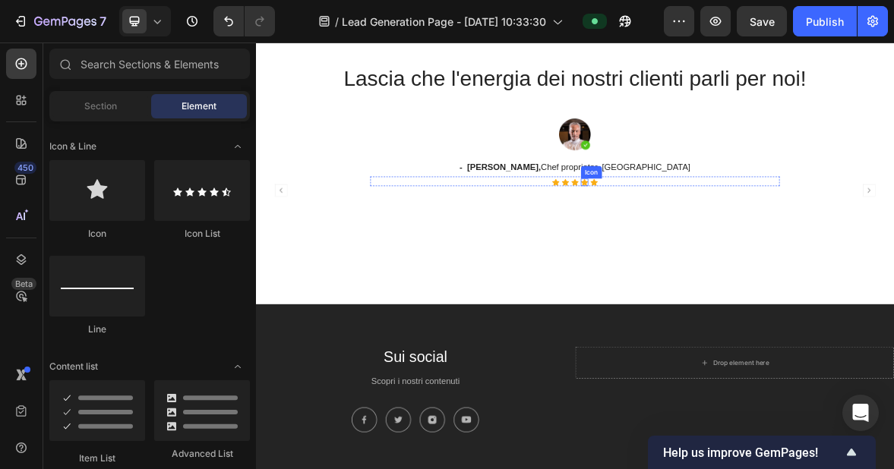
click at [726, 235] on div "Icon Icon Icon Icon Icon Icon List Hoz" at bounding box center [711, 241] width 585 height 14
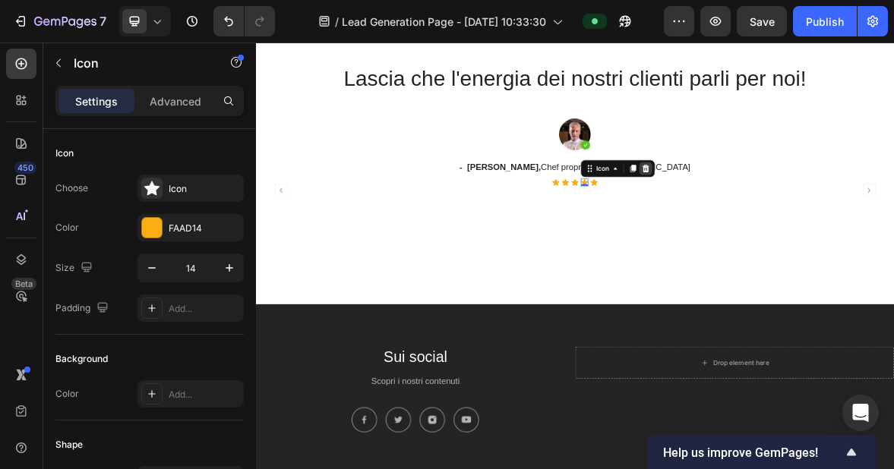
click at [812, 225] on icon at bounding box center [813, 222] width 12 height 12
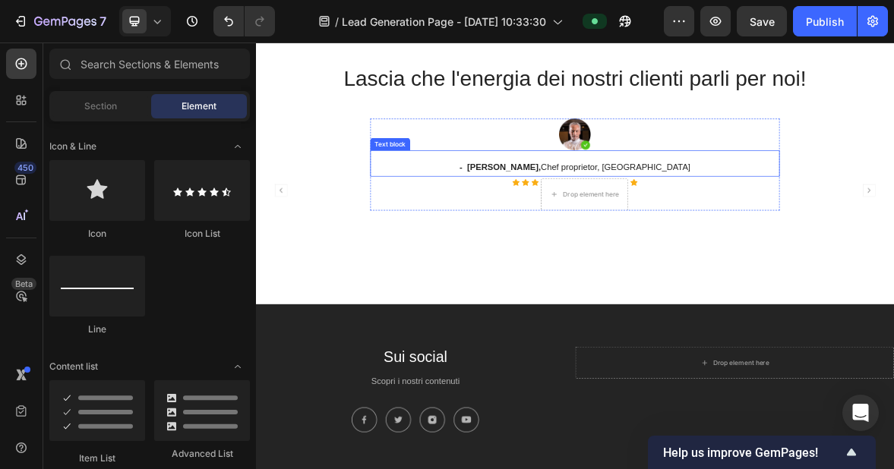
click at [783, 201] on div "- [PERSON_NAME], Chef proprietor, Paris Text block" at bounding box center [711, 215] width 585 height 37
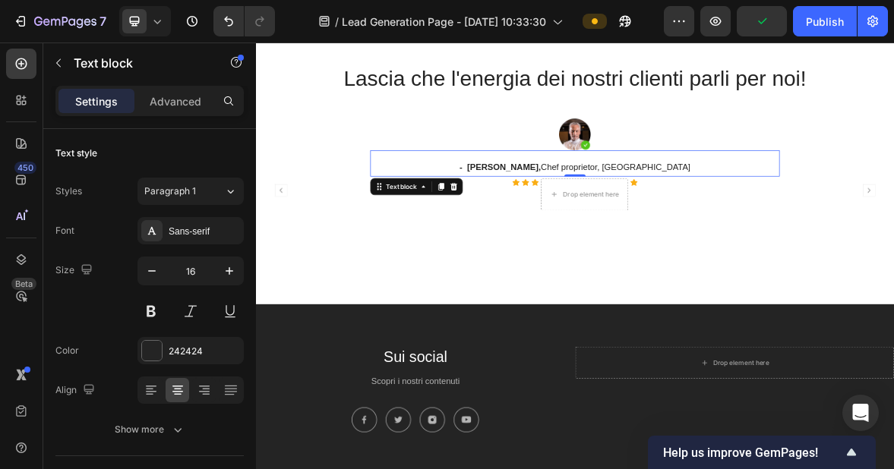
click at [535, 247] on icon at bounding box center [539, 248] width 10 height 11
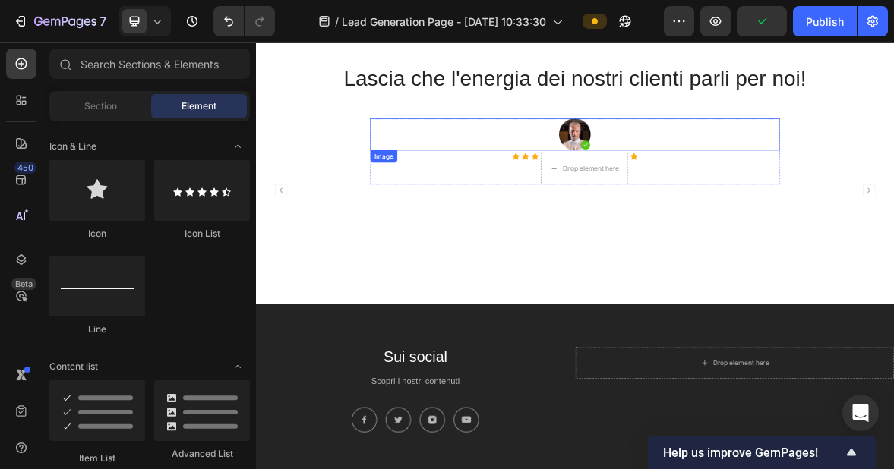
click at [762, 165] on div at bounding box center [711, 174] width 585 height 46
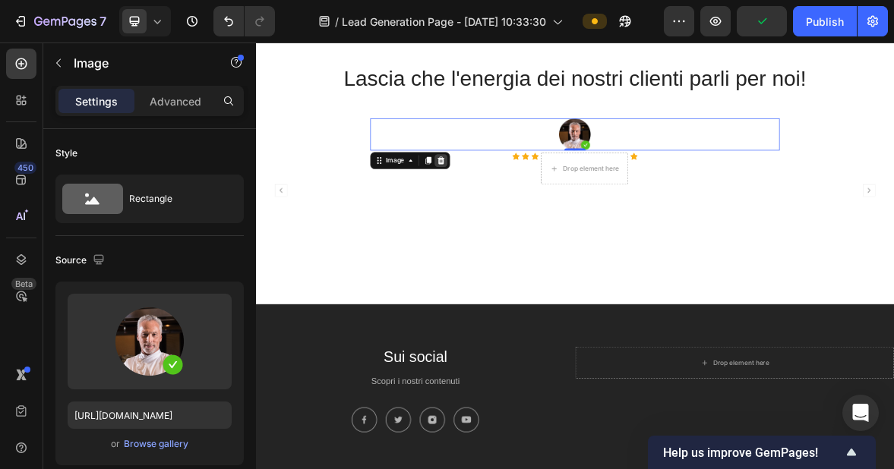
click at [524, 209] on icon at bounding box center [521, 211] width 10 height 11
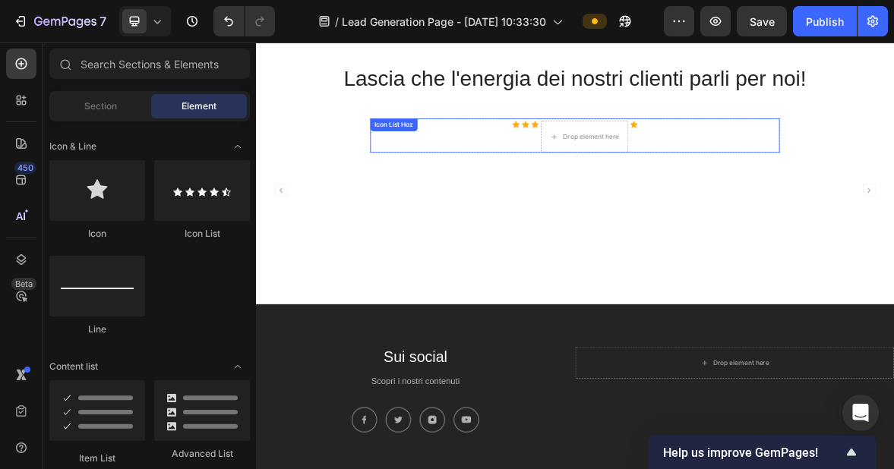
click at [634, 172] on div "Icon Icon Icon Drop element here Icon" at bounding box center [711, 177] width 585 height 46
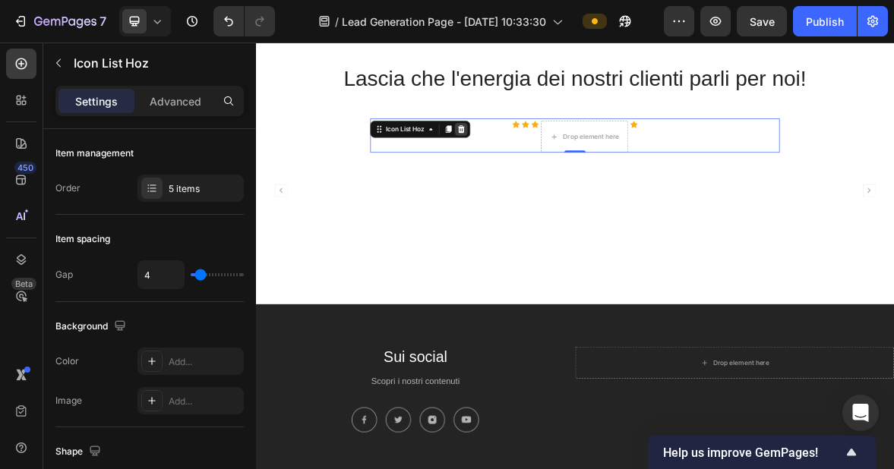
click at [547, 166] on icon at bounding box center [550, 166] width 10 height 11
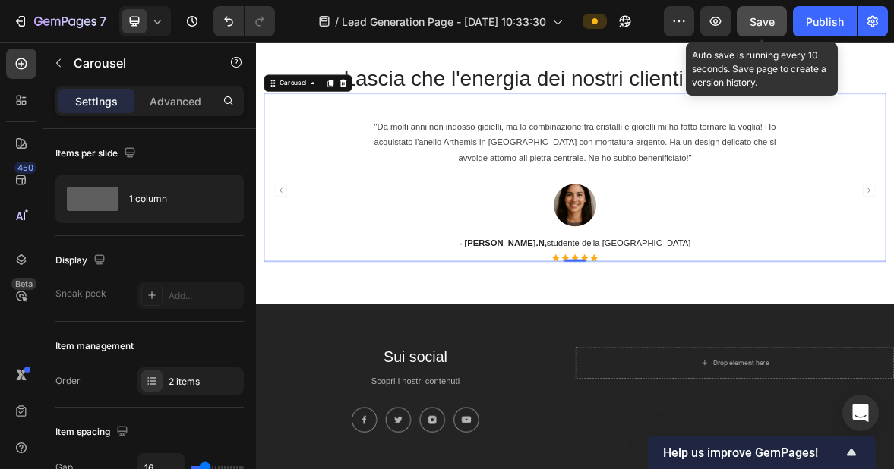
click at [770, 17] on span "Save" at bounding box center [762, 21] width 25 height 13
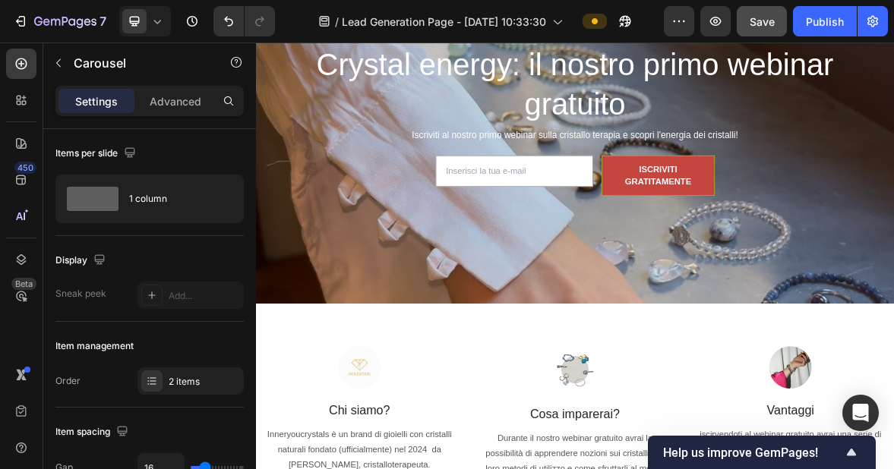
scroll to position [0, 0]
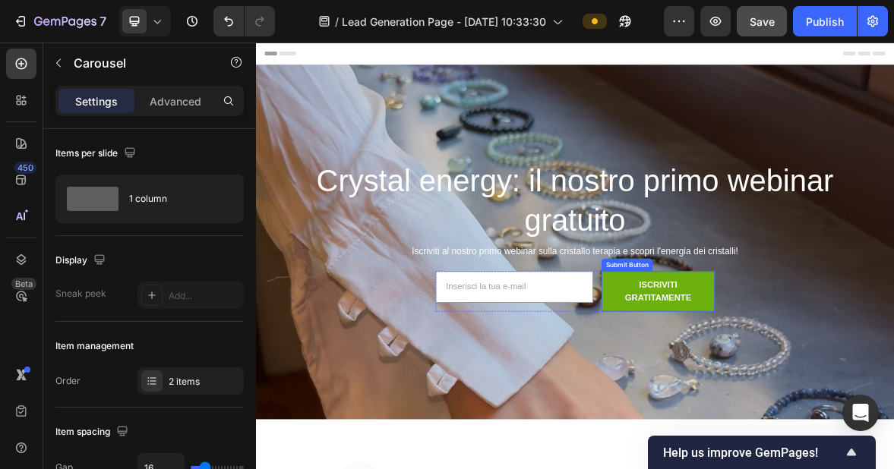
click at [766, 391] on button "ISCRIVITI GRATITAMENTE" at bounding box center [830, 398] width 161 height 58
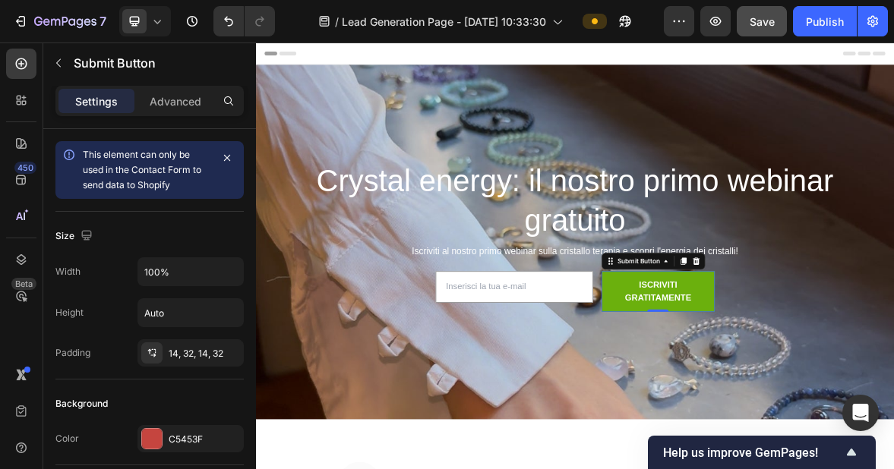
click at [765, 394] on button "ISCRIVITI GRATITAMENTE" at bounding box center [830, 398] width 161 height 58
click at [771, 394] on button "ISCRIVITI GRATITAMENTE" at bounding box center [830, 398] width 161 height 58
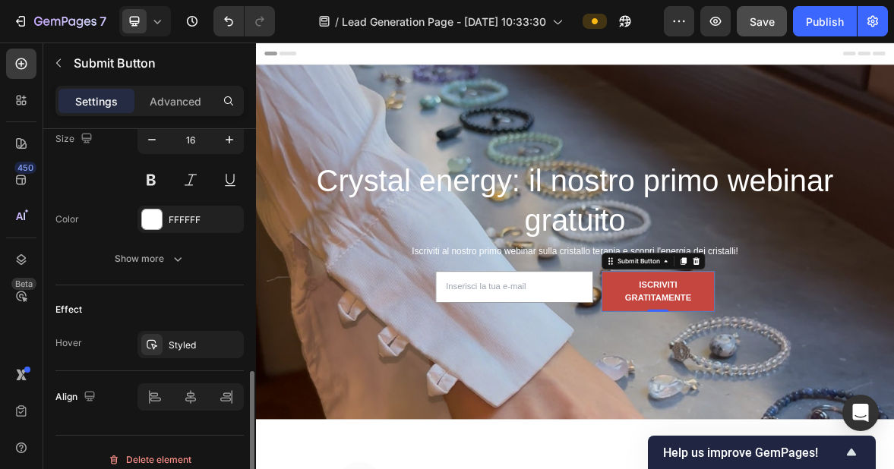
scroll to position [693, 0]
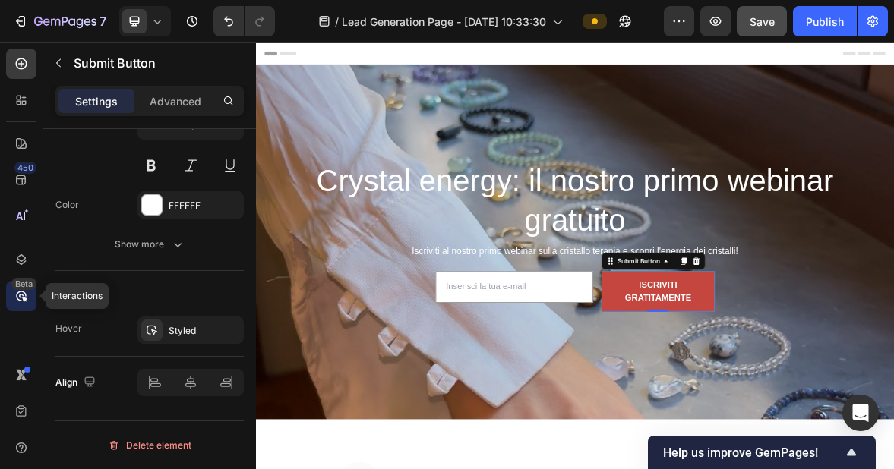
click at [24, 296] on icon at bounding box center [21, 296] width 15 height 15
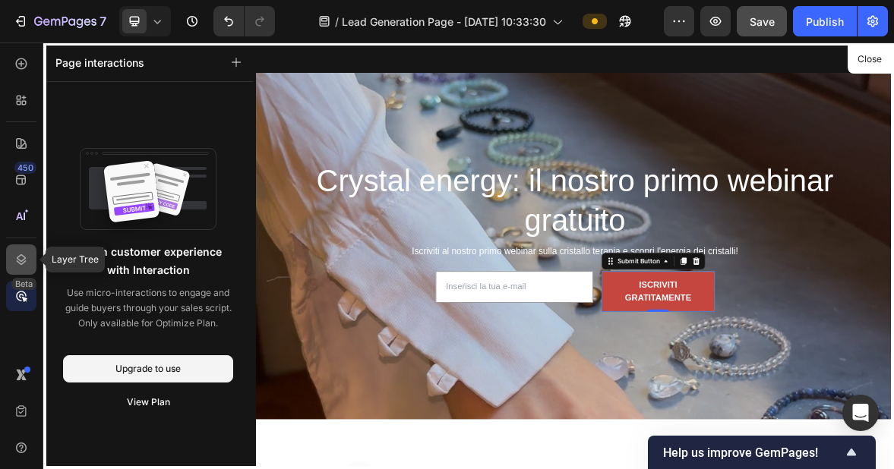
click at [23, 263] on icon at bounding box center [22, 259] width 10 height 11
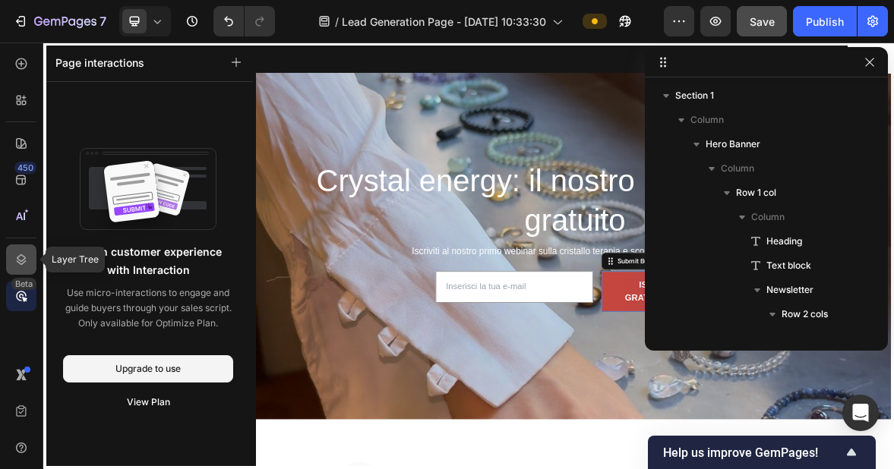
scroll to position [187, 0]
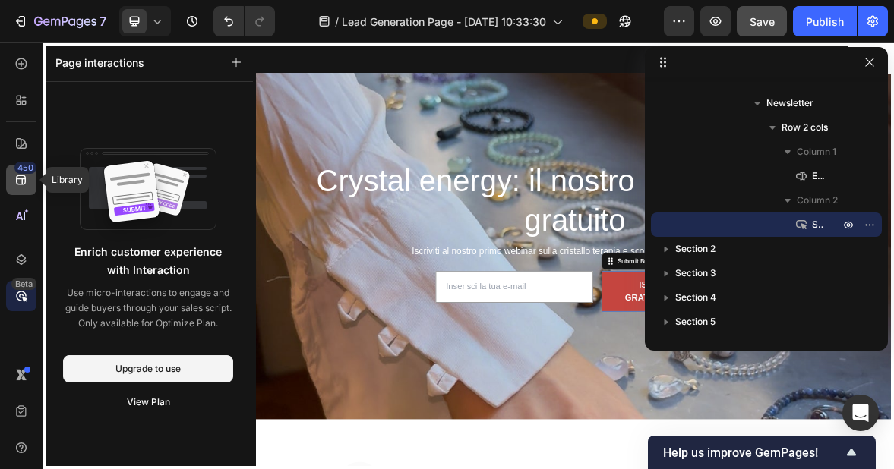
click at [19, 184] on icon at bounding box center [21, 180] width 10 height 10
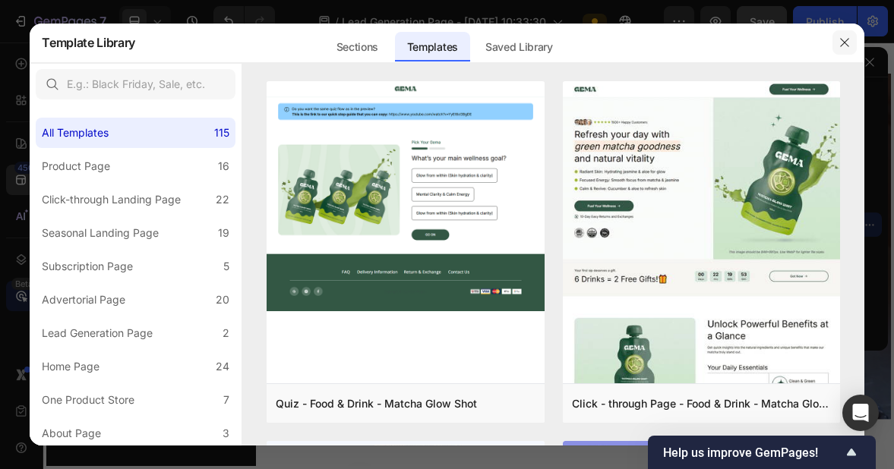
click at [848, 43] on icon "button" at bounding box center [844, 42] width 12 height 12
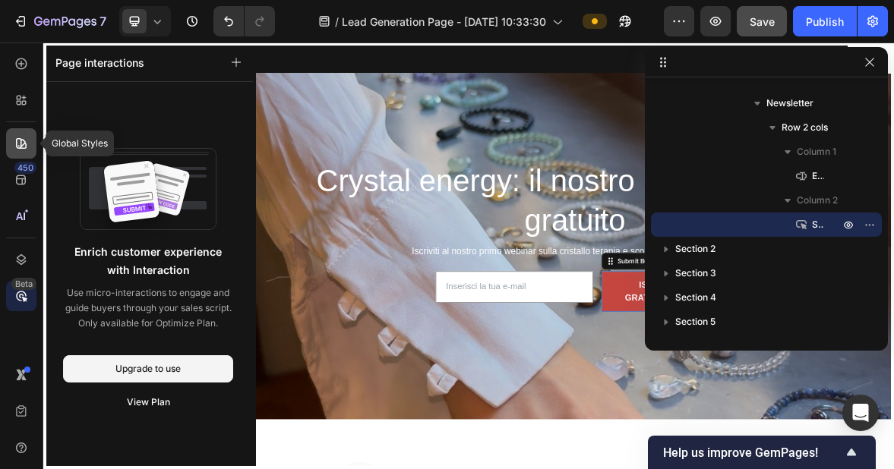
click at [30, 145] on div at bounding box center [21, 143] width 30 height 30
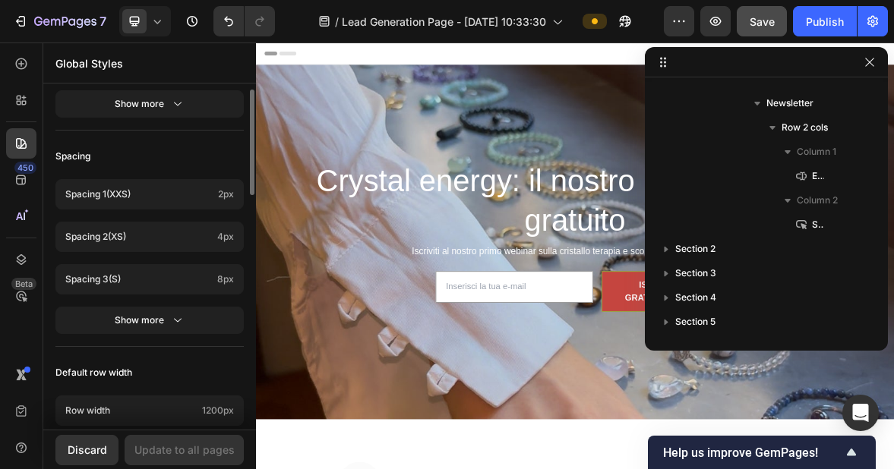
scroll to position [610, 0]
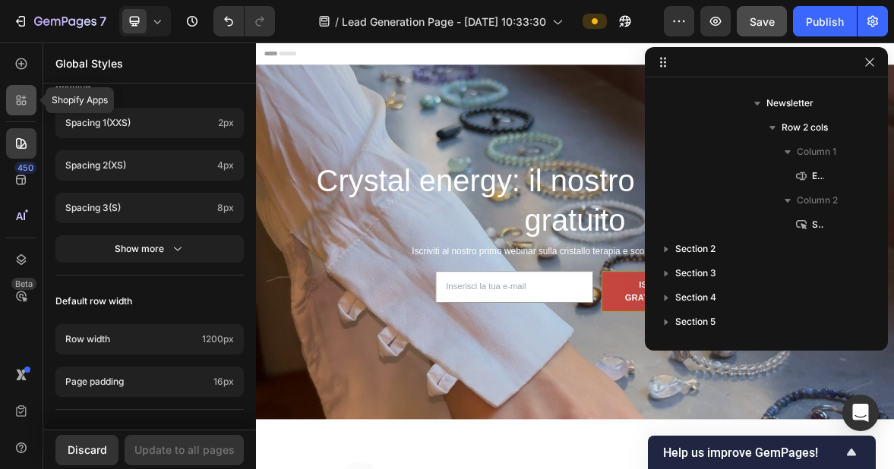
click at [16, 112] on div at bounding box center [21, 100] width 30 height 30
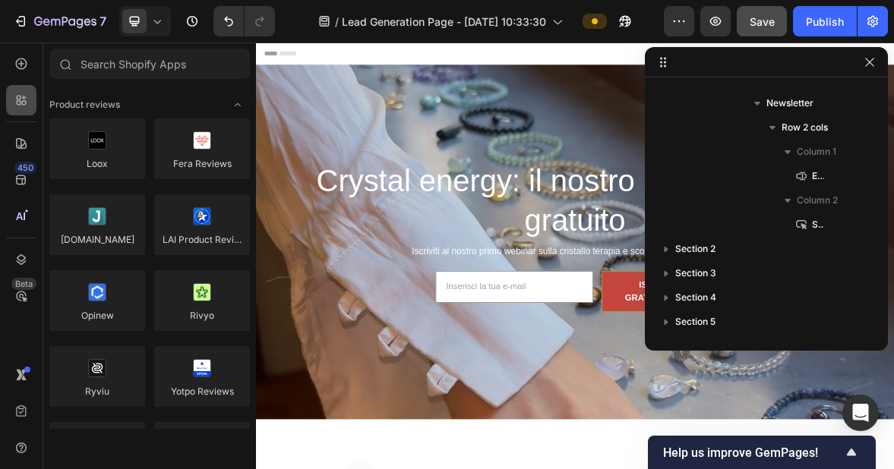
scroll to position [971, 0]
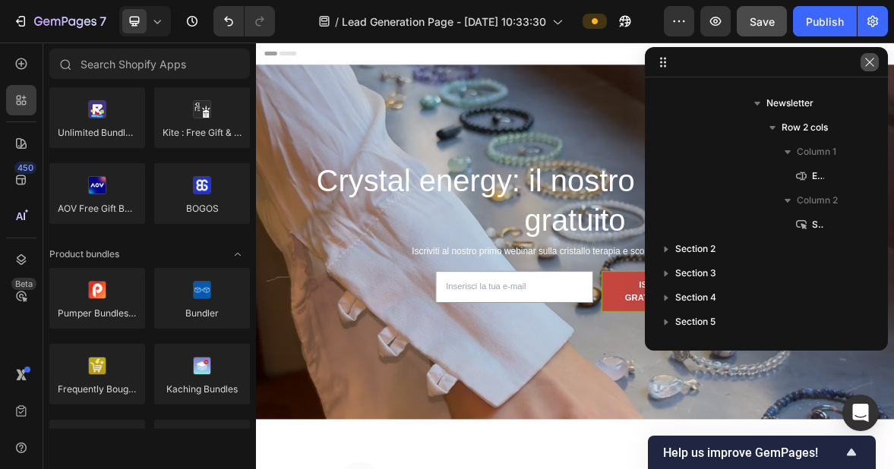
drag, startPoint x: 867, startPoint y: 64, endPoint x: 872, endPoint y: 32, distance: 32.3
click at [867, 64] on icon "button" at bounding box center [870, 62] width 12 height 12
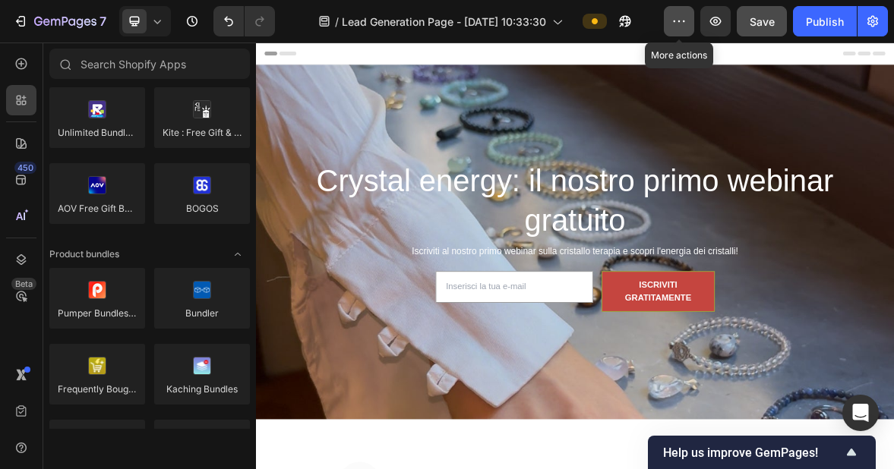
click at [683, 20] on icon "button" at bounding box center [678, 21] width 15 height 15
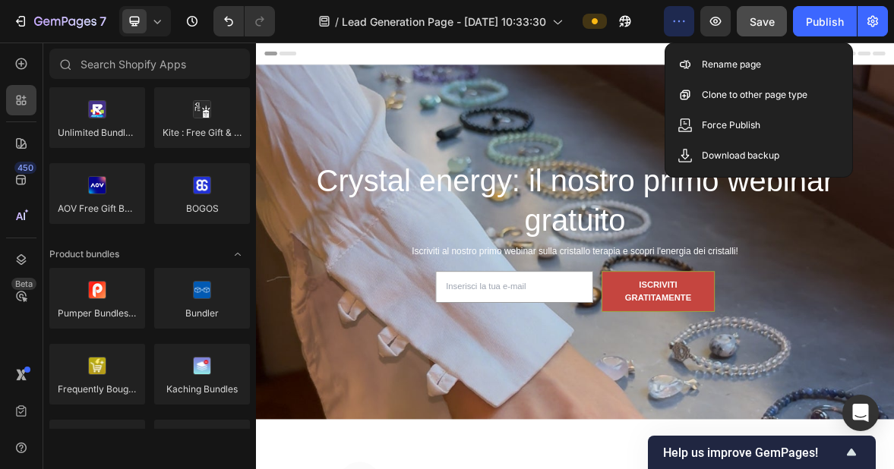
click at [788, 67] on div "Header" at bounding box center [711, 58] width 887 height 30
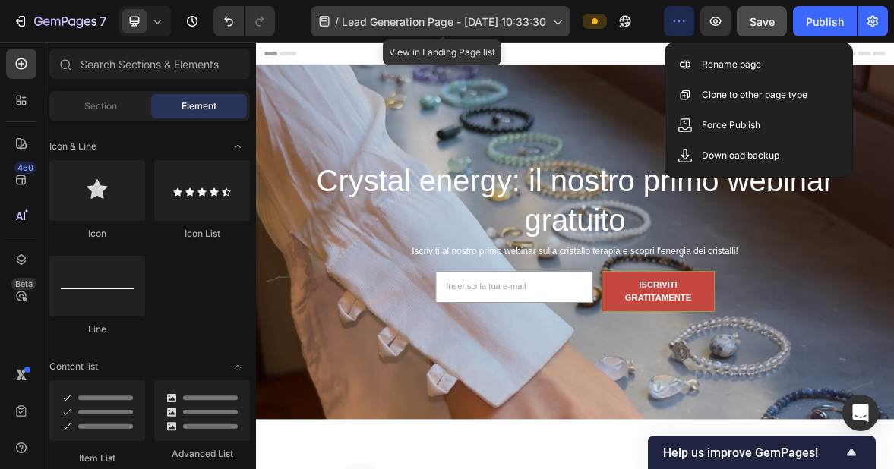
click at [570, 21] on div "/ Lead Generation Page - [DATE] 10:33:30" at bounding box center [441, 21] width 260 height 30
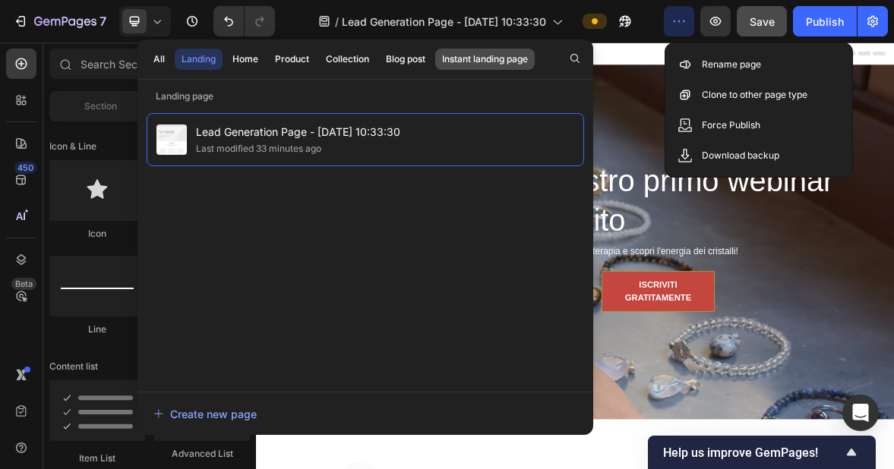
click at [465, 58] on div "Instant landing page" at bounding box center [485, 59] width 86 height 14
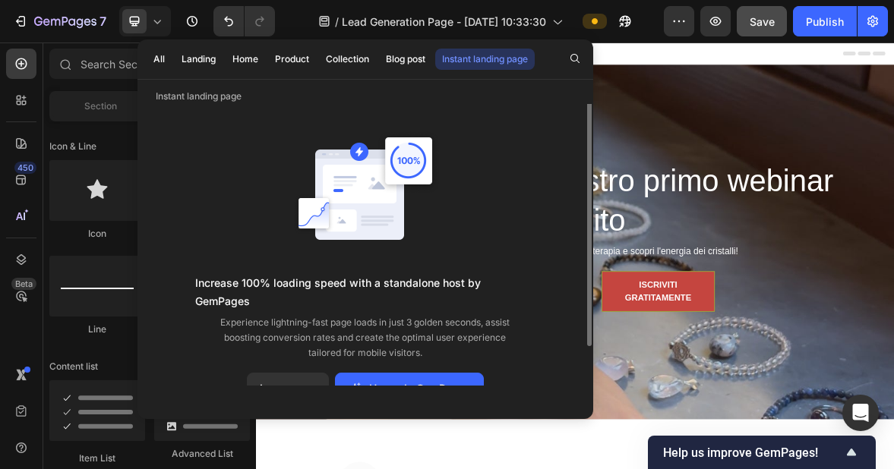
scroll to position [7, 0]
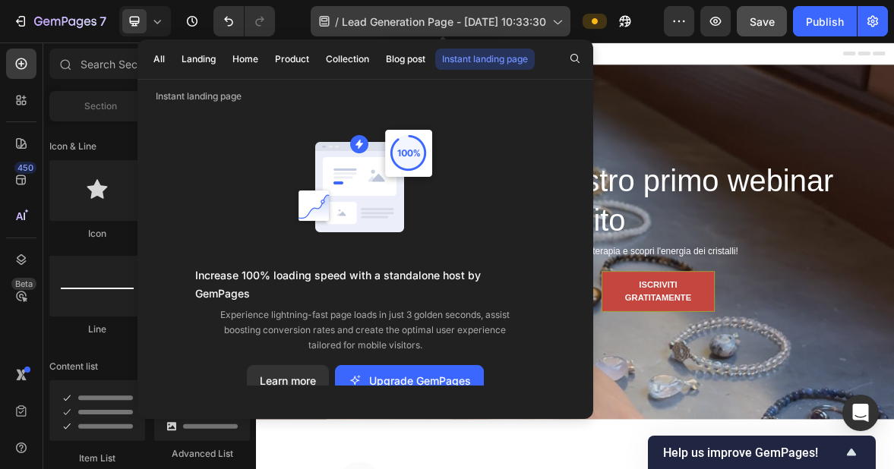
click at [532, 18] on span "Lead Generation Page - [DATE] 10:33:30" at bounding box center [444, 22] width 204 height 16
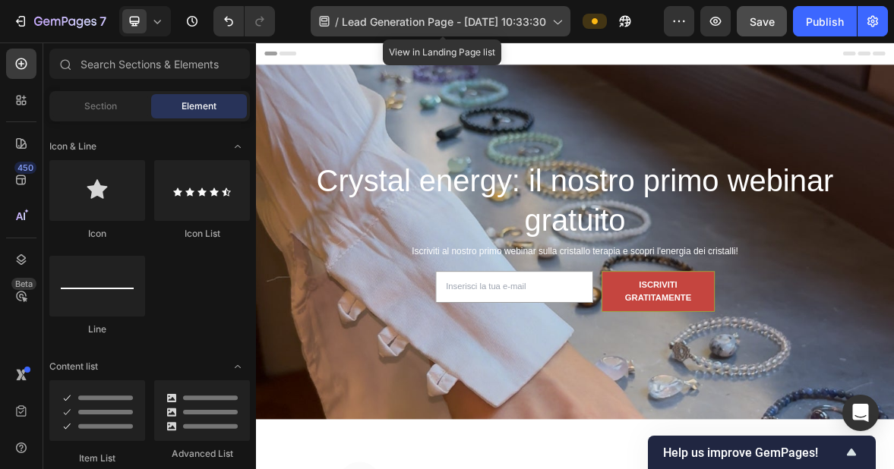
click at [521, 25] on span "Lead Generation Page - [DATE] 10:33:30" at bounding box center [444, 22] width 204 height 16
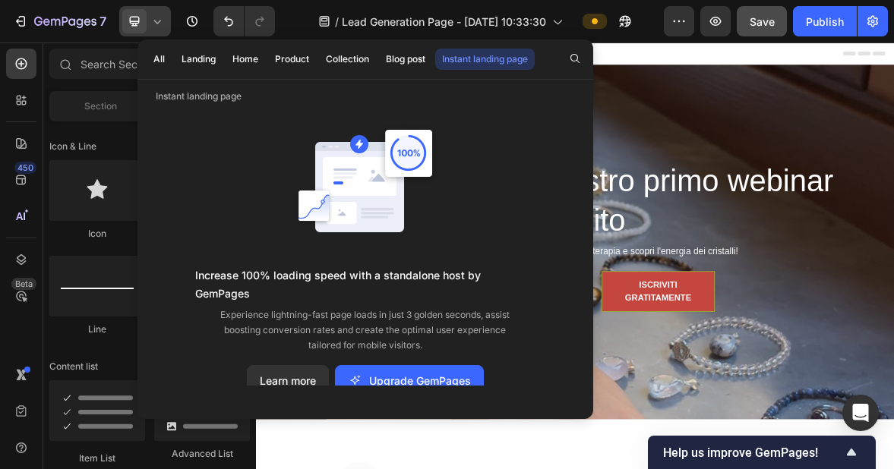
click at [161, 24] on icon at bounding box center [157, 21] width 15 height 15
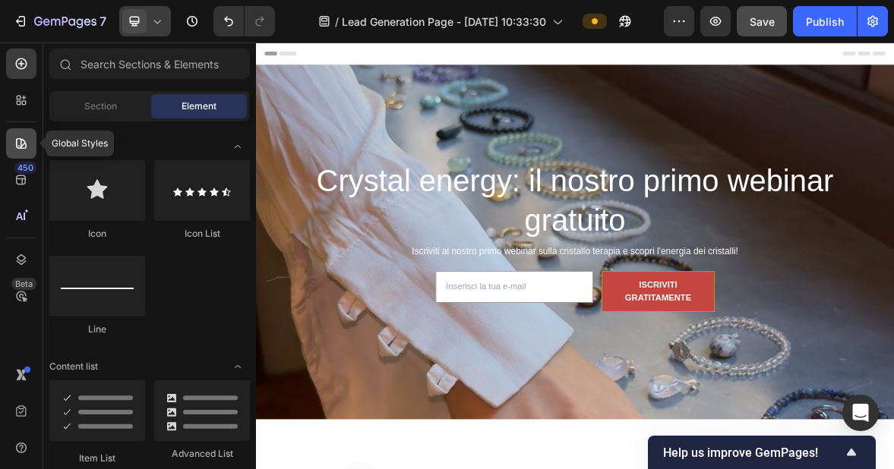
click at [26, 133] on div at bounding box center [21, 143] width 30 height 30
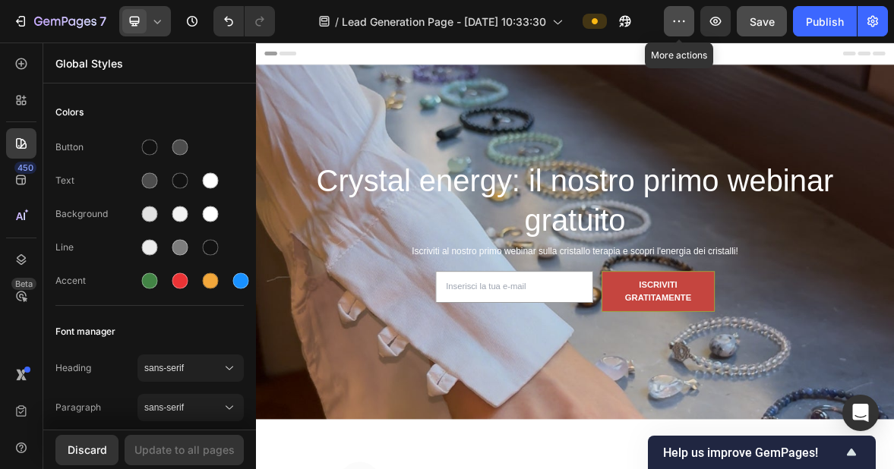
click at [673, 14] on icon "button" at bounding box center [678, 21] width 15 height 15
